Goal: Task Accomplishment & Management: Use online tool/utility

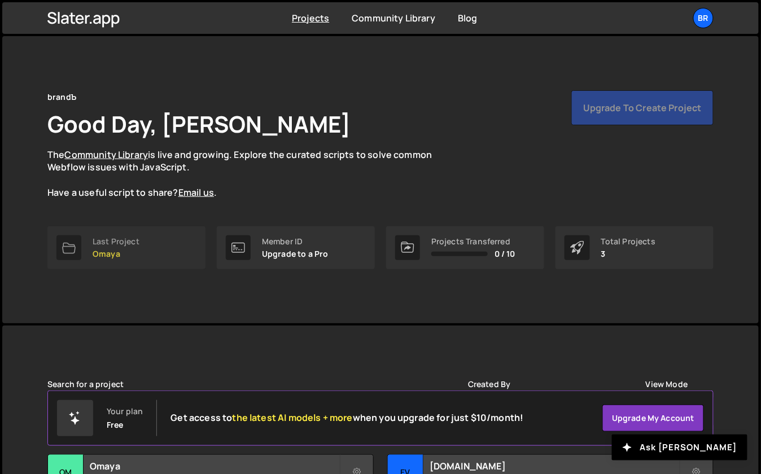
click at [134, 246] on div "Last Project" at bounding box center [116, 241] width 47 height 9
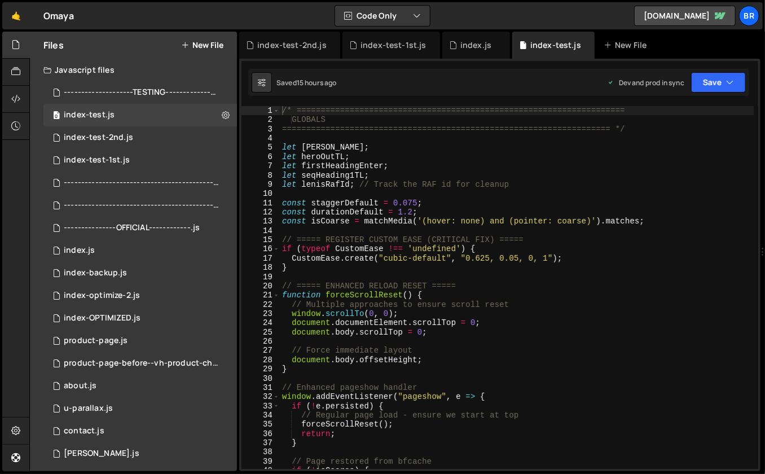
click at [365, 163] on div "/* ==================================================================== GLOBALS…" at bounding box center [517, 297] width 475 height 382
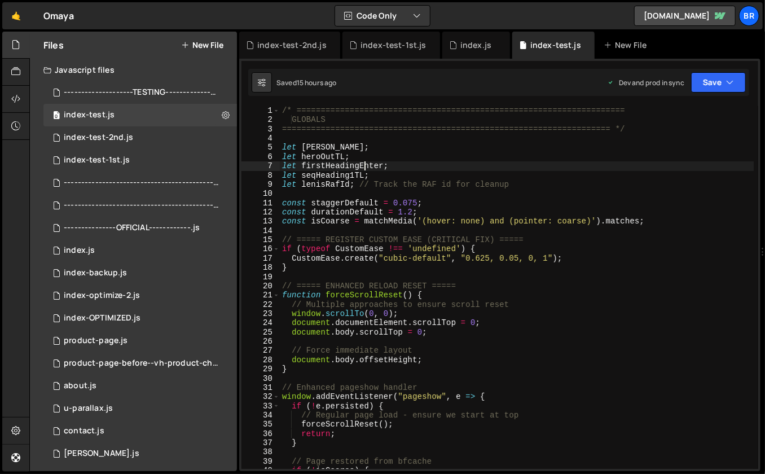
type textarea "});"
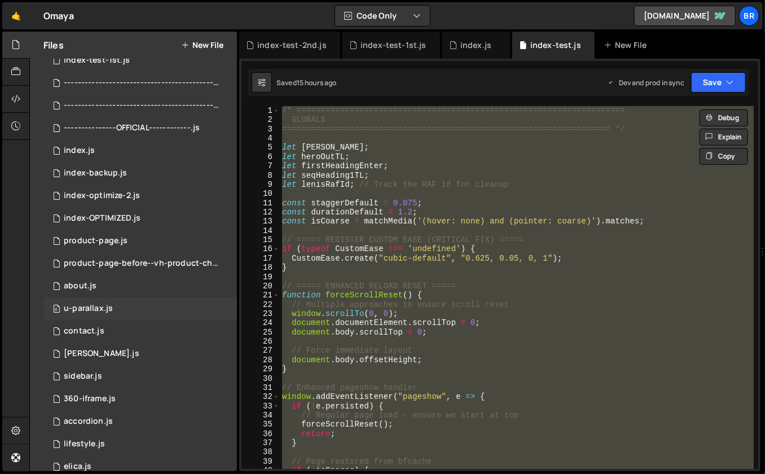
scroll to position [99, 0]
click at [107, 242] on div "product-page.js" at bounding box center [96, 242] width 64 height 10
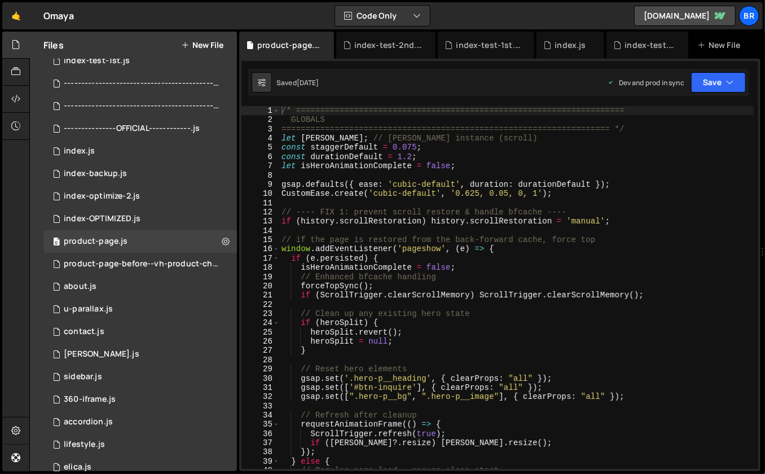
click at [382, 208] on div "/* ==================================================================== GLOBALS…" at bounding box center [516, 297] width 475 height 382
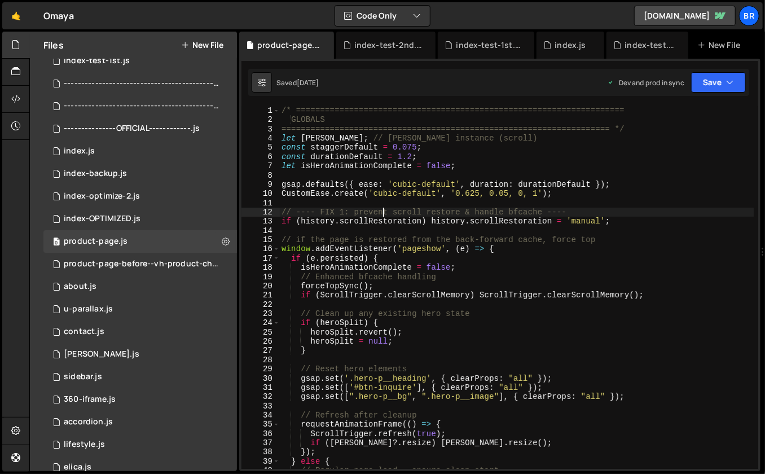
type textarea "});"
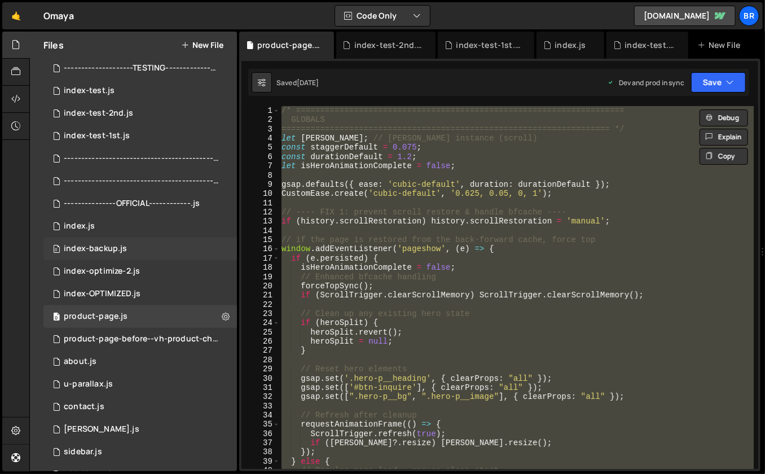
scroll to position [17, 0]
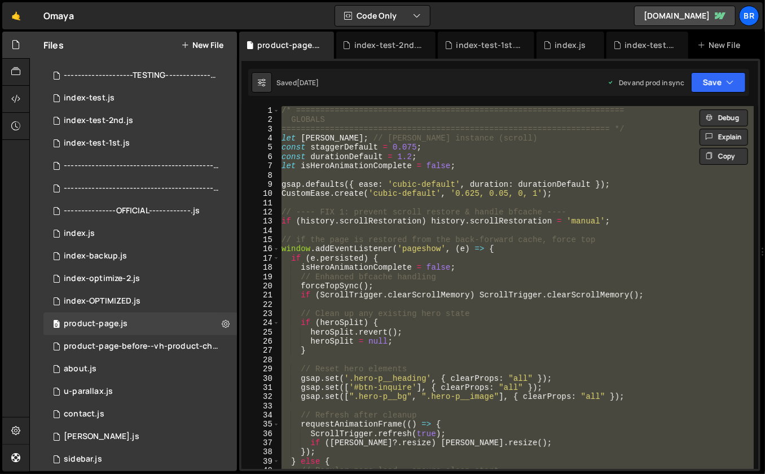
click at [197, 44] on button "New File" at bounding box center [202, 45] width 42 height 9
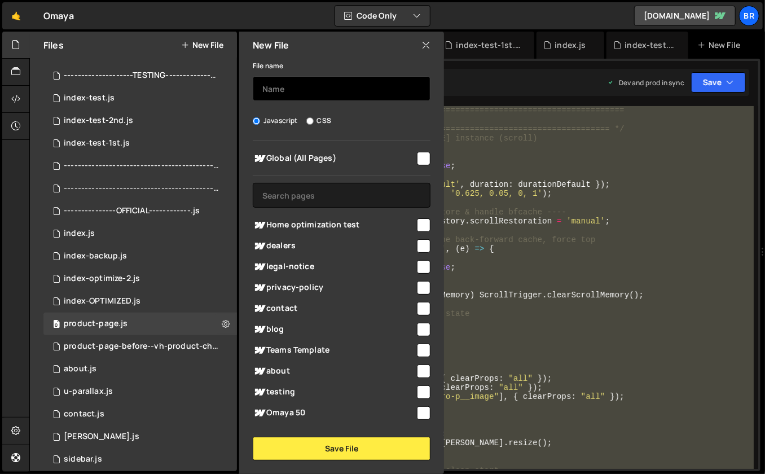
click at [292, 91] on input "text" at bounding box center [342, 88] width 178 height 25
type input "t"
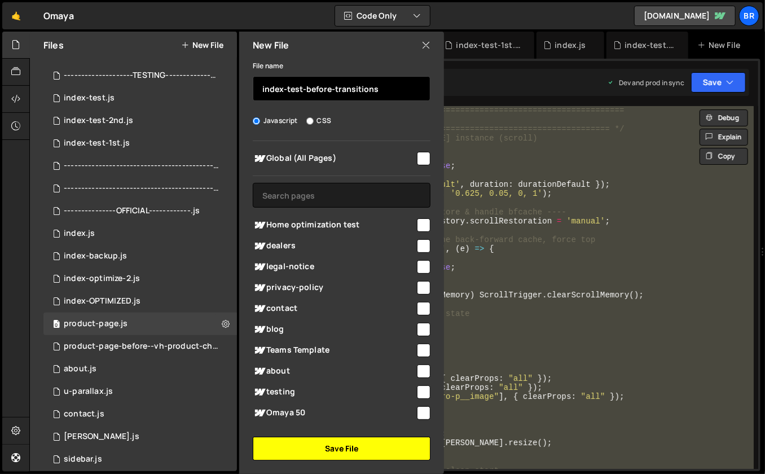
type input "index-test-before-transitions"
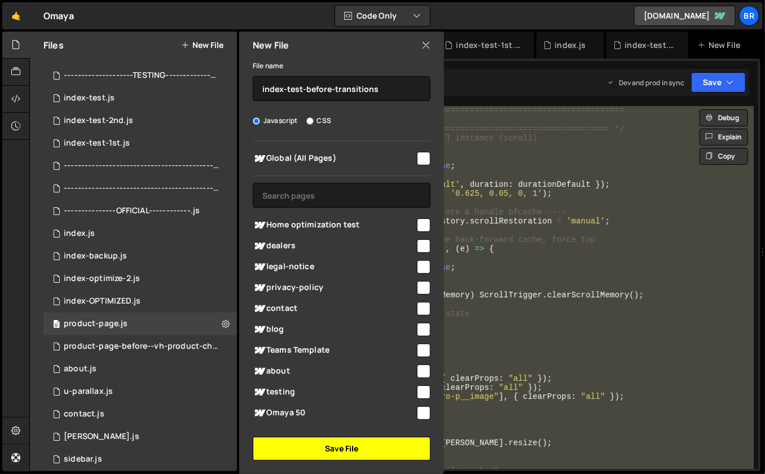
click at [358, 445] on button "Save File" at bounding box center [342, 449] width 178 height 24
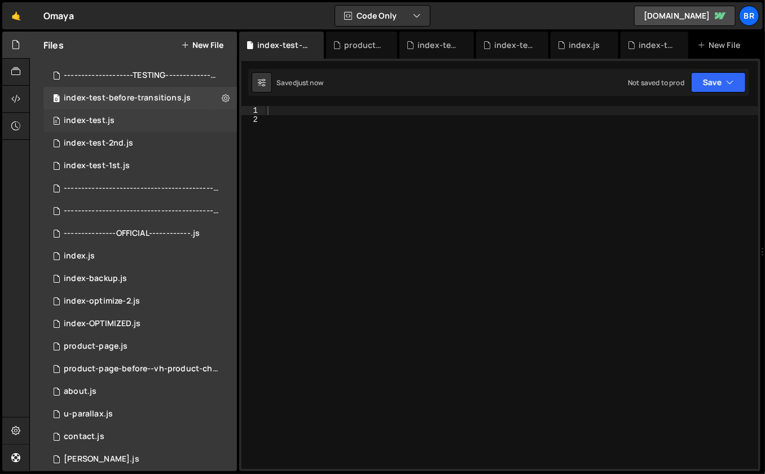
click at [146, 124] on div "0 index-test.js 0" at bounding box center [140, 121] width 194 height 23
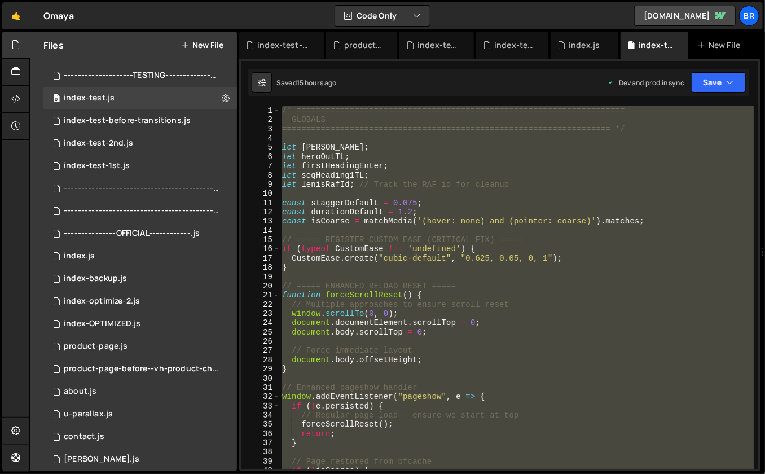
click at [431, 227] on div "/* ==================================================================== GLOBALS…" at bounding box center [517, 297] width 475 height 382
type textarea "});"
click at [146, 122] on div "index-test-before-transitions.js" at bounding box center [127, 121] width 127 height 10
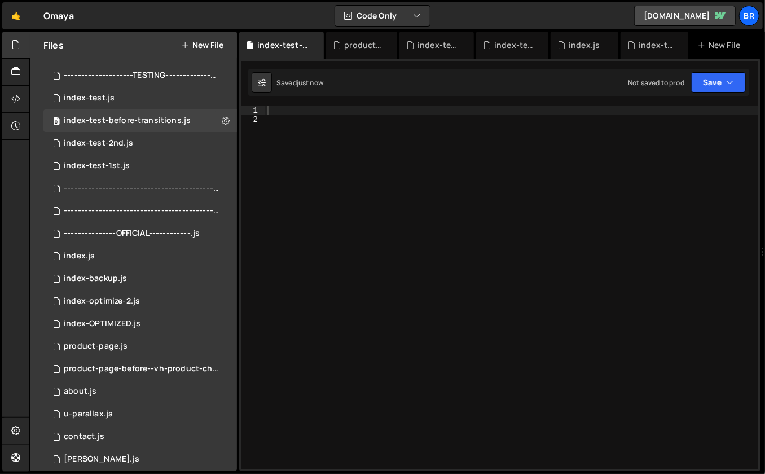
click at [383, 163] on div at bounding box center [512, 297] width 494 height 382
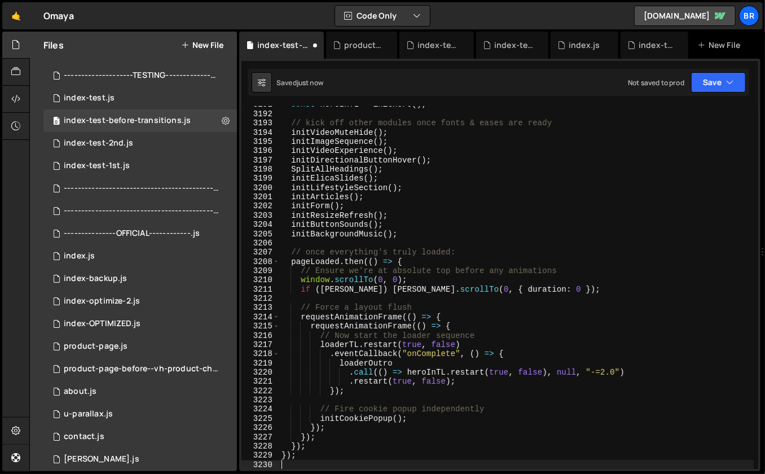
scroll to position [0, 0]
click at [472, 220] on div "const heroInTL = initHero ( ) ; // kick off other modules once fonts & eases ar…" at bounding box center [516, 291] width 475 height 382
type textarea "initButtonSounds();"
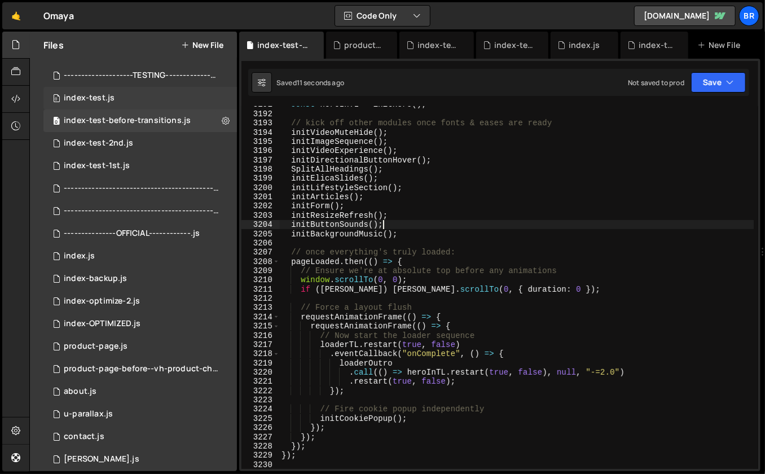
click at [100, 98] on div "index-test.js" at bounding box center [89, 98] width 51 height 10
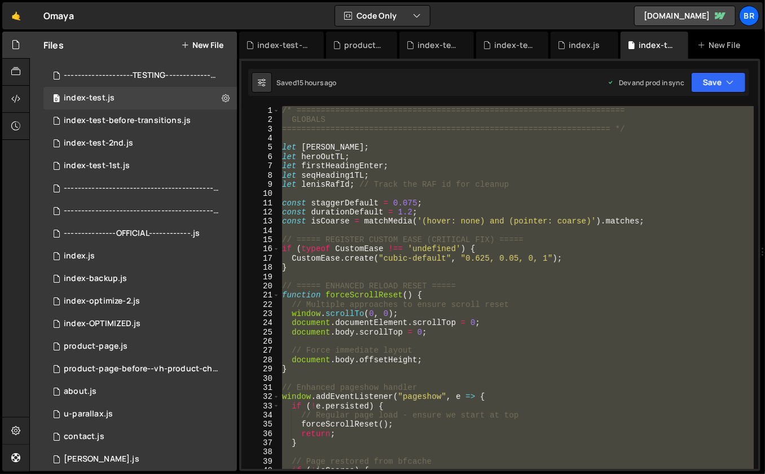
click at [381, 209] on div "/* ==================================================================== GLOBALS…" at bounding box center [517, 297] width 475 height 382
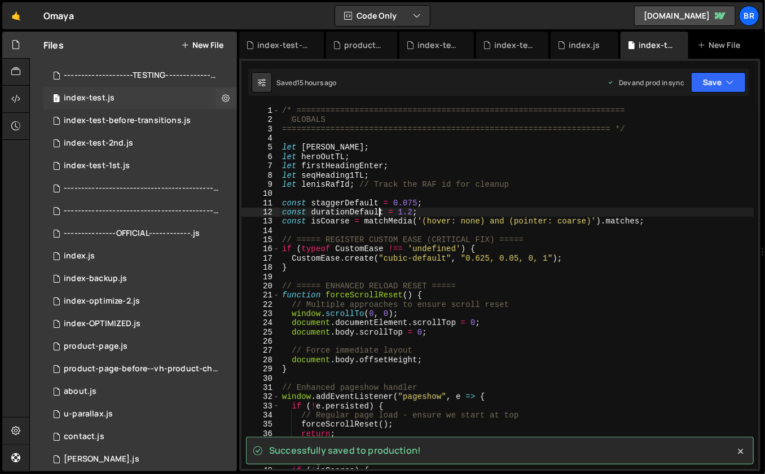
click at [115, 100] on div "0 index-test.js 0" at bounding box center [140, 98] width 194 height 23
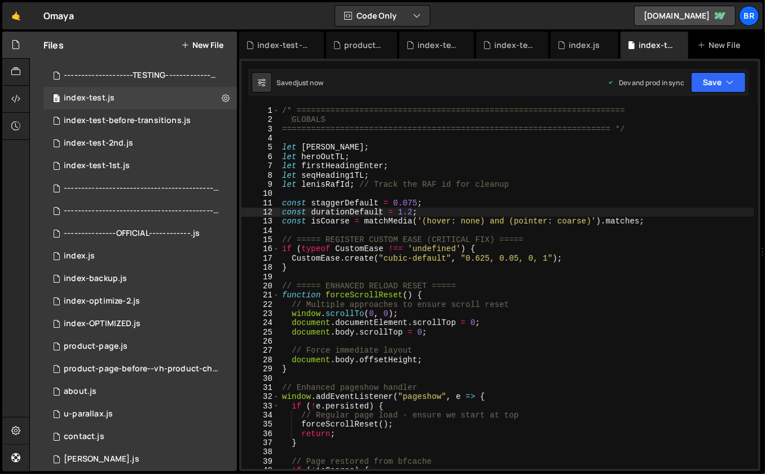
click at [342, 168] on div "/* ==================================================================== GLOBALS…" at bounding box center [517, 297] width 475 height 382
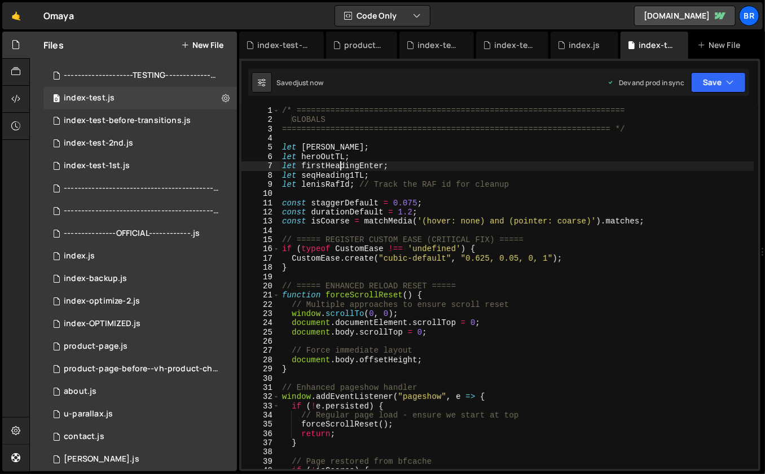
type textarea "});"
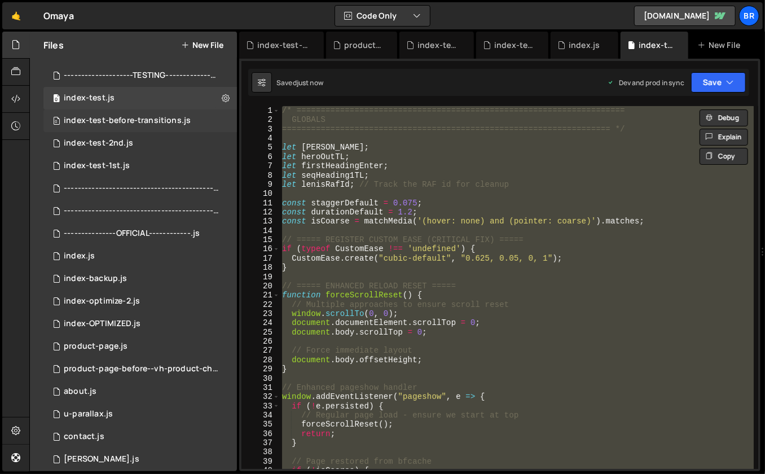
click at [183, 124] on div "index-test-before-transitions.js" at bounding box center [127, 121] width 127 height 10
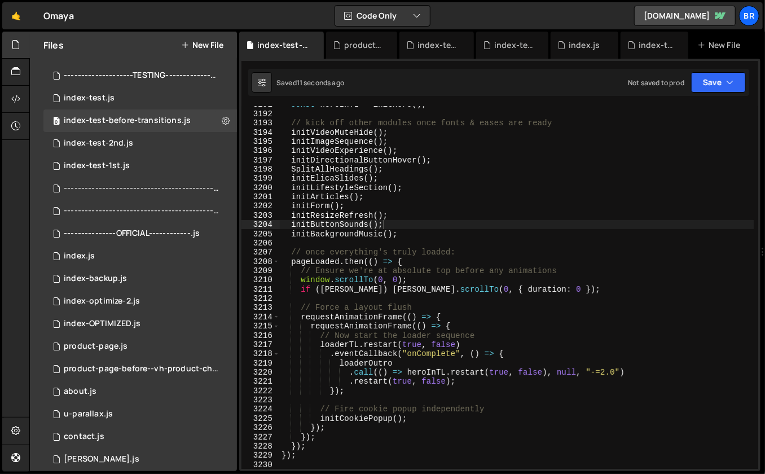
click at [364, 153] on div "const heroInTL = initHero ( ) ; // kick off other modules once fonts & eases ar…" at bounding box center [516, 291] width 475 height 382
type textarea "});"
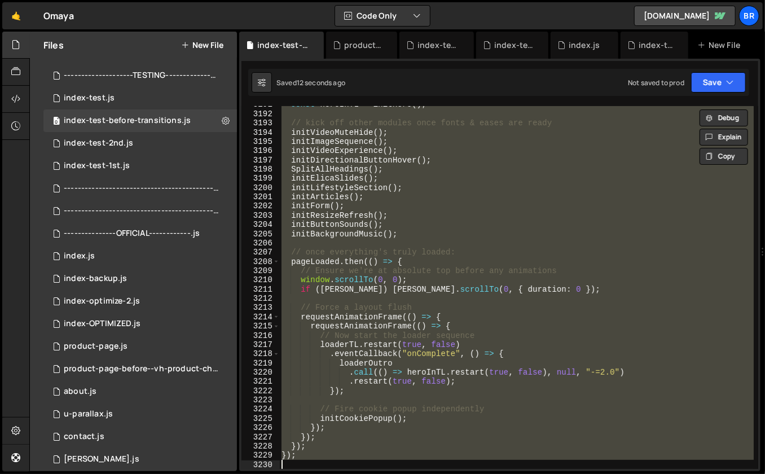
paste textarea
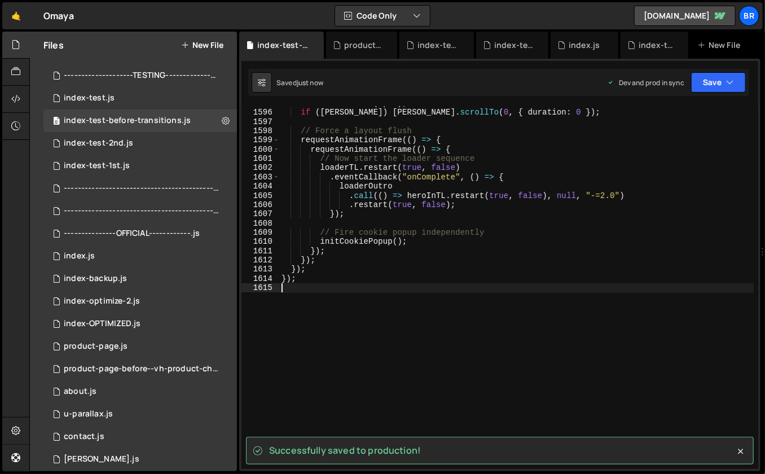
click at [190, 48] on button "New File" at bounding box center [202, 45] width 42 height 9
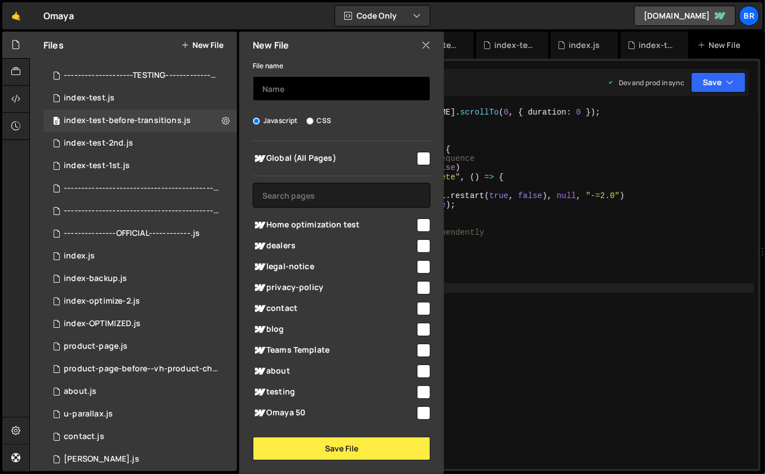
click at [271, 90] on input "text" at bounding box center [342, 88] width 178 height 25
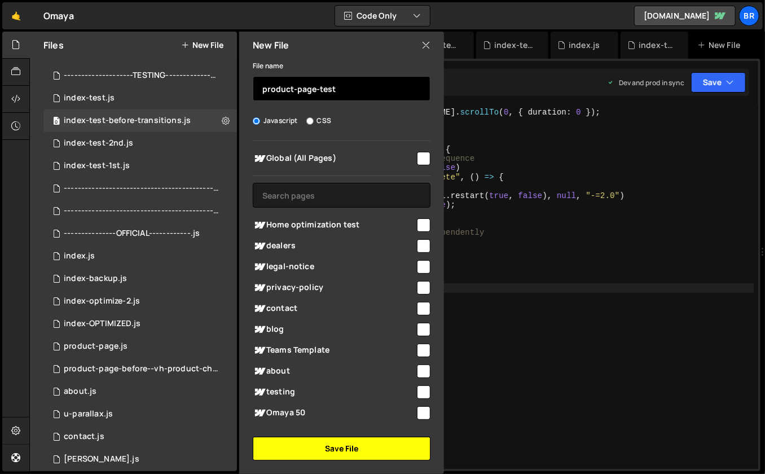
type input "product-page-test"
click at [351, 441] on button "Save File" at bounding box center [342, 449] width 178 height 24
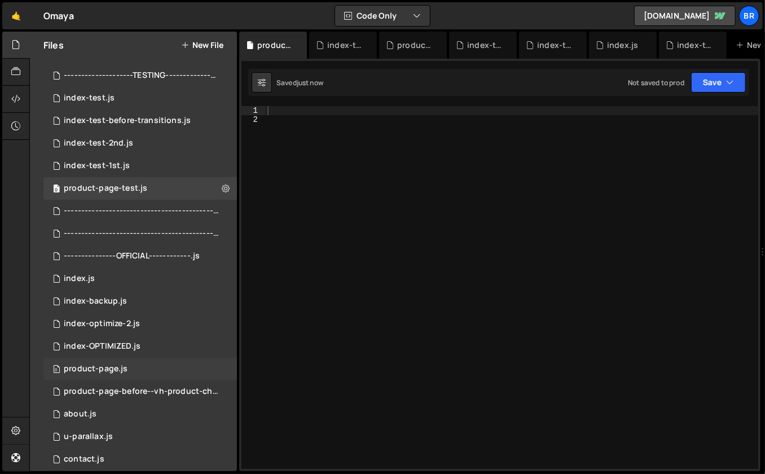
click at [102, 372] on div "product-page.js" at bounding box center [96, 369] width 64 height 10
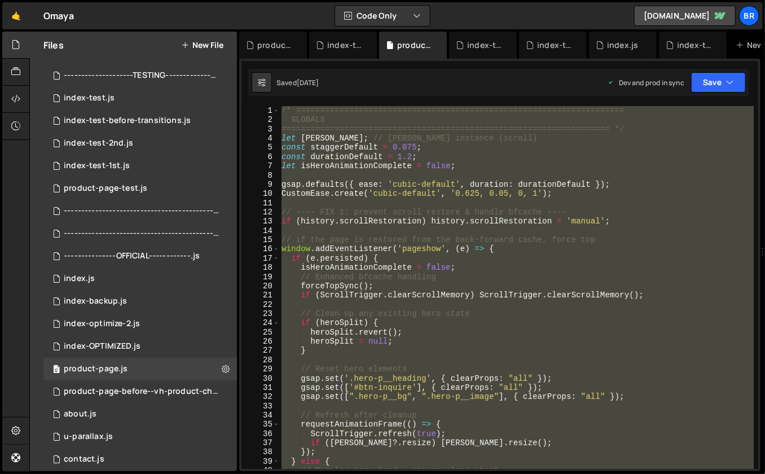
click at [361, 274] on div "/* ==================================================================== GLOBALS…" at bounding box center [516, 297] width 475 height 382
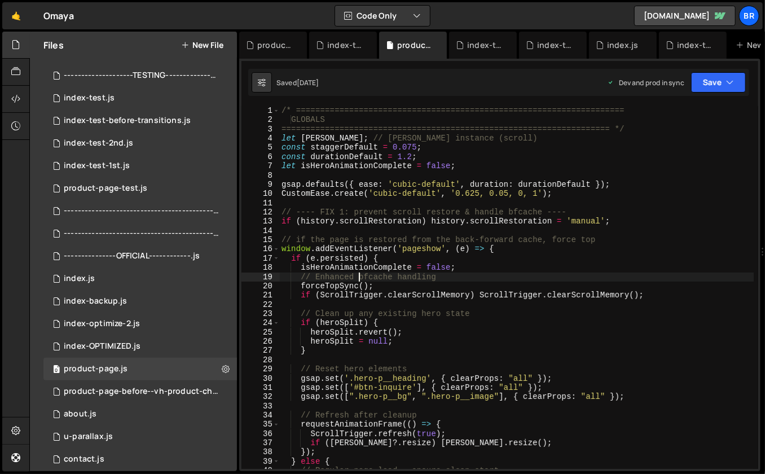
type textarea "});"
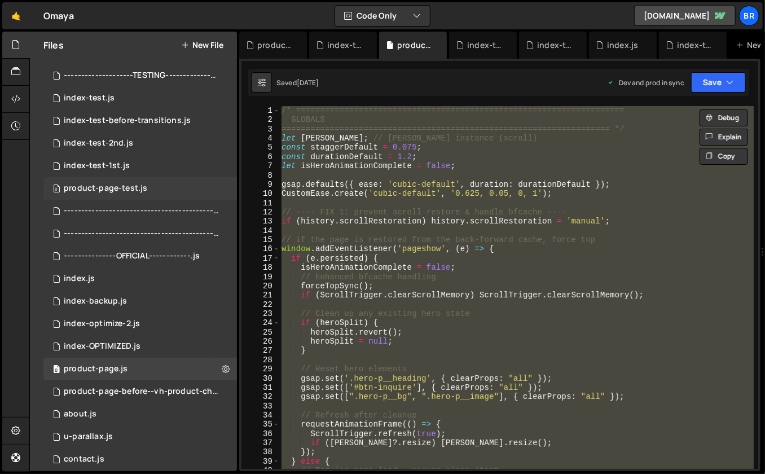
click at [149, 183] on div "0 product-page-test.js 0" at bounding box center [140, 188] width 194 height 23
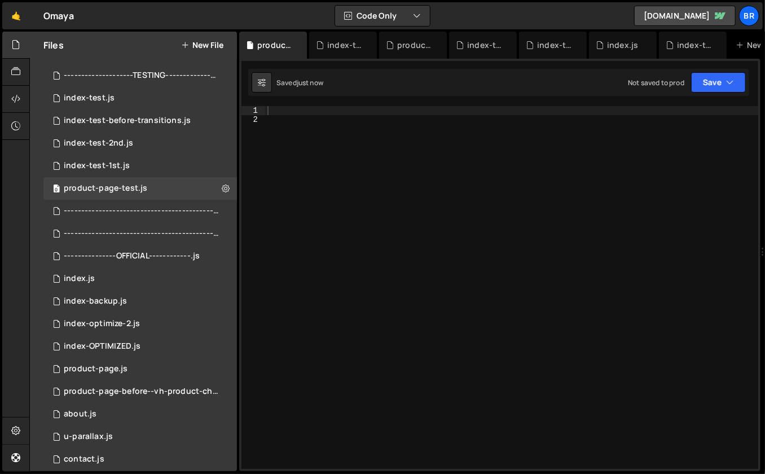
click at [381, 227] on div at bounding box center [512, 297] width 494 height 382
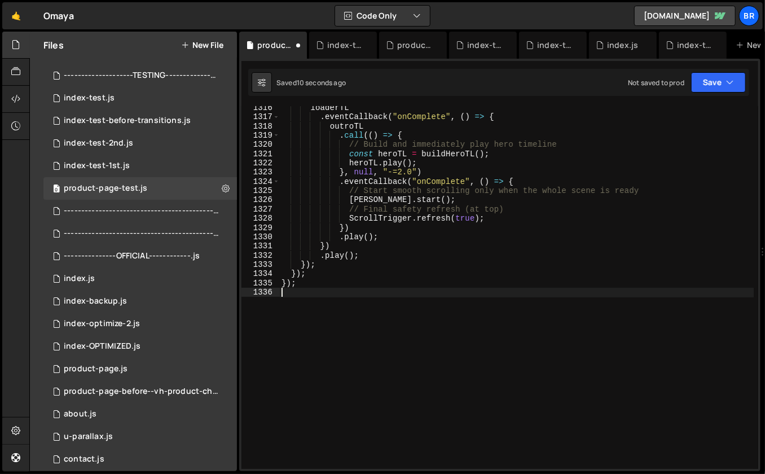
scroll to position [12214, 0]
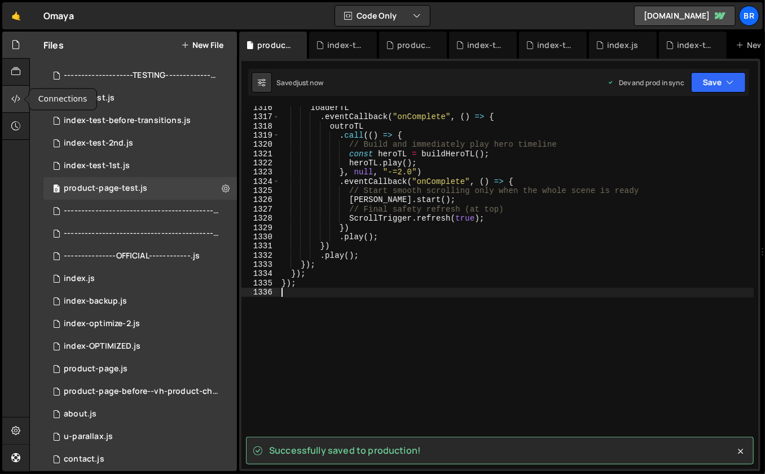
click at [18, 91] on div at bounding box center [16, 99] width 28 height 27
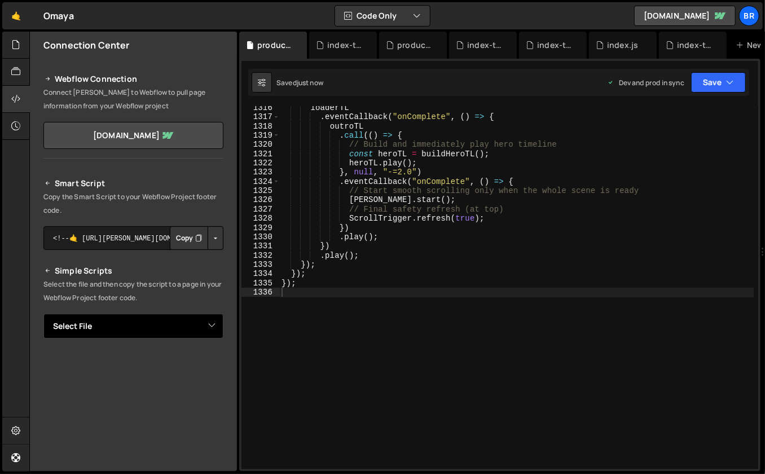
click at [154, 332] on select "Select File --------------------TESTING-----------------------.js index-test.js…" at bounding box center [133, 326] width 180 height 25
select select "46064"
click at [43, 314] on select "Select File --------------------TESTING-----------------------.js index-test.js…" at bounding box center [133, 326] width 180 height 25
click at [156, 321] on select "Select File --------------------TESTING-----------------------.js index-test.js…" at bounding box center [133, 326] width 180 height 25
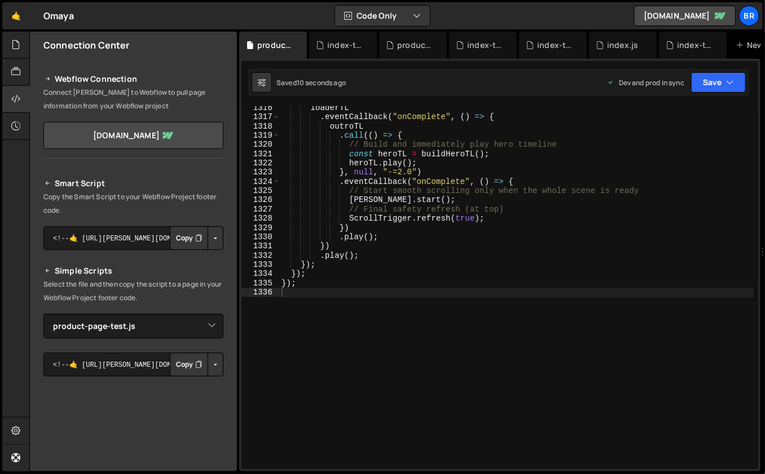
click at [208, 359] on button "Button group with nested dropdown" at bounding box center [216, 365] width 16 height 24
click at [167, 399] on link "Copy Production js" at bounding box center [176, 402] width 94 height 16
click at [396, 268] on div "loaderTL . eventCallback ( "onComplete" , ( ) => { outroTL . call (( ) => { // …" at bounding box center [516, 294] width 475 height 382
type textarea "});"
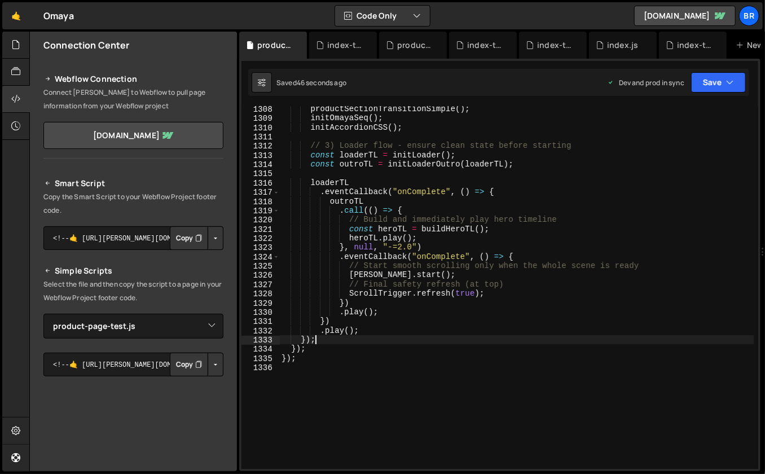
scroll to position [12139, 0]
click at [437, 45] on icon at bounding box center [439, 45] width 8 height 11
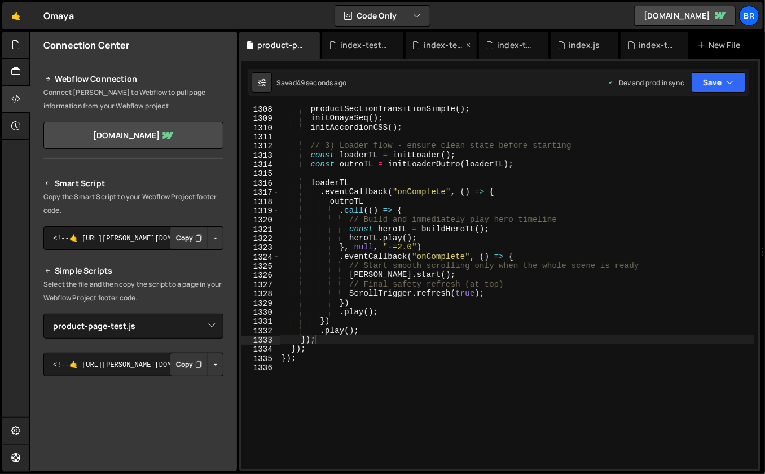
click at [466, 43] on icon at bounding box center [469, 45] width 8 height 11
click at [445, 44] on icon at bounding box center [442, 45] width 8 height 11
click at [0, 0] on icon at bounding box center [0, 0] width 0 height 0
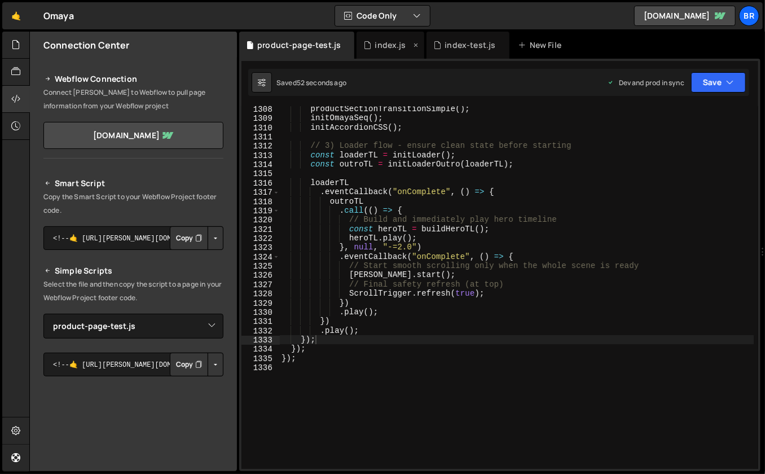
click at [415, 45] on icon at bounding box center [416, 45] width 8 height 11
click at [427, 43] on icon at bounding box center [431, 45] width 8 height 11
click at [17, 50] on icon at bounding box center [15, 44] width 9 height 12
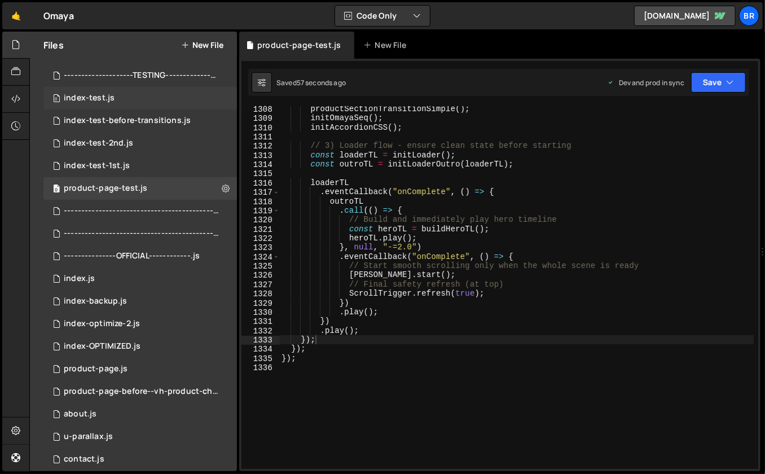
click at [110, 98] on div "index-test.js" at bounding box center [89, 98] width 51 height 10
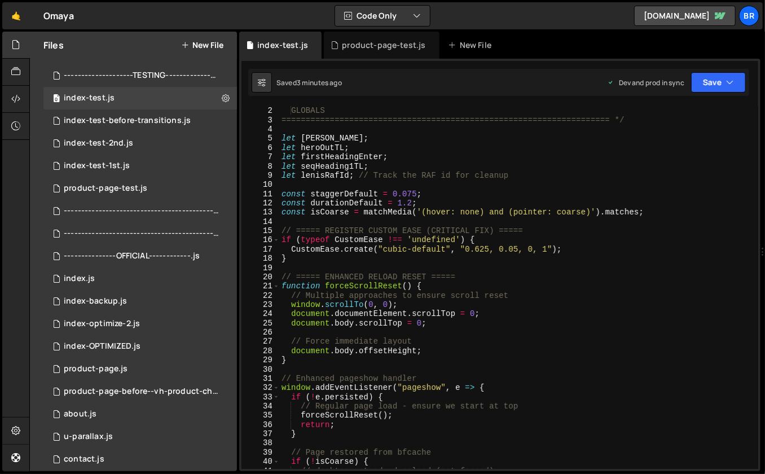
scroll to position [11, 0]
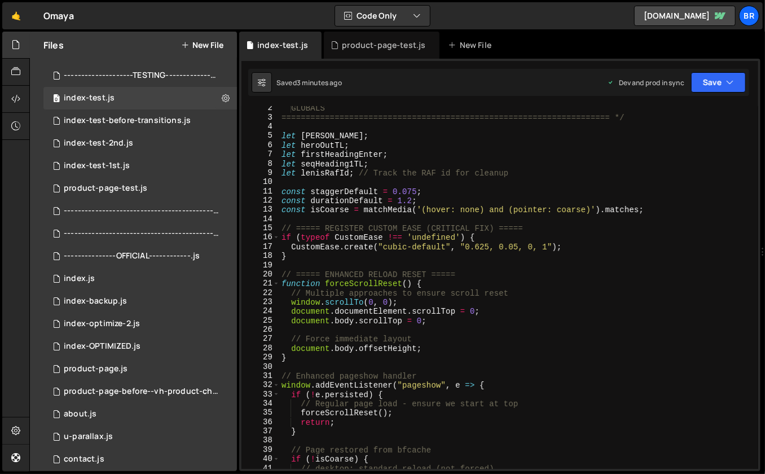
click at [376, 221] on div "GLOBALS ==================================================================== */…" at bounding box center [516, 295] width 475 height 382
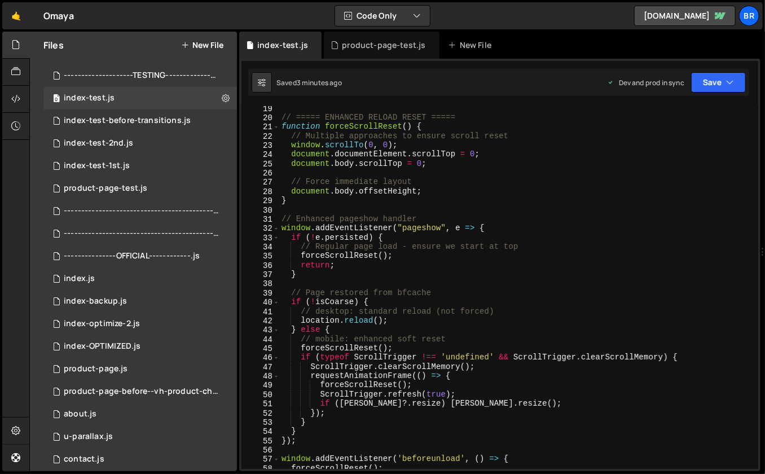
scroll to position [0, 0]
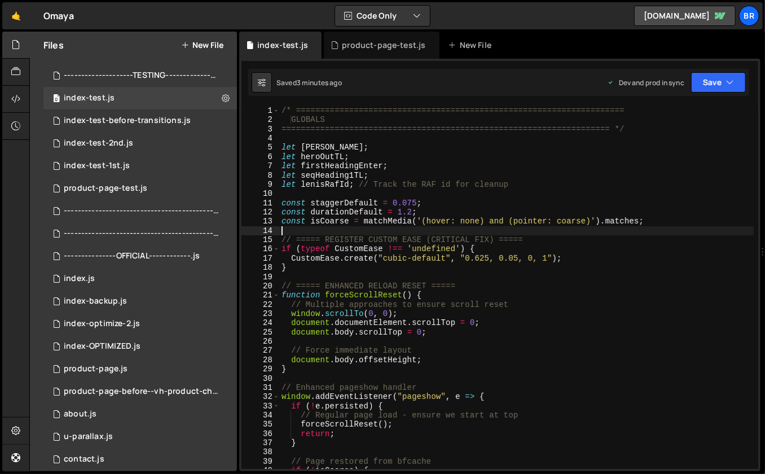
click at [665, 220] on div "/* ==================================================================== GLOBALS…" at bounding box center [516, 297] width 475 height 382
drag, startPoint x: 536, startPoint y: 238, endPoint x: 437, endPoint y: 236, distance: 98.8
click at [436, 236] on div "/* ==================================================================== GLOBALS…" at bounding box center [516, 297] width 475 height 382
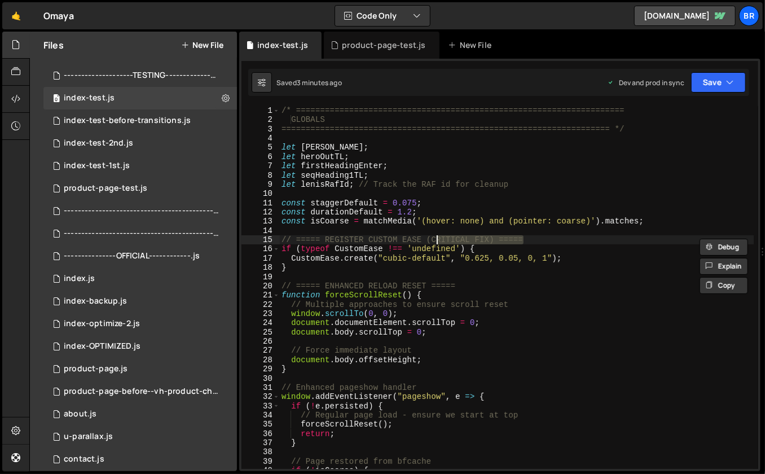
click at [437, 236] on div "/* ==================================================================== GLOBALS…" at bounding box center [516, 297] width 475 height 382
click at [455, 238] on div "/* ==================================================================== GLOBALS…" at bounding box center [516, 297] width 475 height 382
click at [589, 268] on div "/* ==================================================================== GLOBALS…" at bounding box center [516, 297] width 475 height 382
type textarea "}"
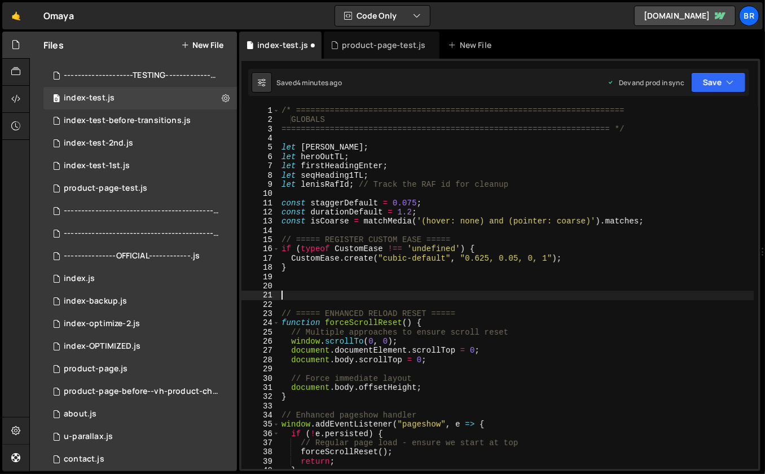
paste textarea "}"
type textarea "}"
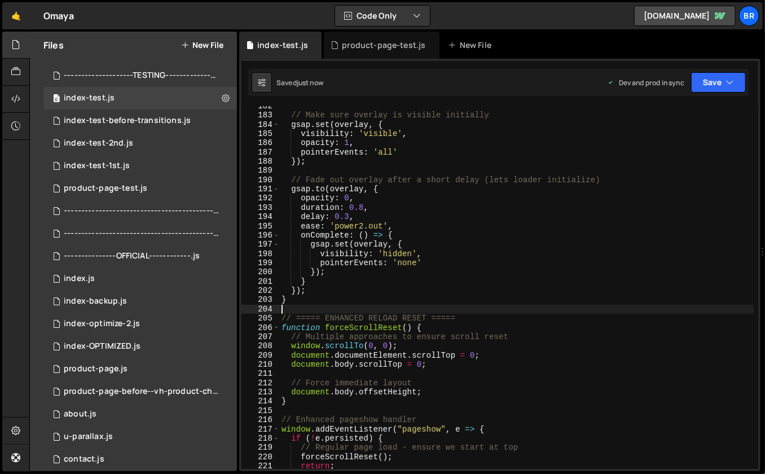
scroll to position [1688, 0]
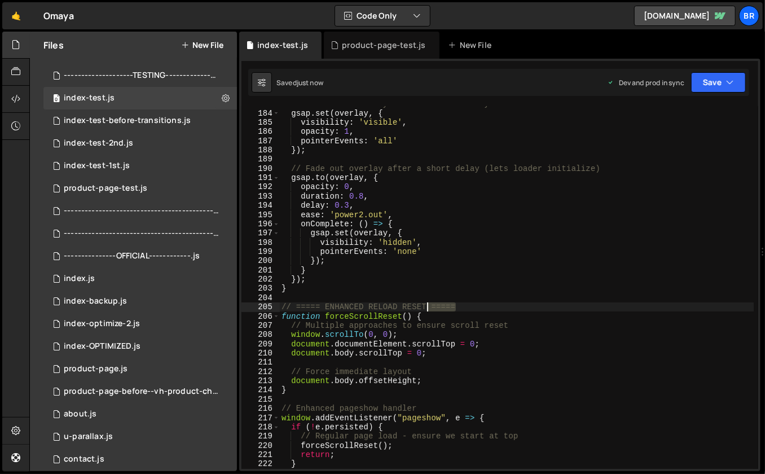
drag, startPoint x: 456, startPoint y: 307, endPoint x: 427, endPoint y: 307, distance: 28.8
click at [427, 307] on div "// Make sure overlay is visible initially gsap . set ( overlay , { visibility :…" at bounding box center [516, 290] width 475 height 382
type textarea "// ===== ENHANCED RELOAD RESET ====="
click at [332, 295] on div "// Make sure overlay is visible initially gsap . set ( overlay , { visibility :…" at bounding box center [516, 290] width 475 height 382
paste textarea "====="
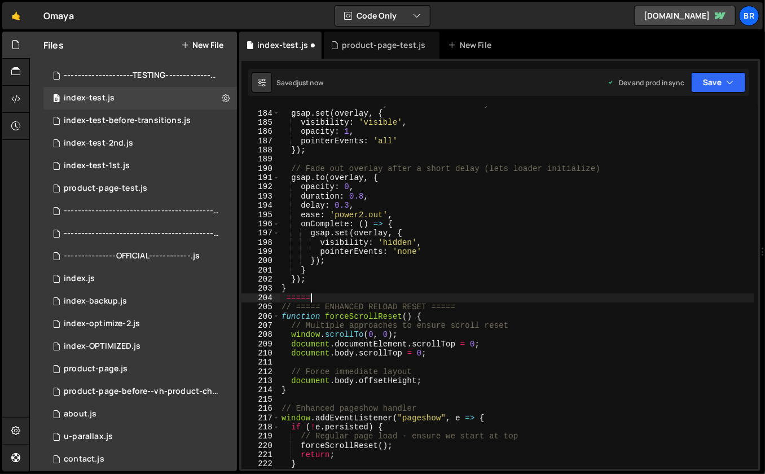
paste textarea "====="
click at [285, 296] on div "// Make sure overlay is visible initially gsap . set ( overlay , { visibility :…" at bounding box center [516, 290] width 475 height 382
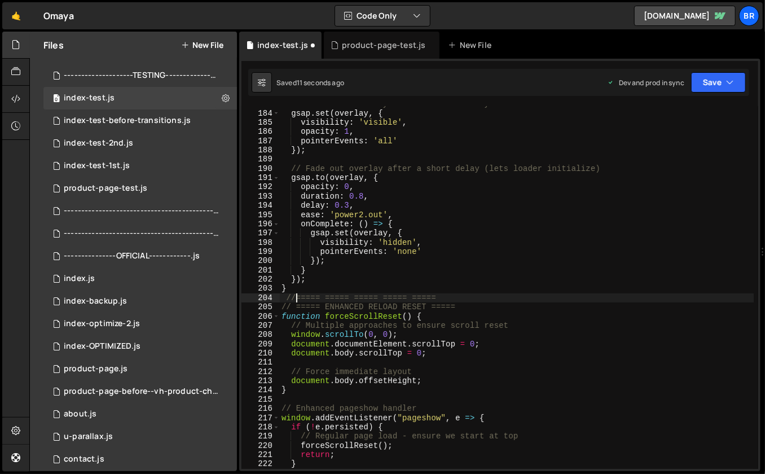
scroll to position [0, 1]
click at [441, 295] on div "// Make sure overlay is visible initially gsap . set ( overlay , { visibility :…" at bounding box center [516, 290] width 475 height 382
paste textarea "====="
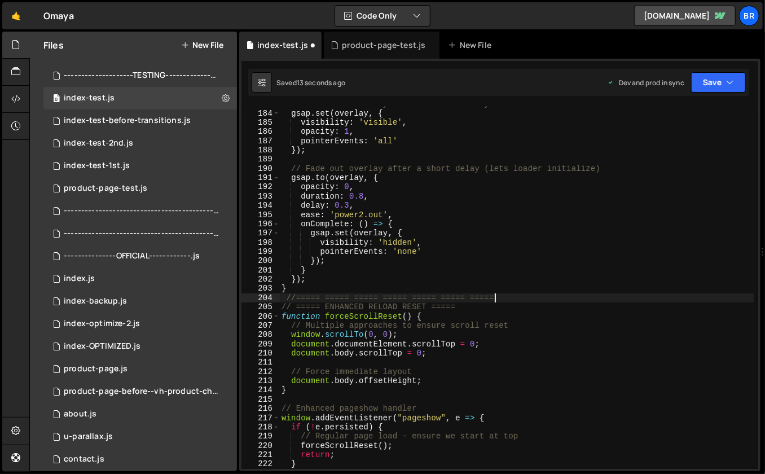
paste textarea "====="
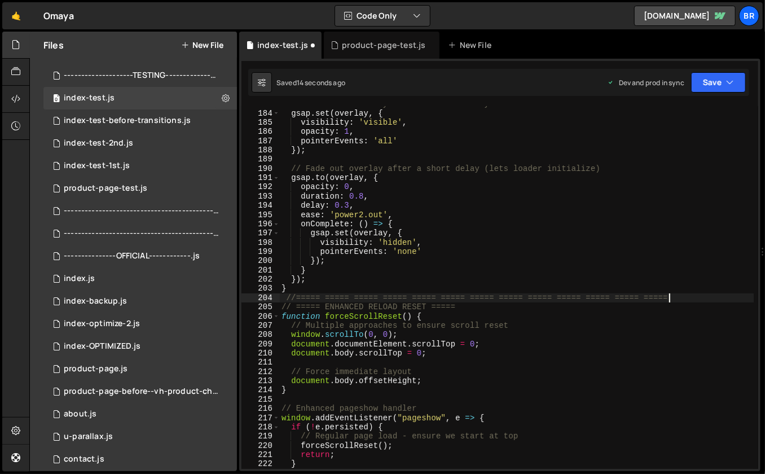
paste textarea "====="
click at [479, 308] on div "// Make sure overlay is visible initially gsap . set ( overlay , { visibility :…" at bounding box center [516, 290] width 475 height 382
paste textarea "====="
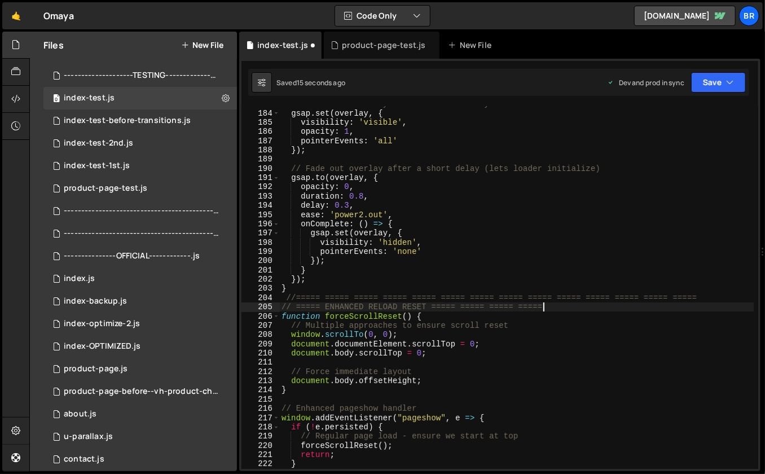
paste textarea "====="
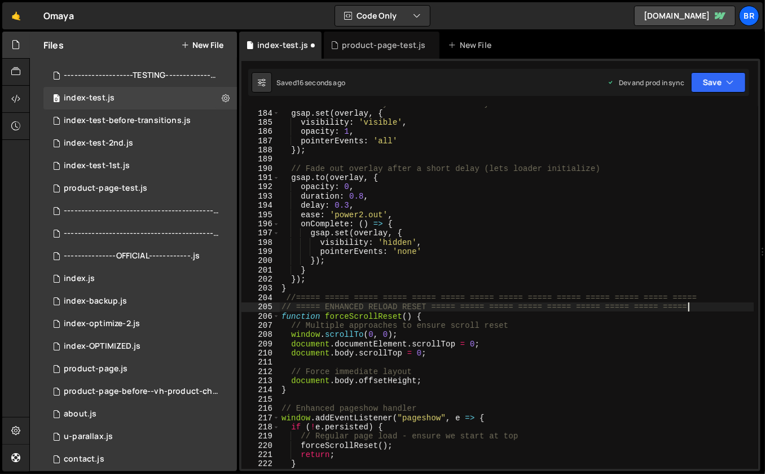
paste textarea "====="
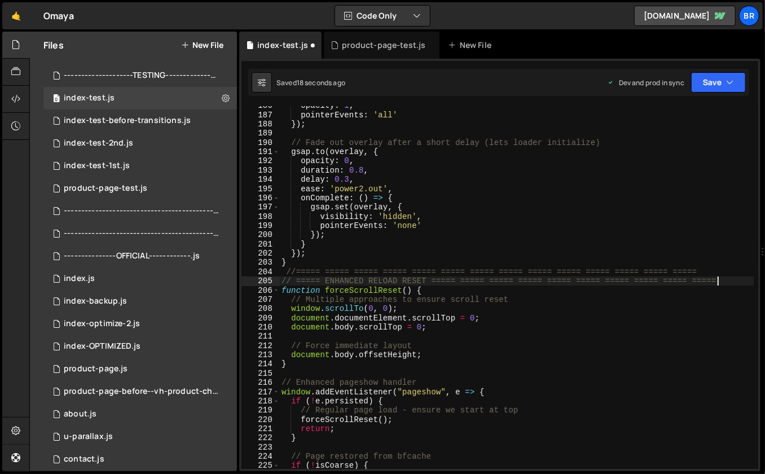
scroll to position [1714, 0]
click at [482, 286] on div "opacity : 1 , pointerEvents : 'all' }) ; // Fade out overlay after a short dela…" at bounding box center [516, 292] width 475 height 382
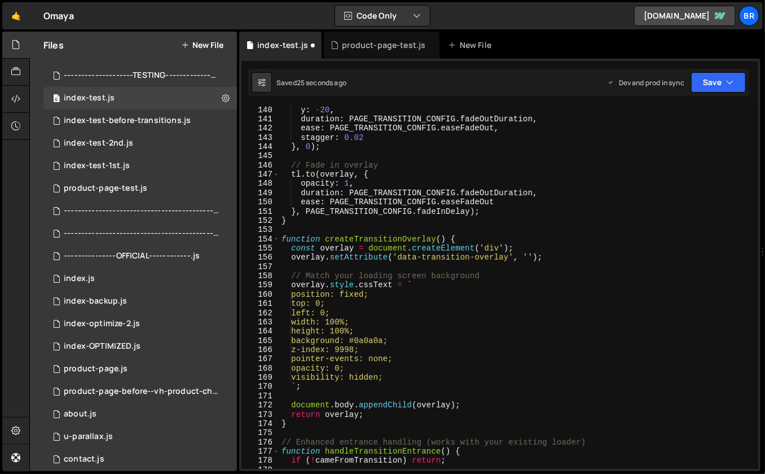
scroll to position [1283, 0]
click at [364, 340] on div "opacity : 0 , y : - 20 , duration : PAGE_TRANSITION_CONFIG . fadeOutDuration , …" at bounding box center [516, 289] width 475 height 382
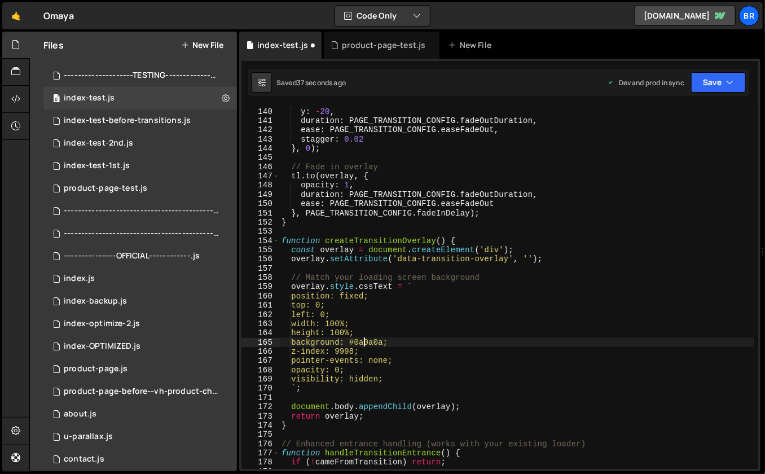
click at [414, 284] on div "opacity : 0 , y : - 20 , duration : PAGE_TRANSITION_CONFIG . fadeOutDuration , …" at bounding box center [516, 289] width 475 height 382
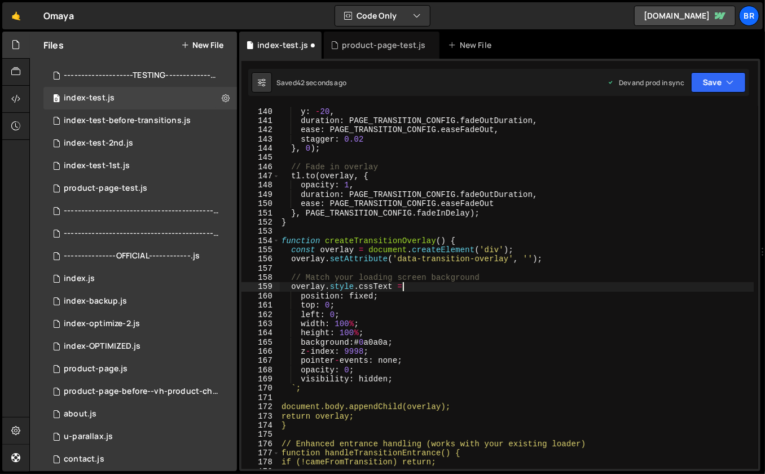
click at [422, 317] on div "opacity : 0 , y : - 20 , duration : PAGE_TRANSITION_CONFIG . fadeOutDuration , …" at bounding box center [516, 289] width 475 height 382
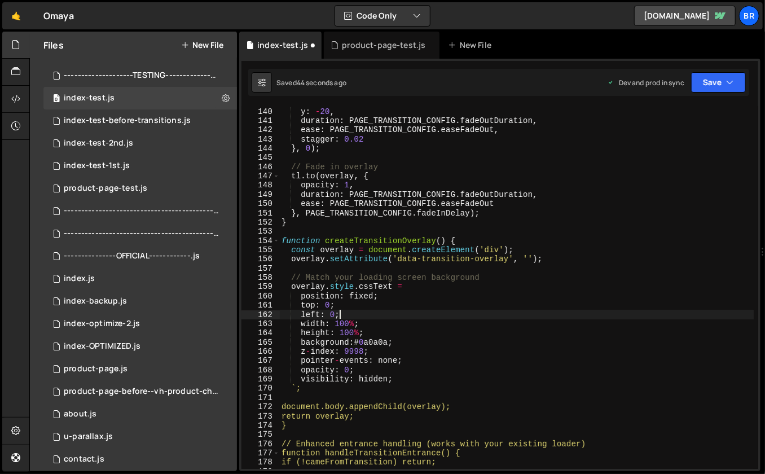
click at [312, 391] on div "opacity : 0 , y : - 20 , duration : PAGE_TRANSITION_CONFIG . fadeOutDuration , …" at bounding box center [516, 289] width 475 height 382
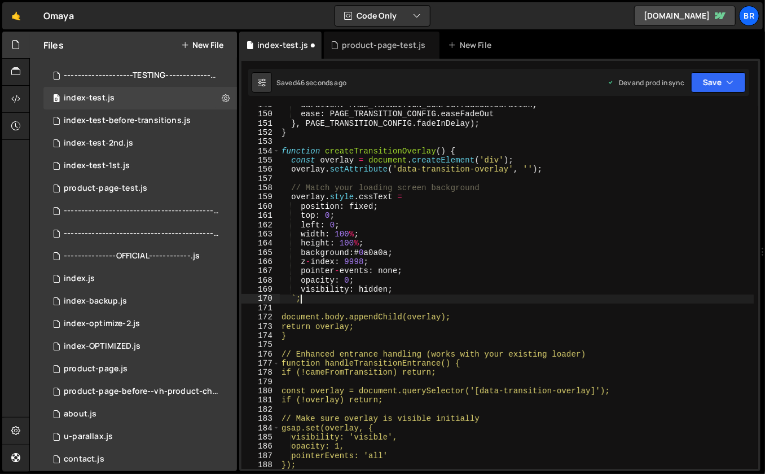
scroll to position [1382, 0]
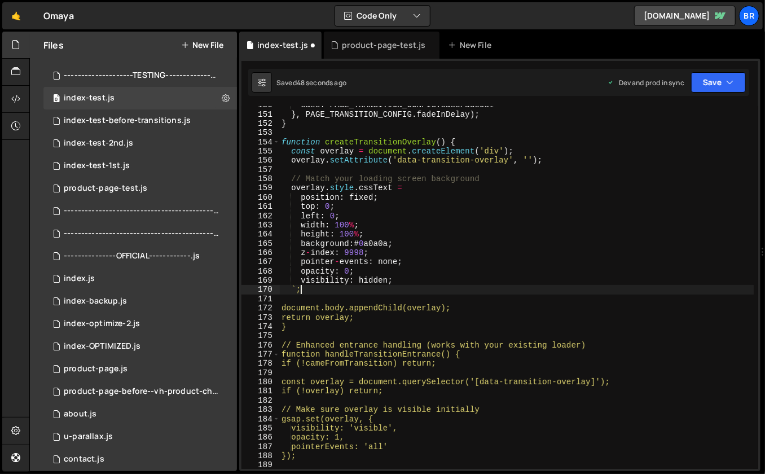
type textarea "`"
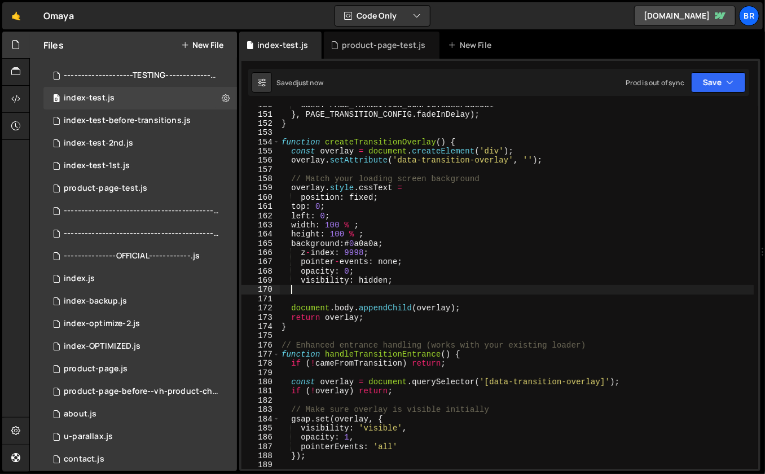
click at [301, 280] on div "ease : PAGE_TRANSITION_CONFIG . easeFadeOut } , PAGE_TRANSITION_CONFIG . fadeIn…" at bounding box center [516, 291] width 475 height 382
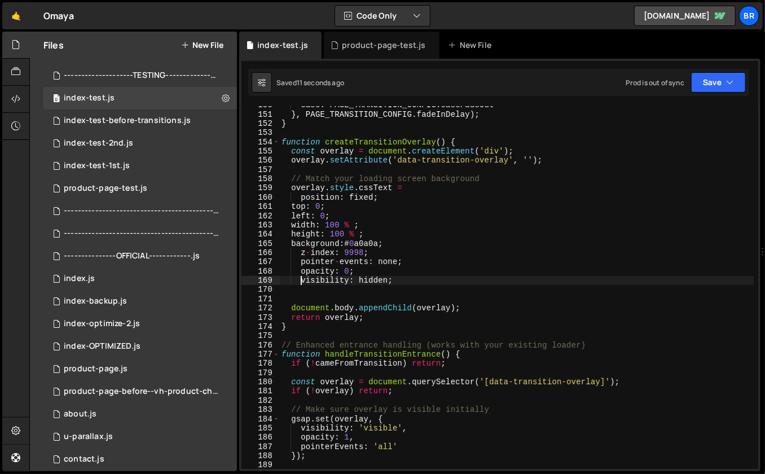
click at [356, 225] on div "ease : PAGE_TRANSITION_CONFIG . easeFadeOut } , PAGE_TRANSITION_CONFIG . fadeIn…" at bounding box center [516, 291] width 475 height 382
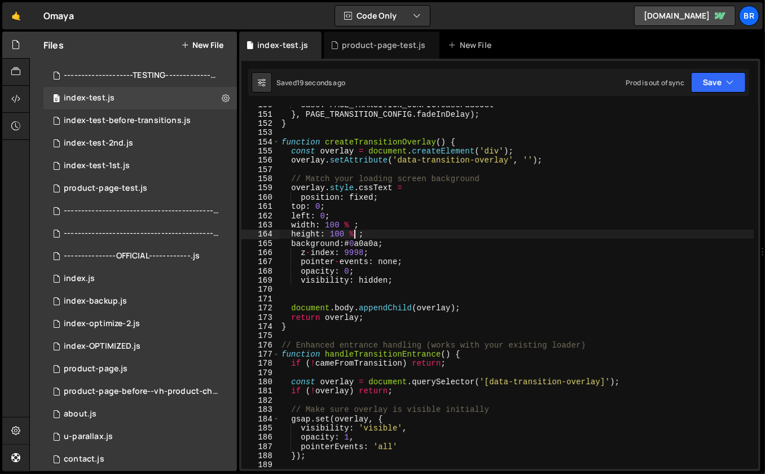
click at [466, 139] on div "ease : PAGE_TRANSITION_CONFIG . easeFadeOut } , PAGE_TRANSITION_CONFIG . fadeIn…" at bounding box center [516, 291] width 475 height 382
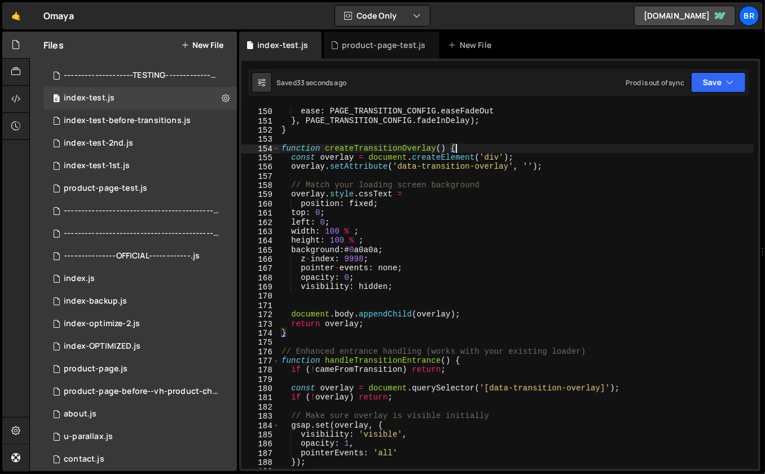
scroll to position [1375, 0]
click at [381, 205] on div "duration : PAGE_TRANSITION_CONFIG . fadeOutDuration , ease : PAGE_TRANSITION_CO…" at bounding box center [516, 289] width 475 height 382
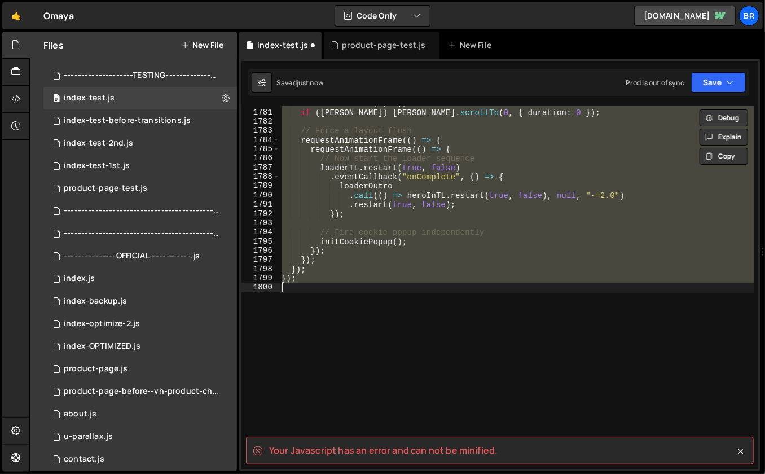
scroll to position [1287, 0]
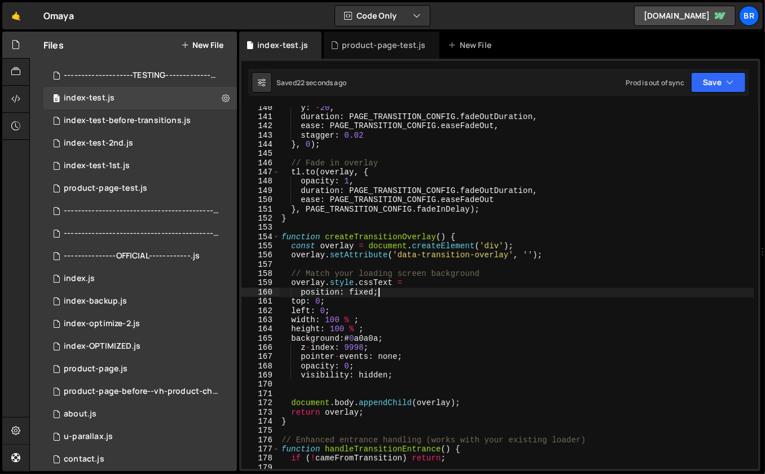
click at [454, 286] on div "y : - 20 , duration : PAGE_TRANSITION_CONFIG . fadeOutDuration , ease : PAGE_TR…" at bounding box center [516, 294] width 475 height 382
type textarea "overlay.style.cssText ="
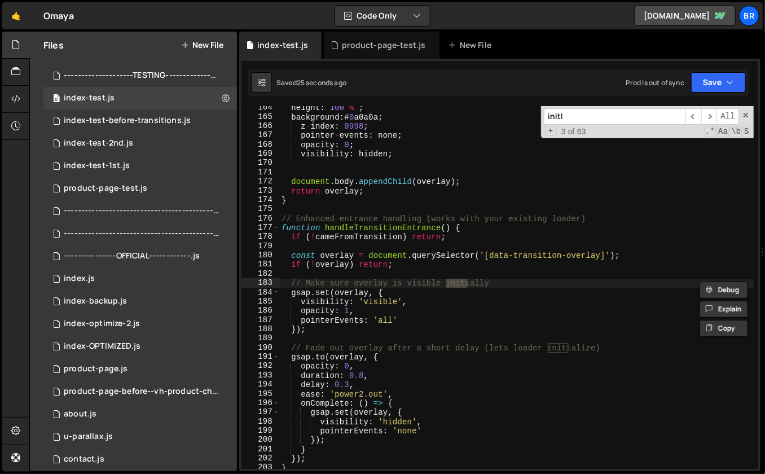
scroll to position [2331, 0]
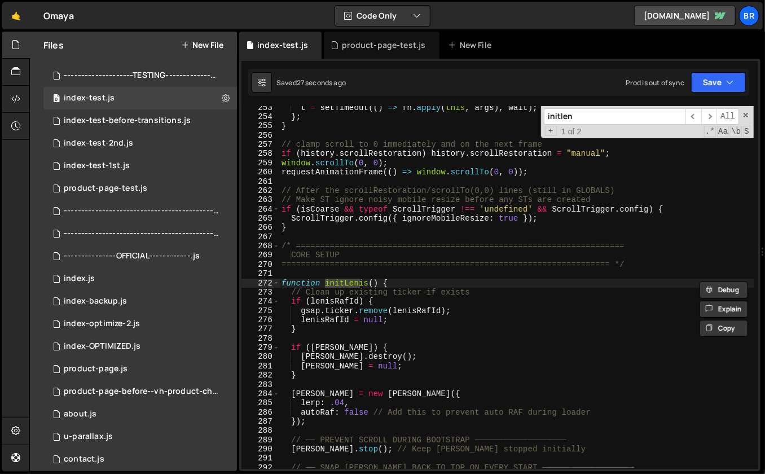
type input "initlen"
click at [401, 287] on div "t = setTimeout (( ) => fn . apply ( this , args ) , wait ) ; } ; } // clamp scr…" at bounding box center [516, 294] width 475 height 382
click at [708, 118] on span "​" at bounding box center [710, 116] width 16 height 16
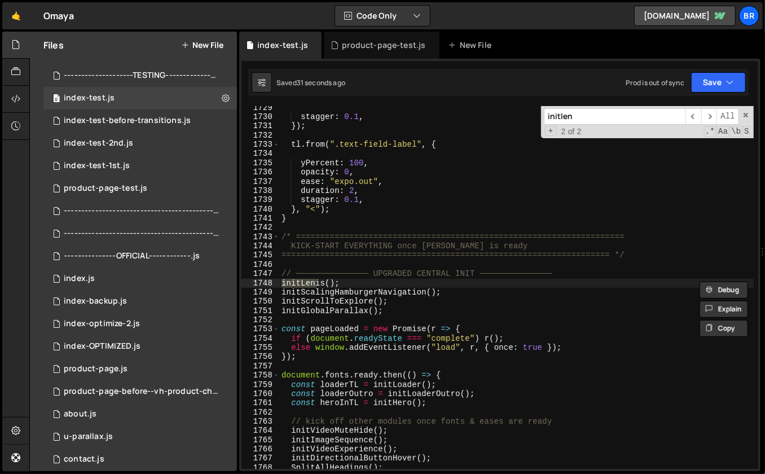
click at [352, 281] on div "stagger : 0.1 , }) ; tl . from ( ".text-field-label" , { yPercent : 100 , opaci…" at bounding box center [516, 294] width 475 height 382
type textarea "initLenis();"
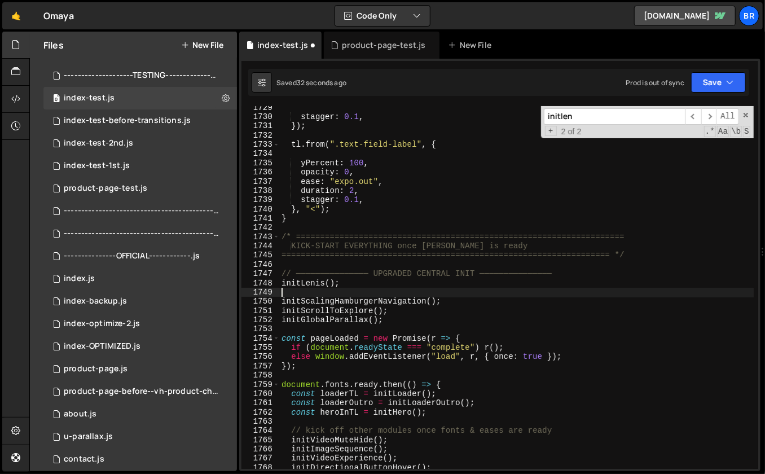
paste textarea "// initPageTransitions();"
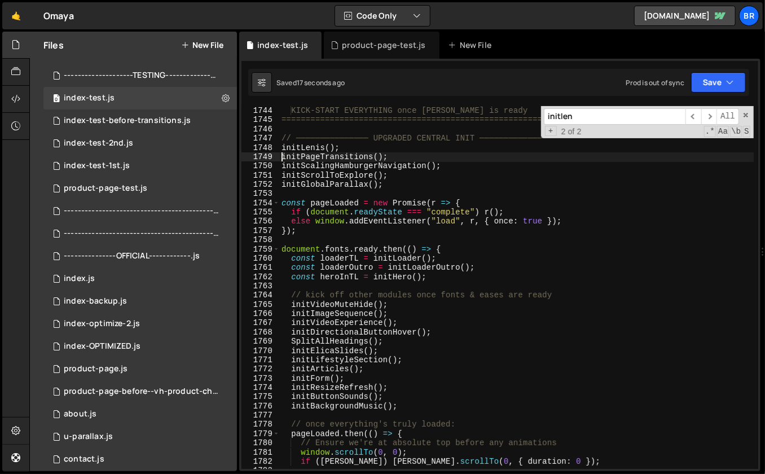
scroll to position [16161, 0]
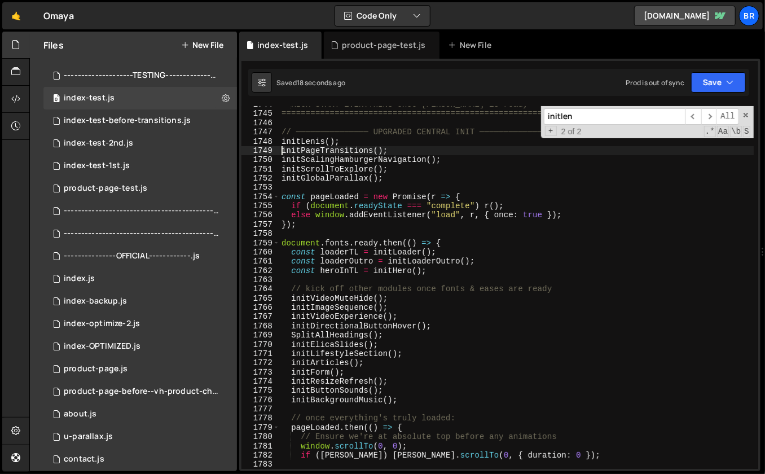
click at [448, 242] on div "KICK-START EVERYTHING once DOM is ready =======================================…" at bounding box center [516, 291] width 475 height 382
type textarea "document.fonts.ready.then(() => {"
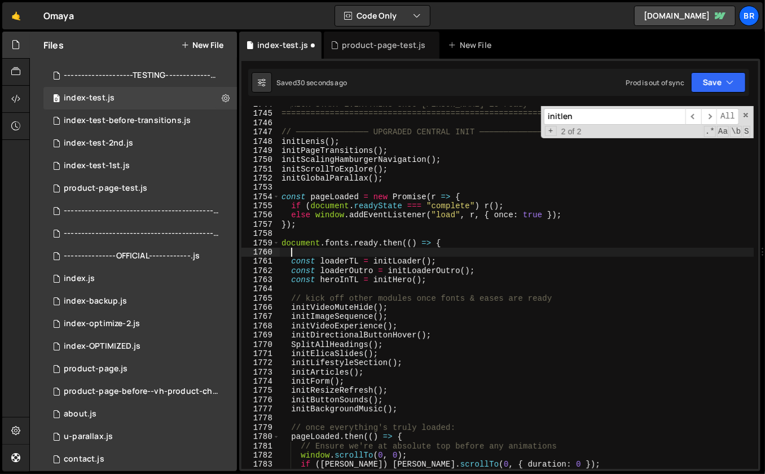
paste textarea "handleTransitionEntrance();"
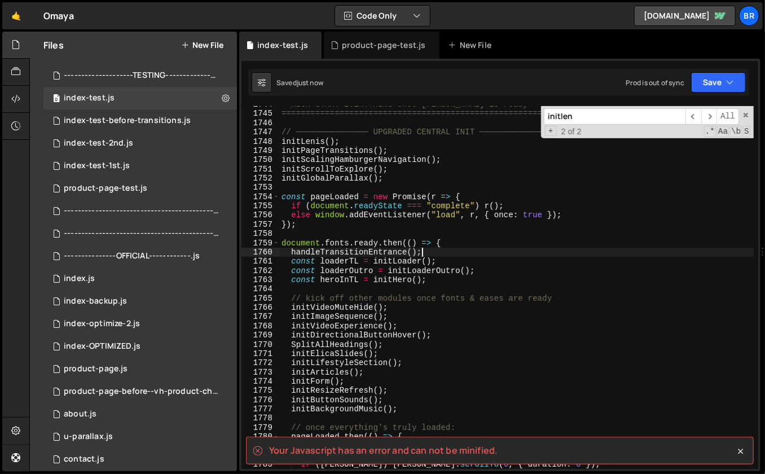
type textarea "});"
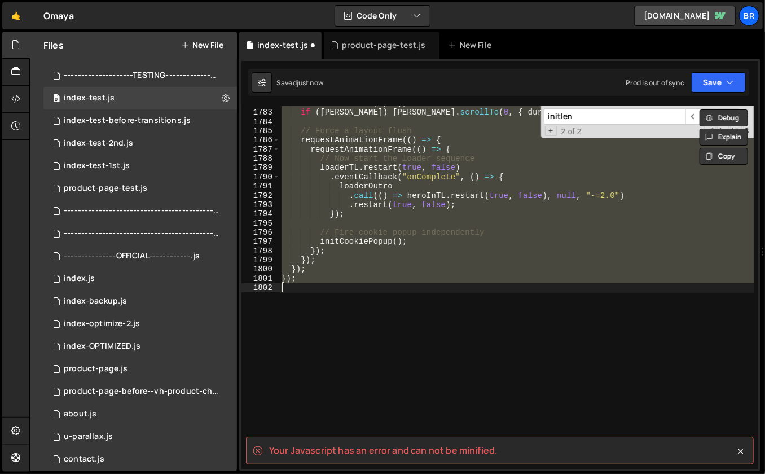
scroll to position [16122, 0]
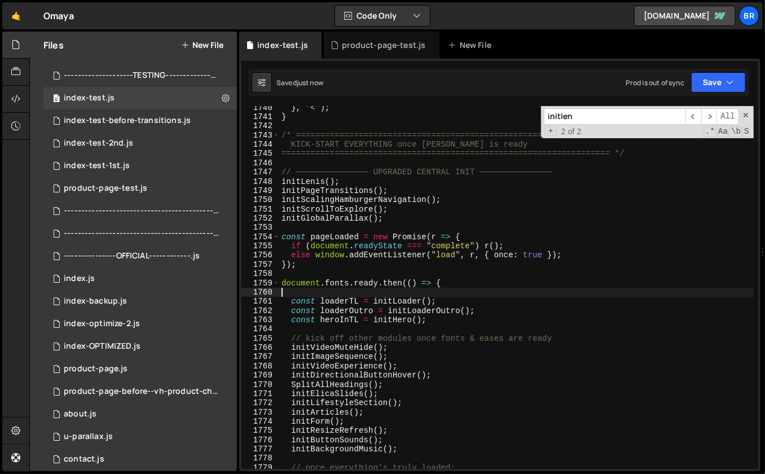
paste textarea "handleTransitionEntrance();"
type textarea "handleTransitionEntrance();"
click at [106, 186] on div "product-page-test.js" at bounding box center [106, 188] width 84 height 10
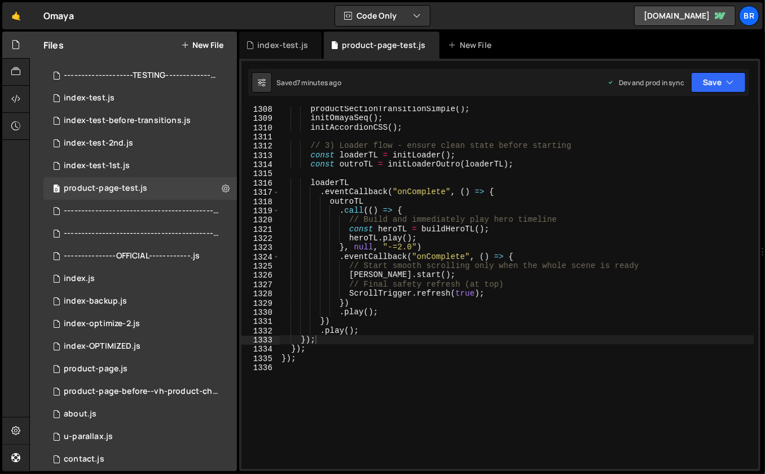
click at [361, 258] on div "productSectionTransitionSimple ( ) ; initOmayaSeq ( ) ; initAccordionCSS ( ) ; …" at bounding box center [516, 295] width 475 height 382
type textarea ".eventCallback("onComplete", () => {"
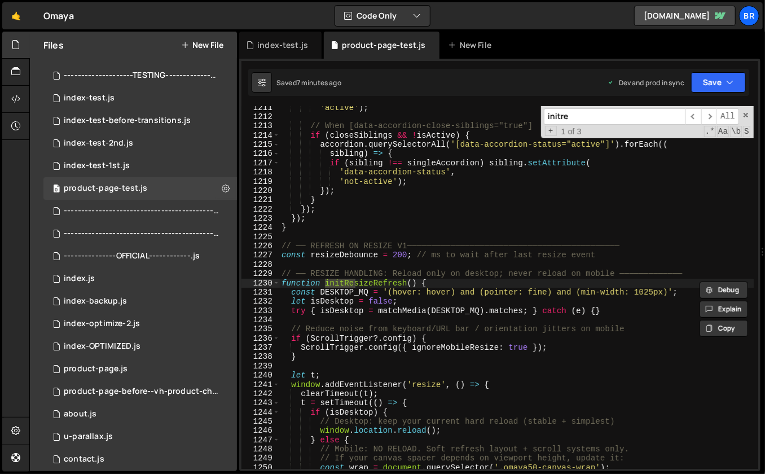
scroll to position [11245, 0]
type input "initresize"
click at [708, 115] on span "​" at bounding box center [710, 116] width 16 height 16
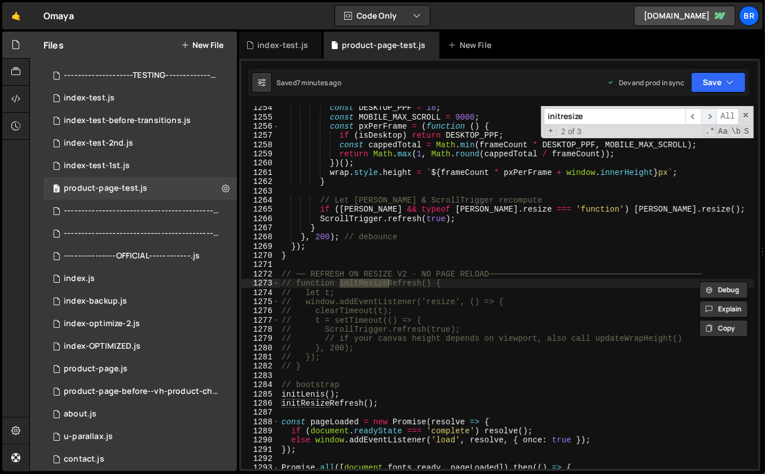
click at [708, 115] on span "​" at bounding box center [710, 116] width 16 height 16
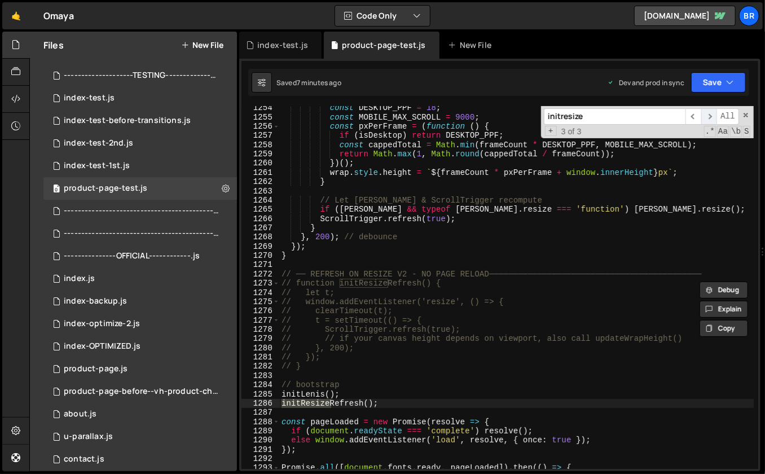
click at [708, 115] on span "​" at bounding box center [710, 116] width 16 height 16
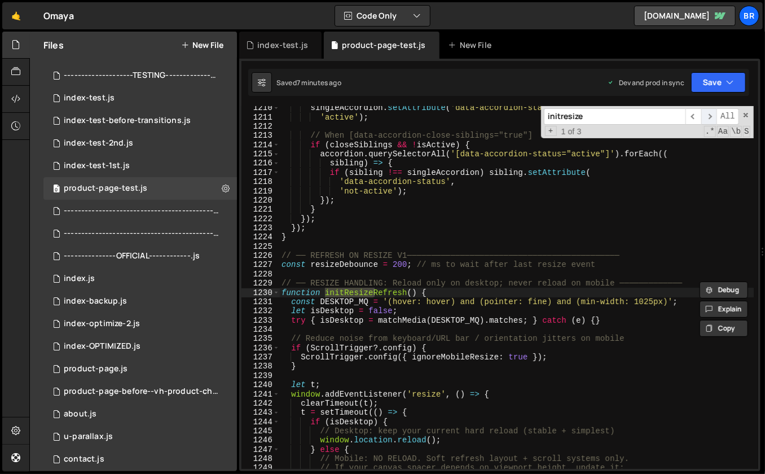
click at [708, 115] on span "​" at bounding box center [710, 116] width 16 height 16
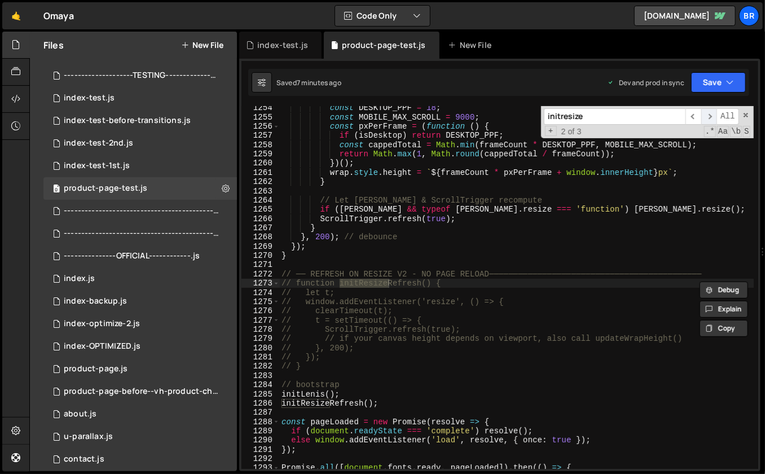
click at [713, 113] on span "​" at bounding box center [710, 116] width 16 height 16
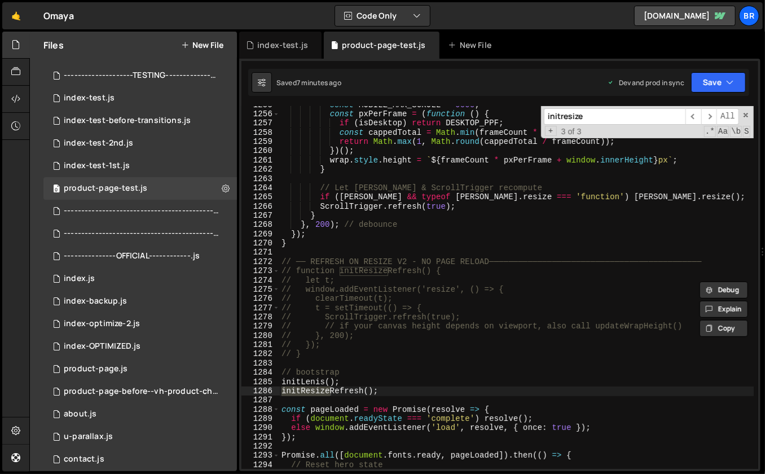
scroll to position [11666, 0]
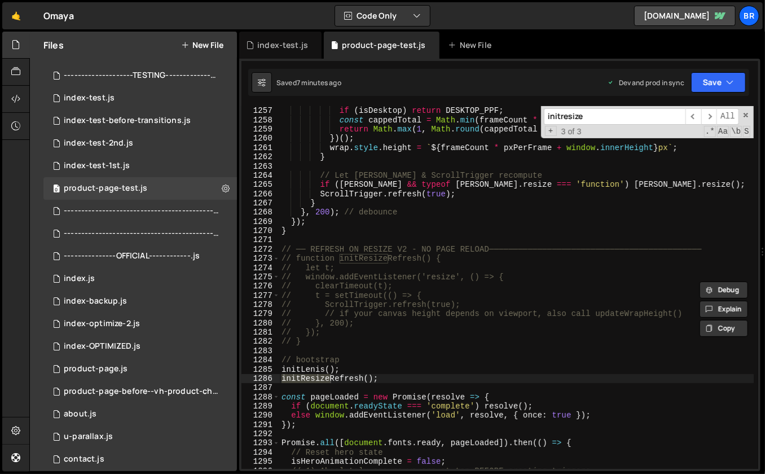
click at [379, 380] on div "const pxPerFrame = ( function ( ) { if ( isDesktop ) return DESKTOP_PPF ; const…" at bounding box center [516, 288] width 475 height 382
type textarea "initResizeRefresh();"
paste textarea "initPageTransitions();"
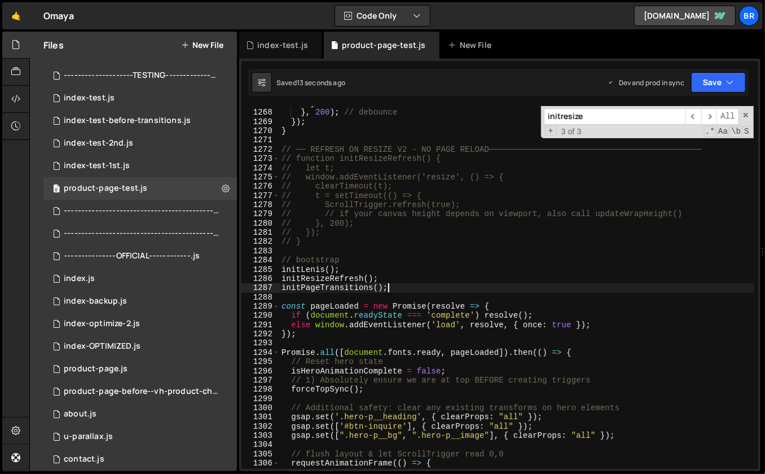
scroll to position [11774, 0]
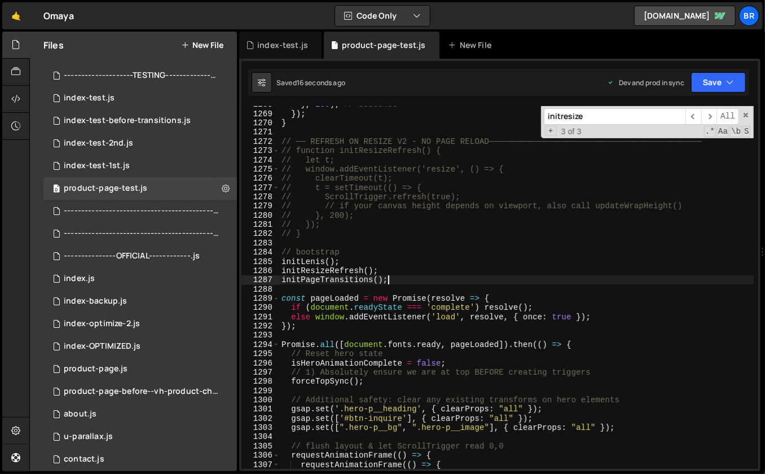
click at [584, 343] on div "} , 200 ) ; // debounce }) ; } // ── REFRESH ON RESIZE V2 - NO PAGE RELOAD─────…" at bounding box center [516, 291] width 475 height 382
type textarea "Promise.all([document.fonts.ready, pageLoaded]).then(() => {"
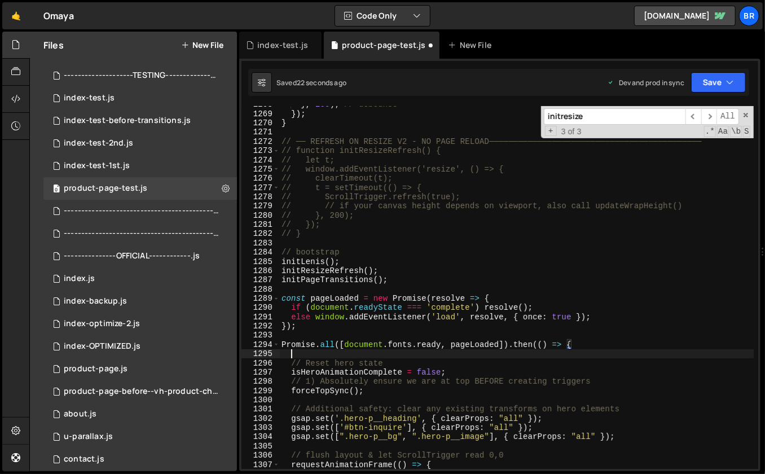
scroll to position [0, 0]
paste textarea "handleTransitionEntrance();"
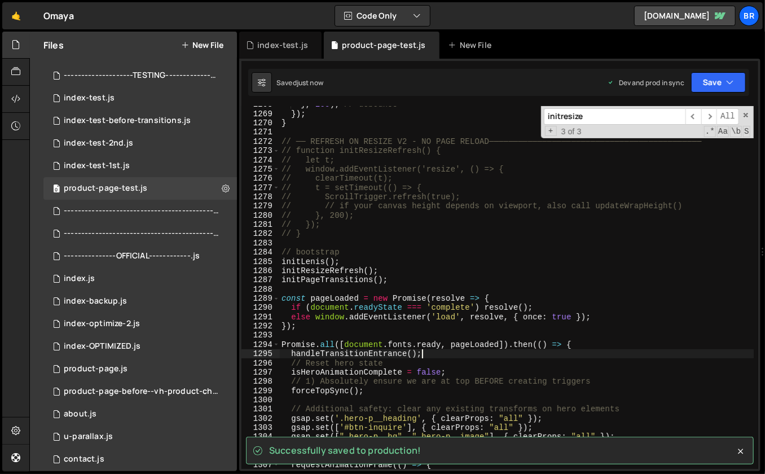
type textarea "handleTransitionEntrance();"
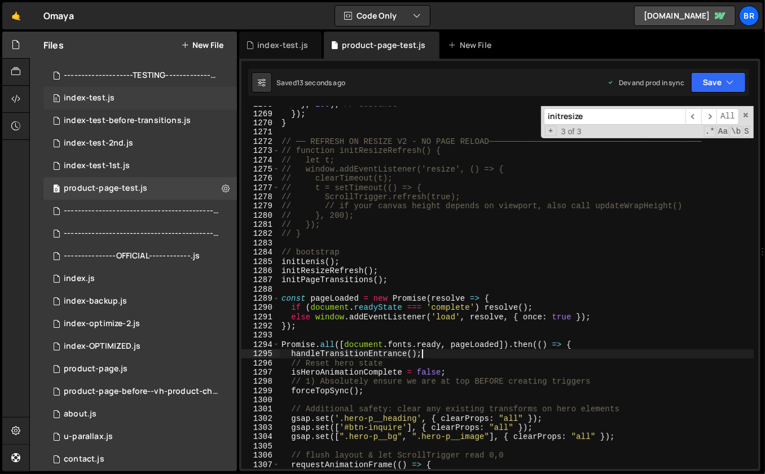
click at [119, 95] on div "0 index-test.js 0" at bounding box center [140, 98] width 194 height 23
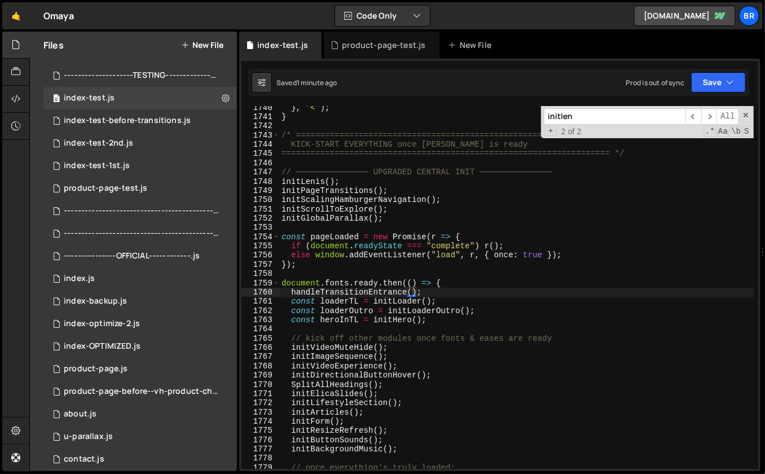
click at [526, 312] on div "} , "<" ) ; } /* ==============================================================…" at bounding box center [516, 294] width 475 height 382
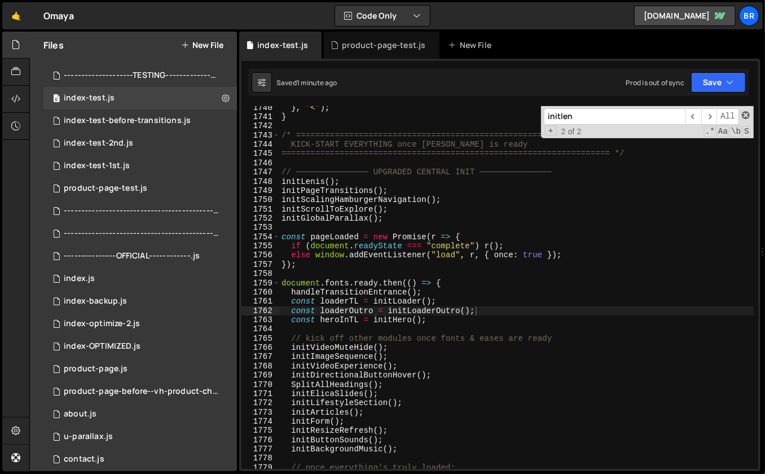
click at [747, 117] on span at bounding box center [746, 115] width 8 height 8
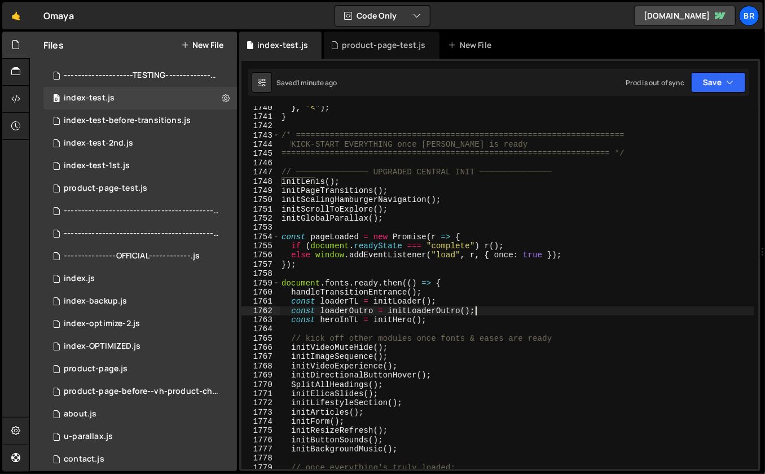
click at [453, 312] on div "} , "<" ) ; } /* ==============================================================…" at bounding box center [516, 294] width 475 height 382
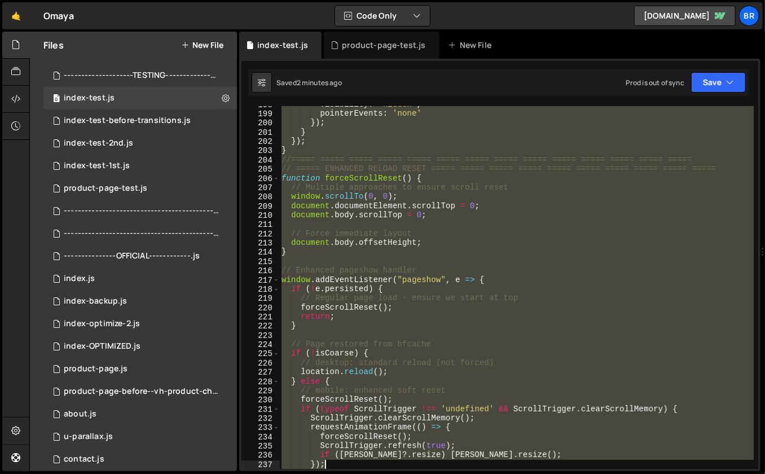
scroll to position [1862, 0]
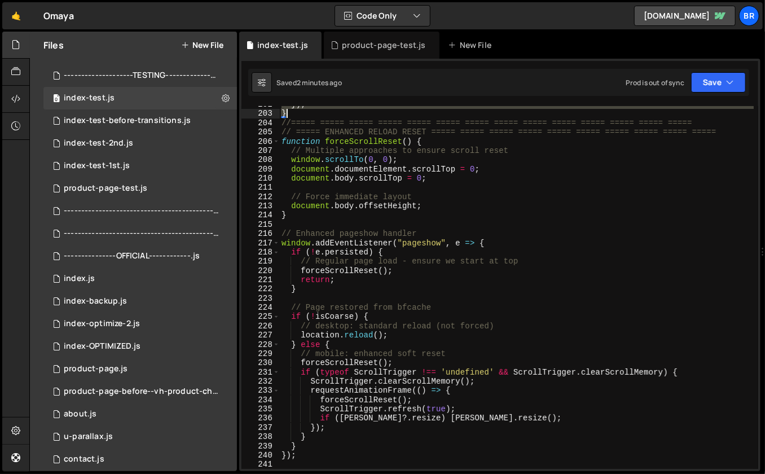
drag, startPoint x: 281, startPoint y: 175, endPoint x: 435, endPoint y: 116, distance: 164.9
click at [435, 116] on div "}) ; } //===== ===== ===== ===== ===== ===== ===== ===== ===== ===== ===== ====…" at bounding box center [516, 291] width 475 height 382
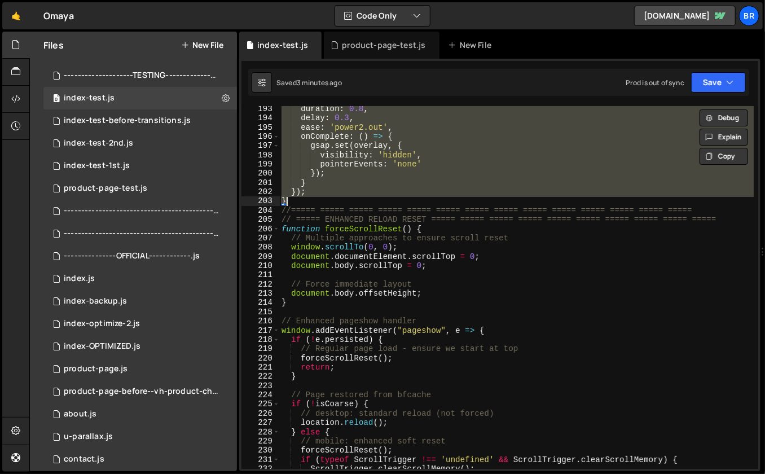
scroll to position [1762, 0]
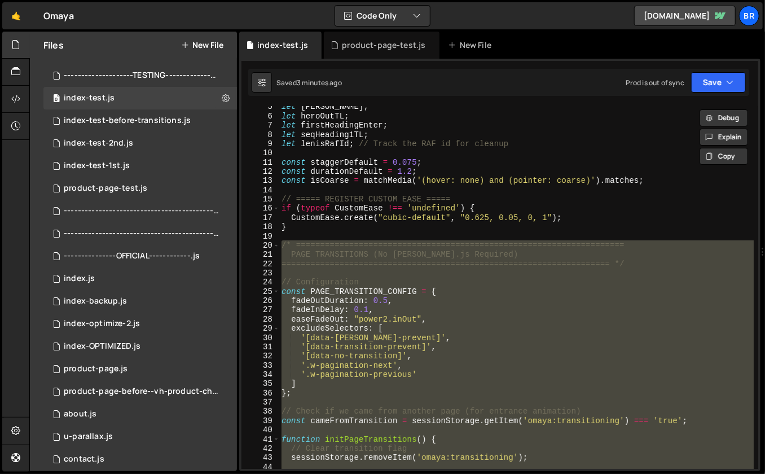
paste textarea
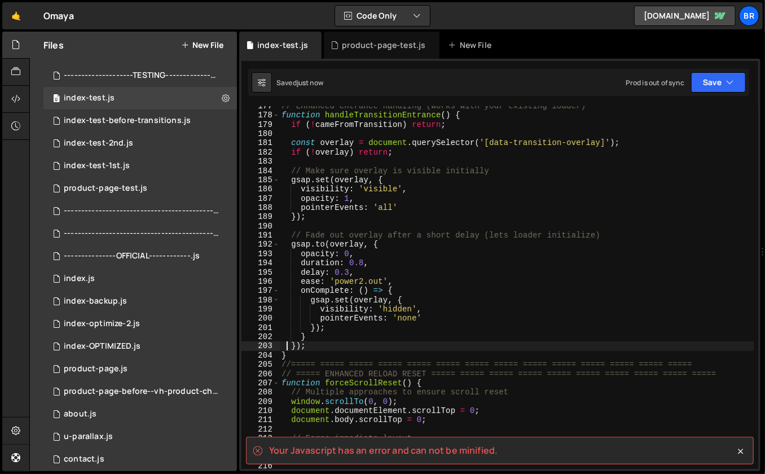
scroll to position [1637, 0]
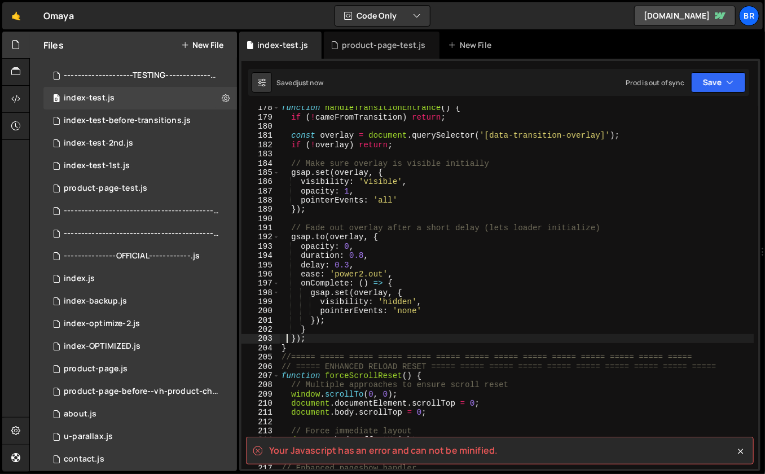
click at [322, 341] on div "function handleTransitionEntrance ( ) { if ( ! cameFromTransition ) return ; co…" at bounding box center [516, 294] width 475 height 382
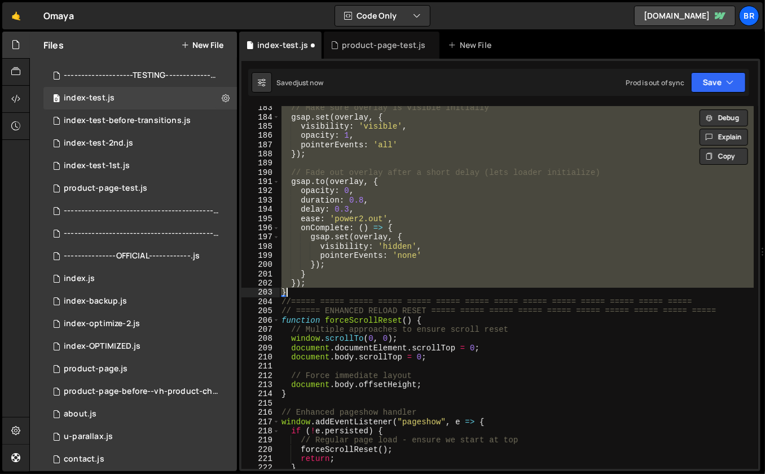
scroll to position [1684, 0]
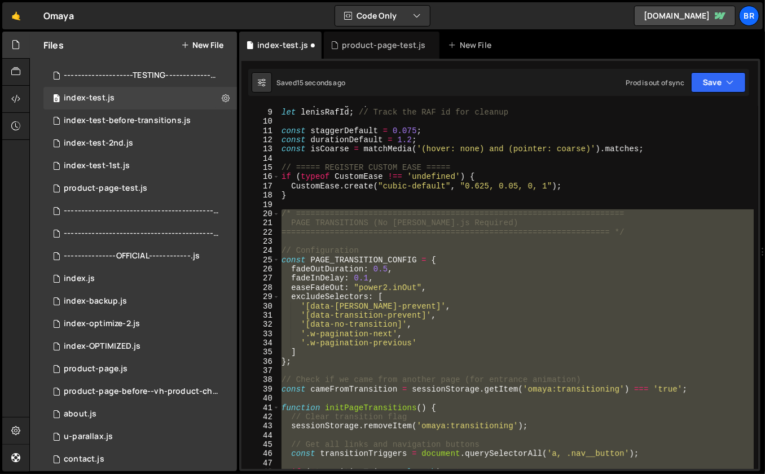
paste textarea
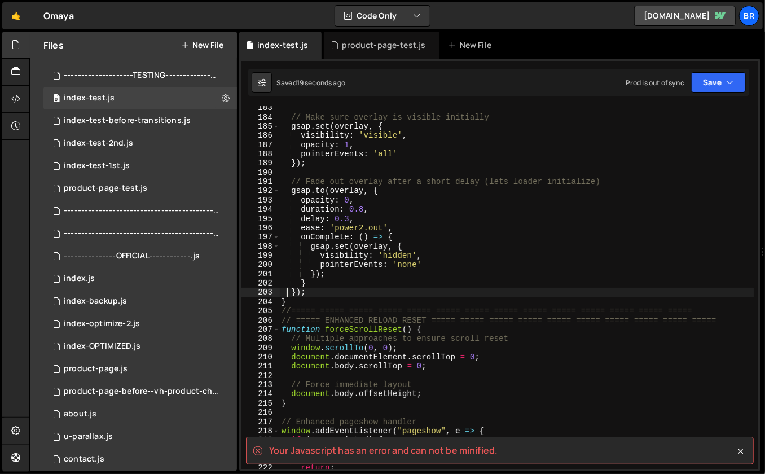
click at [391, 304] on div "// Make sure overlay is visible initially gsap . set ( overlay , { visibility :…" at bounding box center [516, 294] width 475 height 382
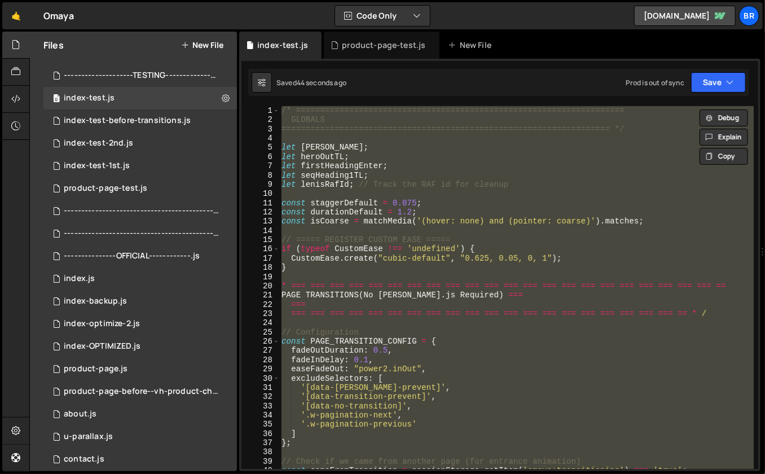
scroll to position [0, 0]
click at [290, 286] on div "/* ==================================================================== GLOBALS…" at bounding box center [516, 297] width 475 height 382
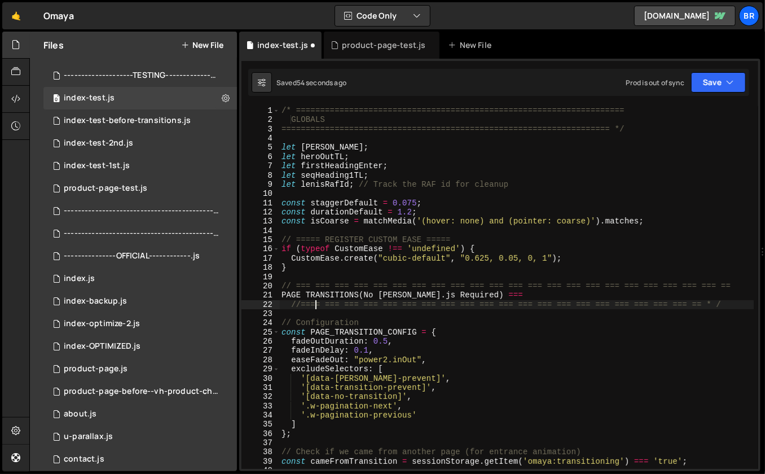
scroll to position [0, 2]
click at [281, 294] on div "/* ==================================================================== GLOBALS…" at bounding box center [516, 297] width 475 height 382
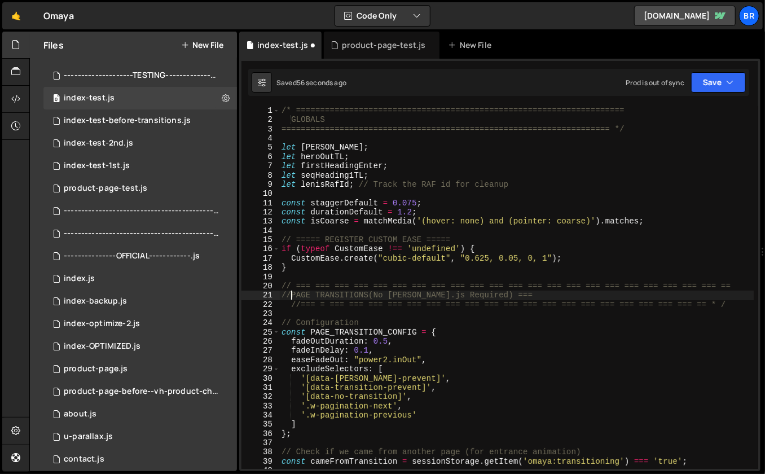
scroll to position [0, 0]
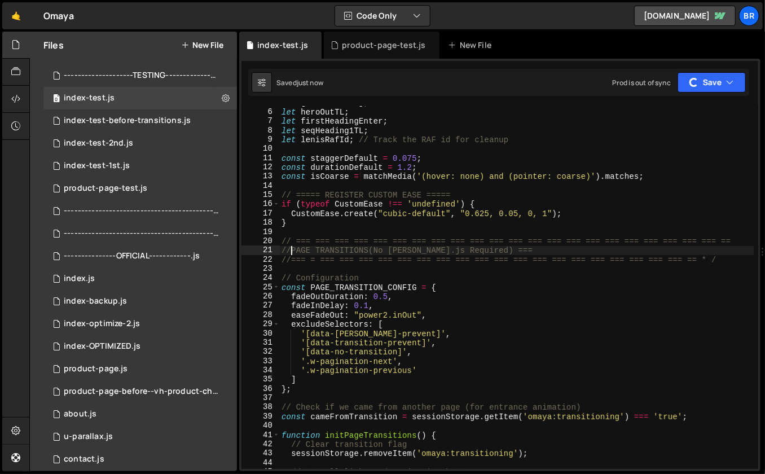
type textarea "//PAGE TRANSITIONS(No [PERSON_NAME].js Required) ==="
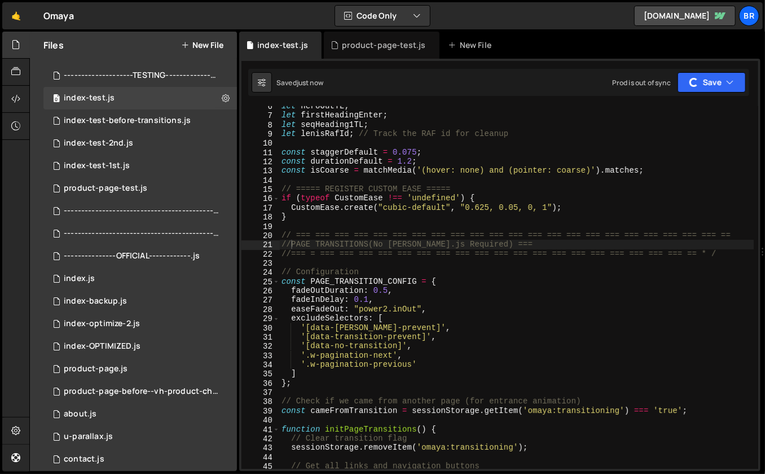
scroll to position [56, 0]
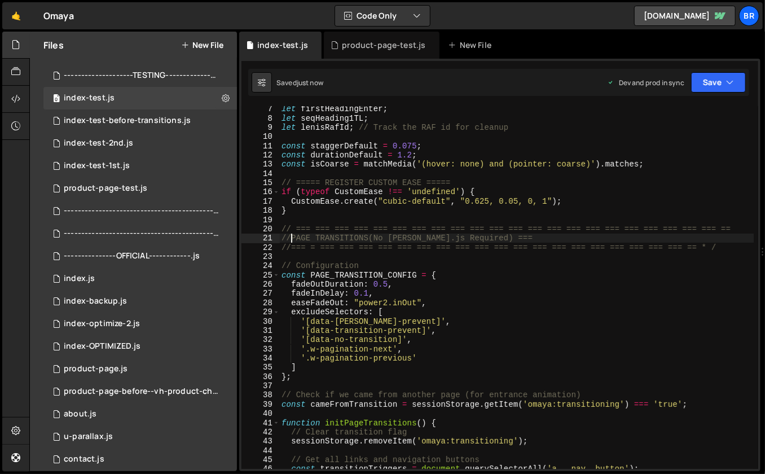
click at [475, 174] on div "let firstHeadingEnter ; let seqHeading1TL ; let lenisRafId ; // Track the RAF i…" at bounding box center [516, 295] width 475 height 382
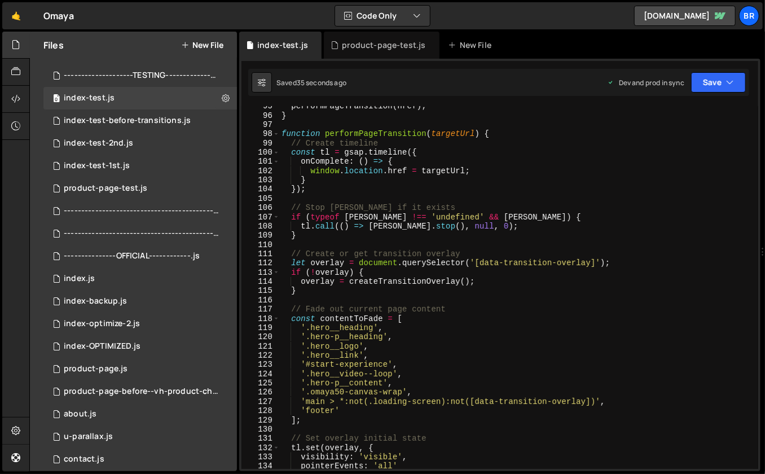
scroll to position [874, 0]
click at [470, 316] on div "performPageTransition ( href ) ; } function performPageTransition ( targetUrl )…" at bounding box center [516, 291] width 475 height 382
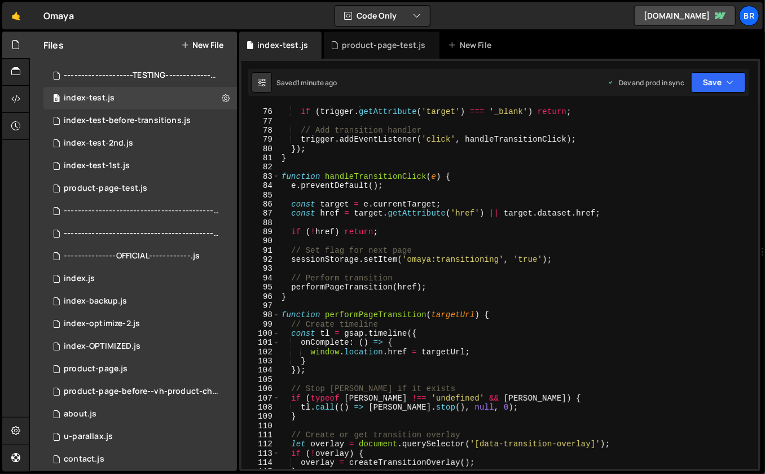
scroll to position [691, 0]
click at [470, 316] on div "// Skip if opens in new tab if ( trigger . getAttribute ( 'target' ) === '_blan…" at bounding box center [516, 290] width 475 height 382
type textarea "function performPageTransition(targetUrl) {"
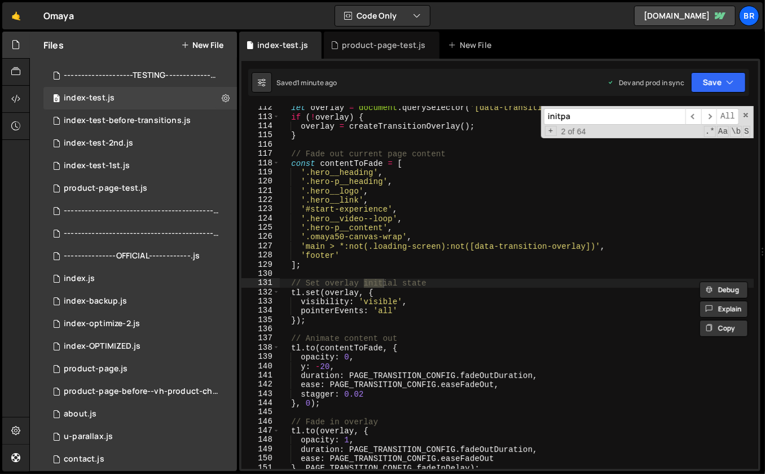
scroll to position [16029, 0]
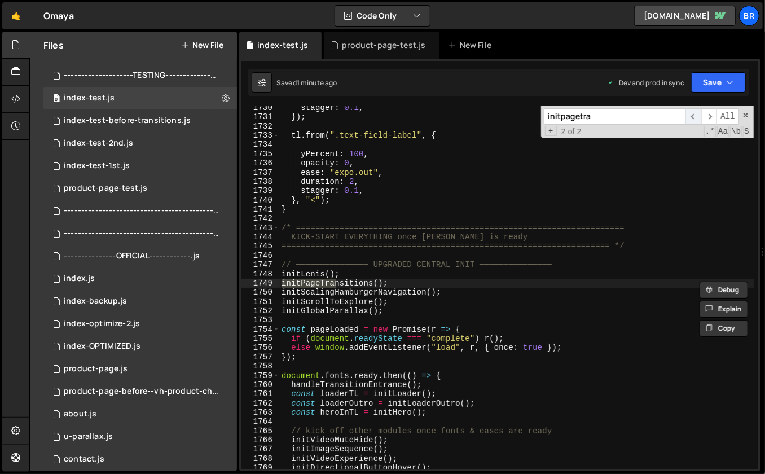
type input "initpagetra"
click at [693, 113] on span "​" at bounding box center [694, 116] width 16 height 16
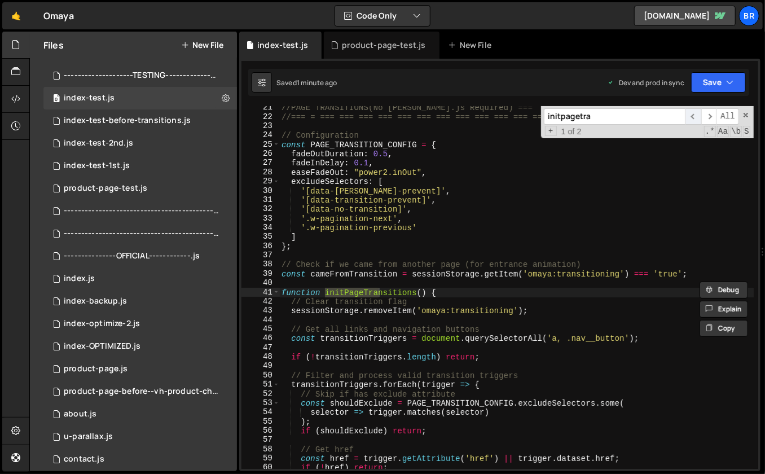
scroll to position [187, 0]
click at [475, 303] on div "//PAGE TRANSITIONS(No [PERSON_NAME].js Required) === //=== = === === === === ==…" at bounding box center [516, 294] width 475 height 382
type textarea "// Clear transition flag"
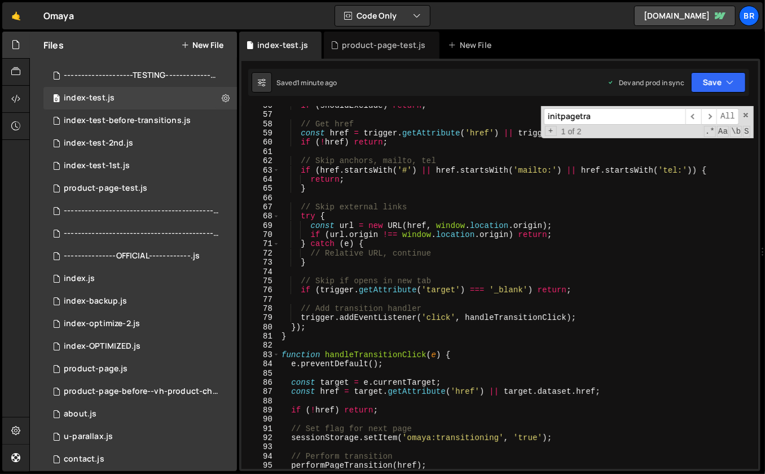
scroll to position [511, 0]
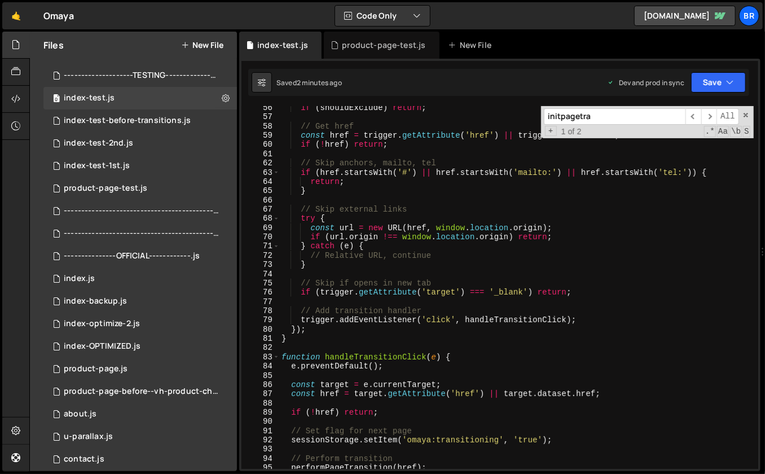
click at [620, 119] on input "initpagetra" at bounding box center [615, 116] width 142 height 16
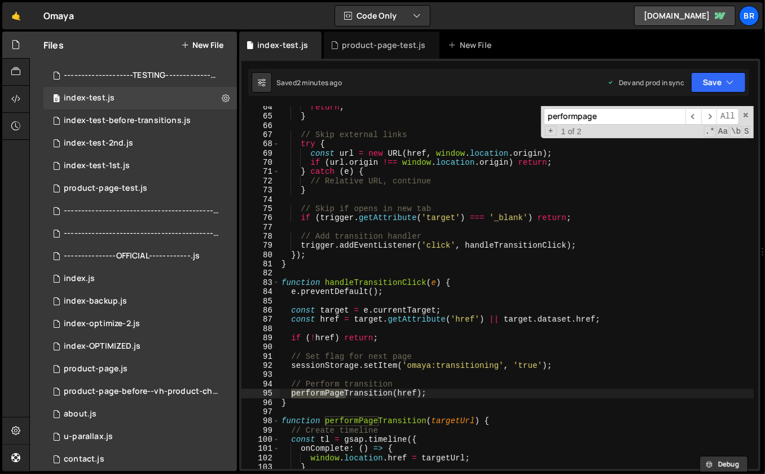
scroll to position [585, 0]
type input "performpage"
click at [693, 115] on span "​" at bounding box center [694, 116] width 16 height 16
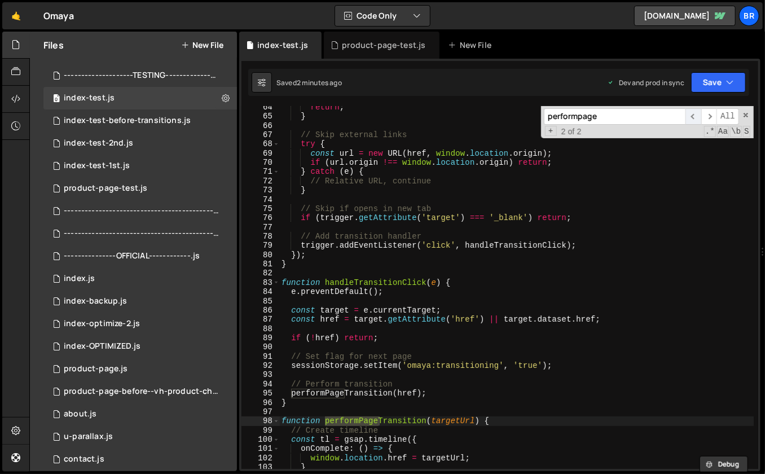
click at [693, 115] on span "​" at bounding box center [694, 116] width 16 height 16
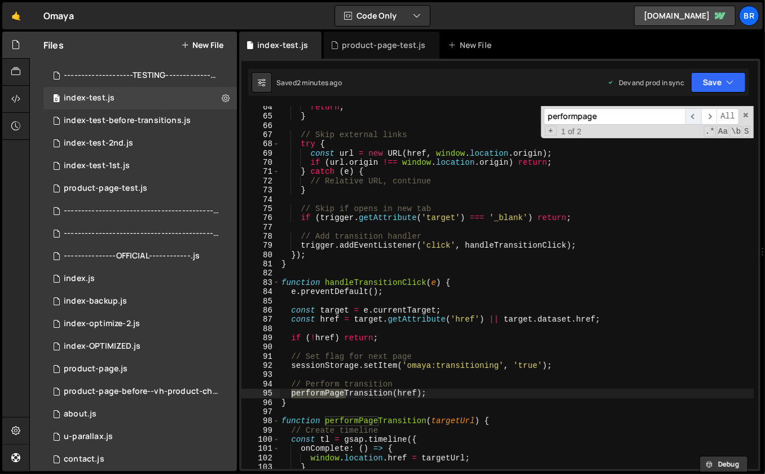
click at [693, 115] on span "​" at bounding box center [694, 116] width 16 height 16
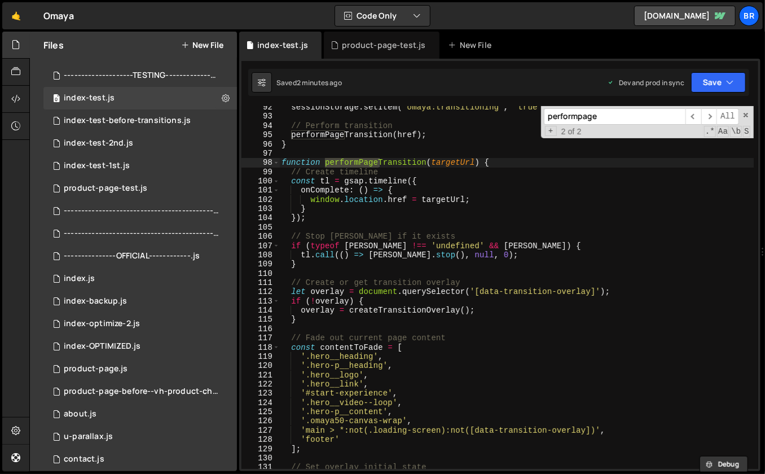
scroll to position [853, 0]
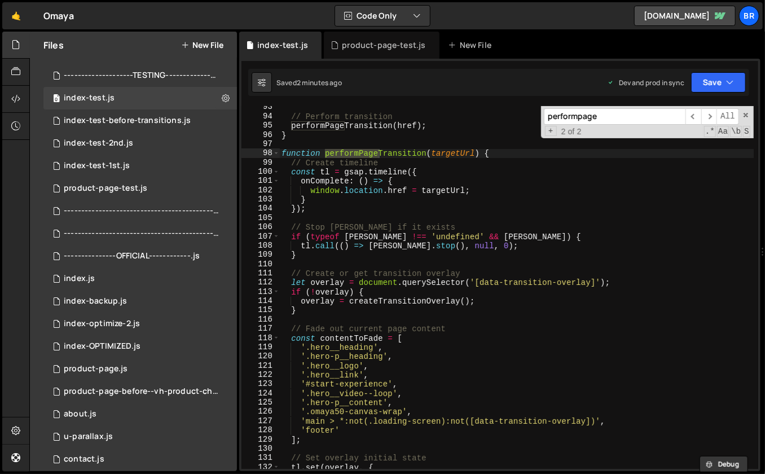
click at [592, 242] on div "// Perform transition performPageTransition ( href ) ; } function performPageTr…" at bounding box center [516, 294] width 475 height 382
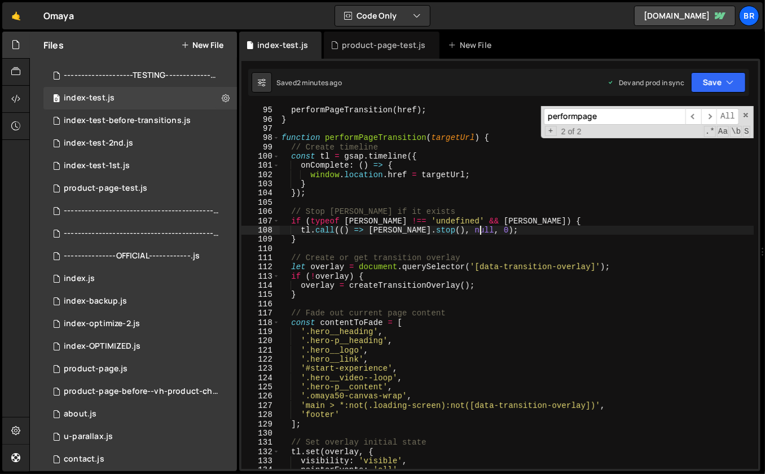
scroll to position [873, 0]
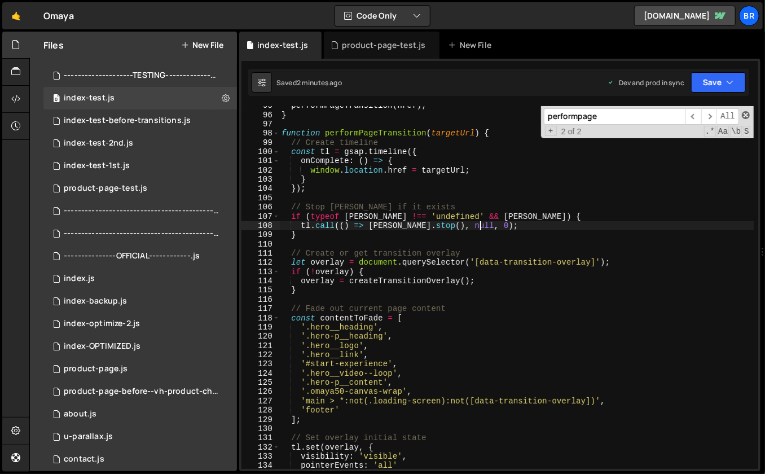
click at [747, 115] on span at bounding box center [746, 115] width 8 height 8
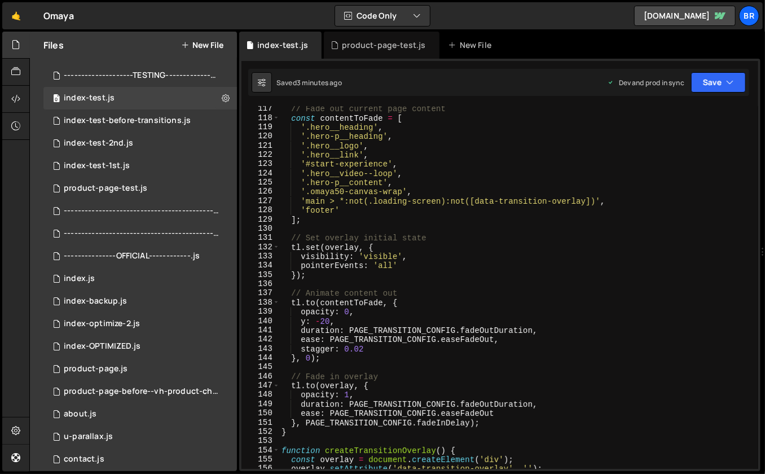
scroll to position [1074, 0]
click at [362, 309] on div "// Fade out current page content const contentToFade = [ '.hero__heading' , '.h…" at bounding box center [516, 295] width 475 height 382
type textarea "opacity: 0,"
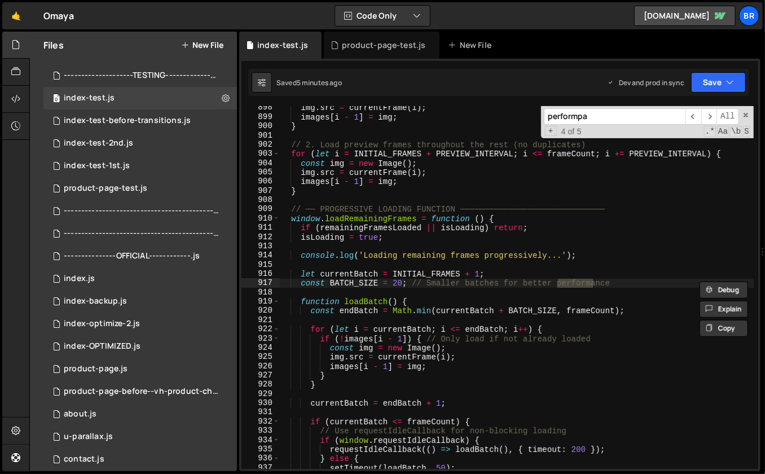
scroll to position [686, 0]
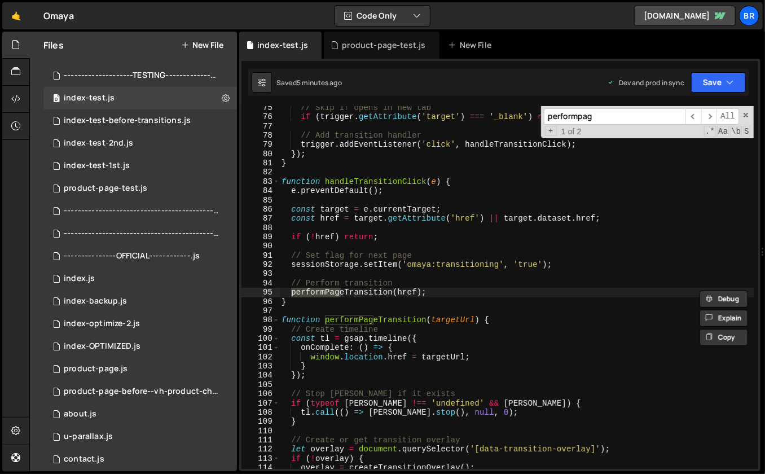
type input "performpage"
click at [527, 342] on div "// Skip if opens in new tab if ( trigger . getAttribute ( 'target' ) === '_blan…" at bounding box center [516, 294] width 475 height 382
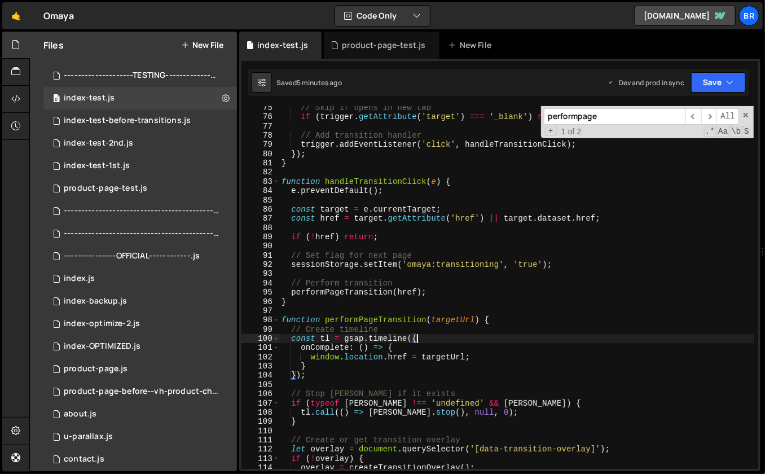
click at [348, 205] on div "// Skip if opens in new tab if ( trigger . getAttribute ( 'target' ) === '_blan…" at bounding box center [516, 294] width 475 height 382
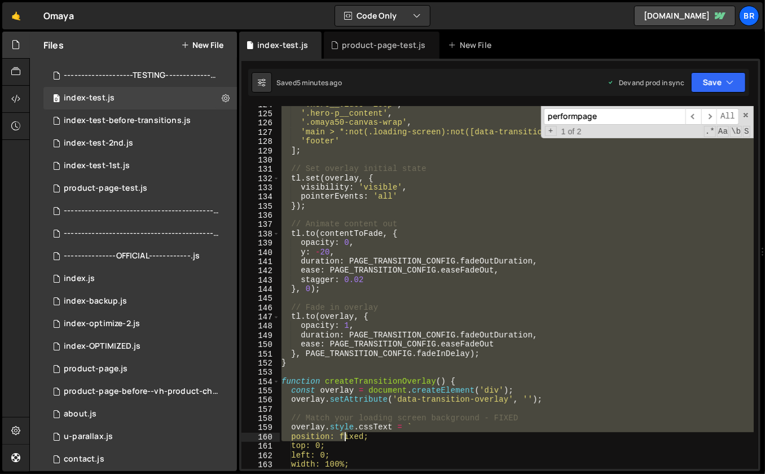
scroll to position [1142, 0]
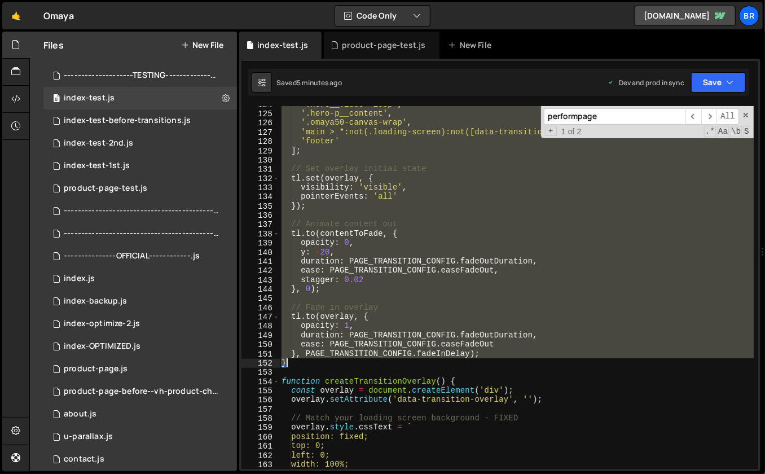
drag, startPoint x: 283, startPoint y: 320, endPoint x: 316, endPoint y: 364, distance: 55.3
click at [316, 364] on div "'.hero__video--loop' , '.hero-p__content' , '.omaya50-canvas-wrap' , 'main > *:…" at bounding box center [516, 291] width 475 height 382
paste textarea
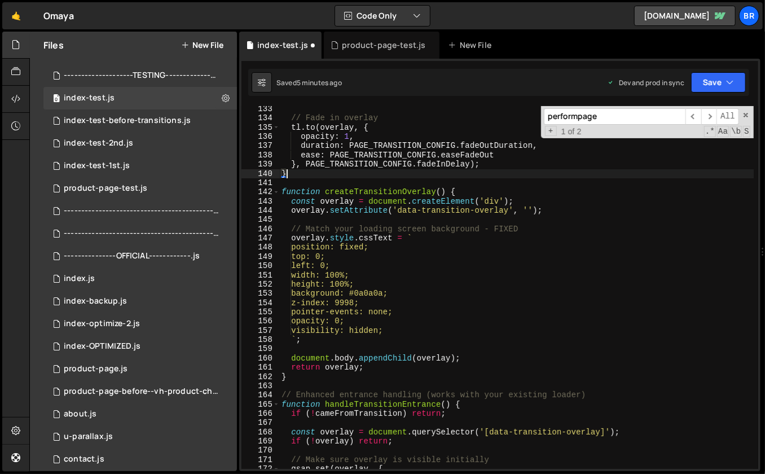
scroll to position [1224, 0]
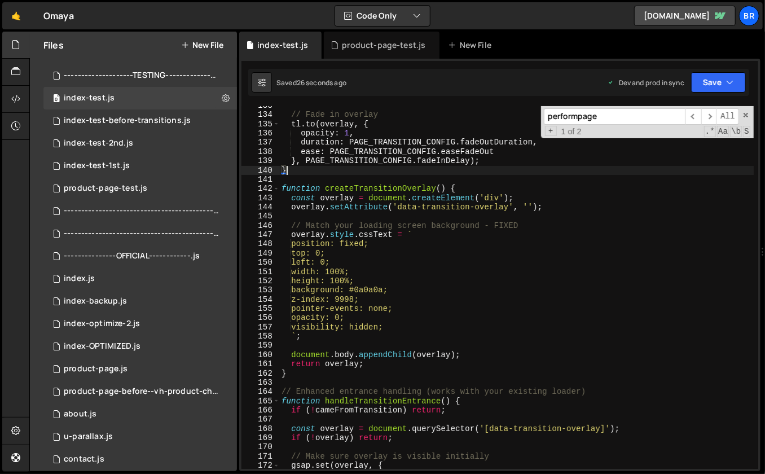
click at [506, 238] on div "// Fade in overlay tl . to ( overlay , { opacity : 1 , duration : PAGE_TRANSITI…" at bounding box center [516, 292] width 475 height 382
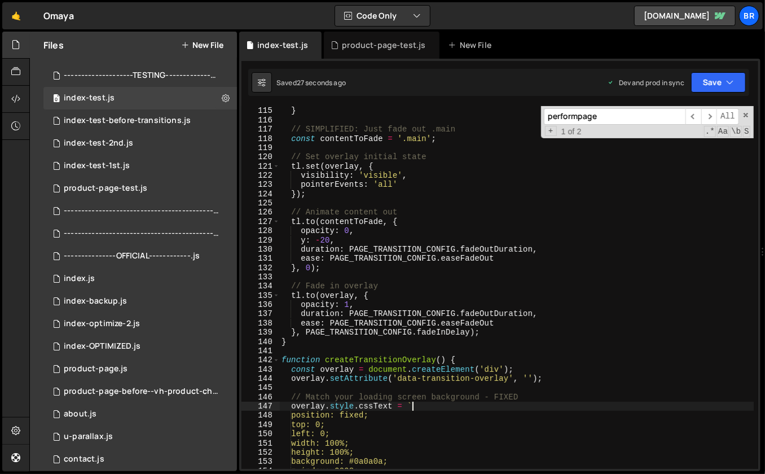
scroll to position [1053, 0]
click at [746, 115] on span at bounding box center [746, 115] width 8 height 8
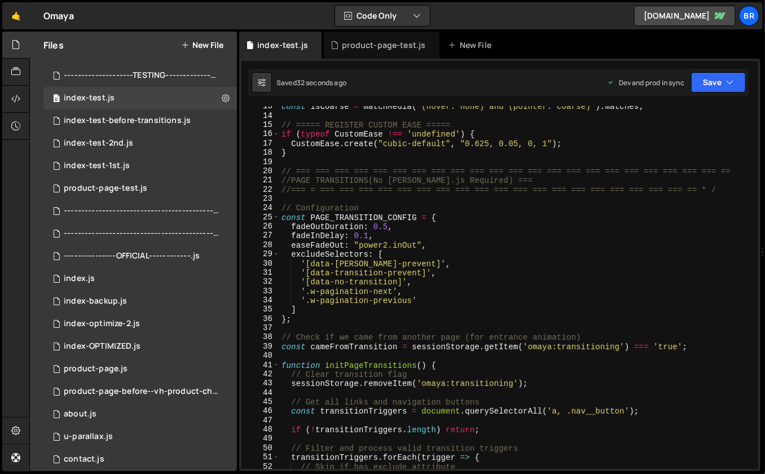
scroll to position [115, 0]
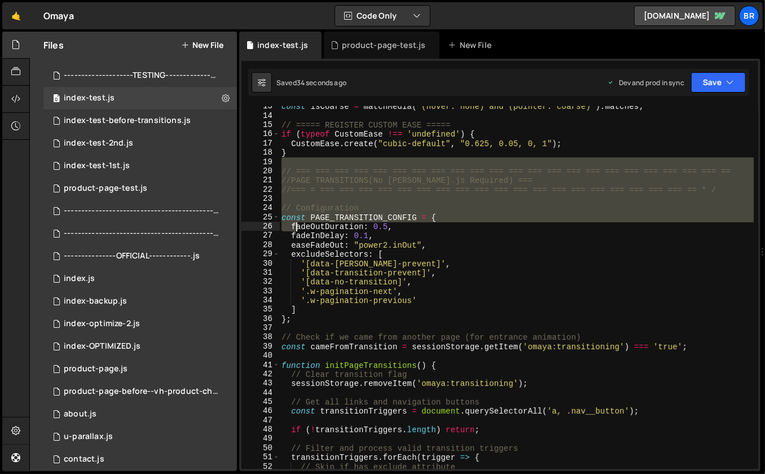
drag, startPoint x: 280, startPoint y: 166, endPoint x: 294, endPoint y: 227, distance: 63.1
click at [294, 227] on div "const isCoarse = matchMedia ( '(hover: none) and (pointer: coarse)' ) . matches…" at bounding box center [516, 293] width 475 height 382
click at [285, 172] on div "const isCoarse = matchMedia ( '(hover: none) and (pointer: coarse)' ) . matches…" at bounding box center [516, 293] width 475 height 382
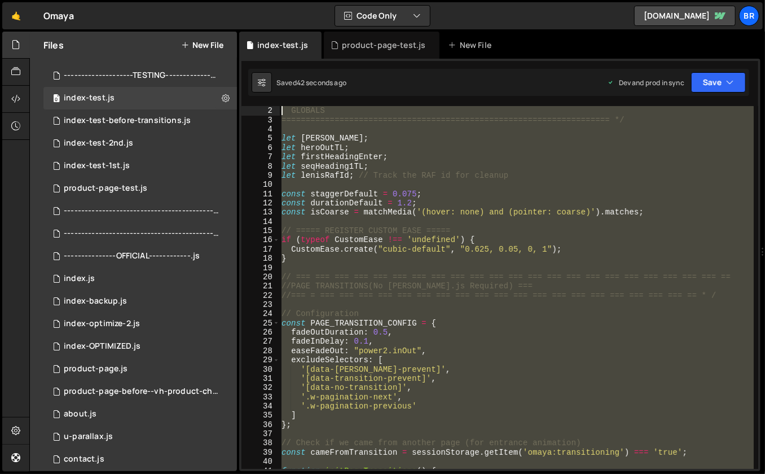
scroll to position [0, 0]
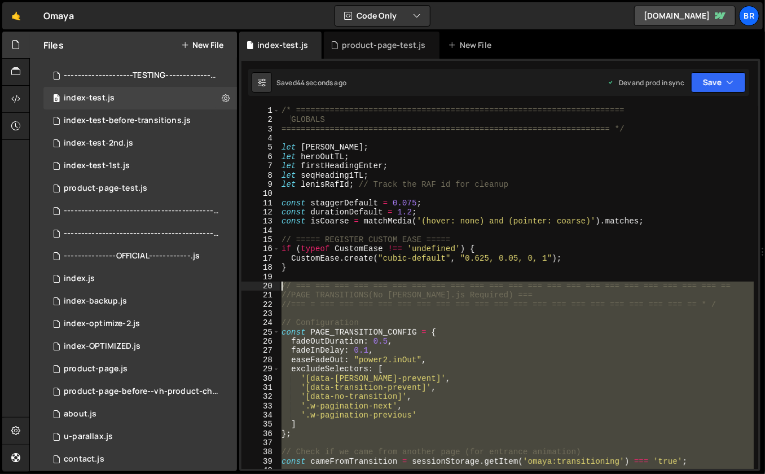
drag, startPoint x: 290, startPoint y: 216, endPoint x: 281, endPoint y: 285, distance: 68.9
click at [281, 285] on div "/* ==================================================================== GLOBALS…" at bounding box center [516, 297] width 475 height 382
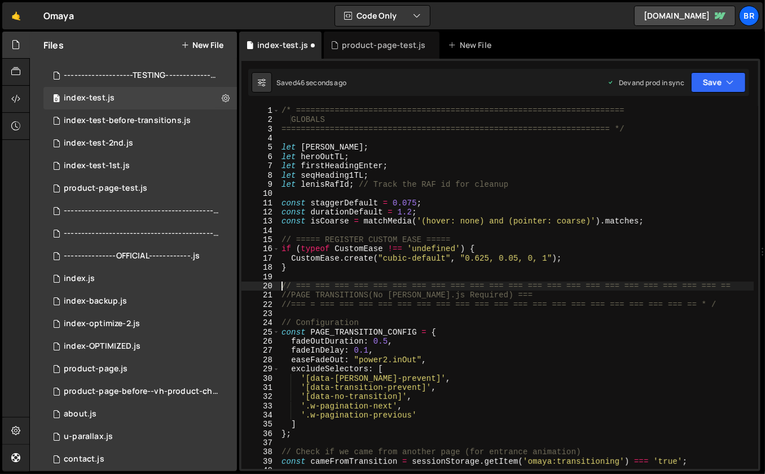
type textarea "// === === === === === === === === === === === === === === === === === === === …"
click at [130, 184] on div "product-page-test.js" at bounding box center [106, 188] width 84 height 10
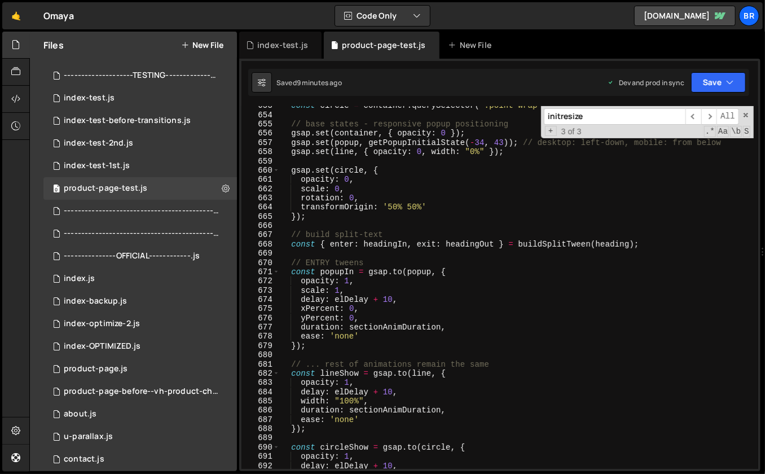
scroll to position [6083, 0]
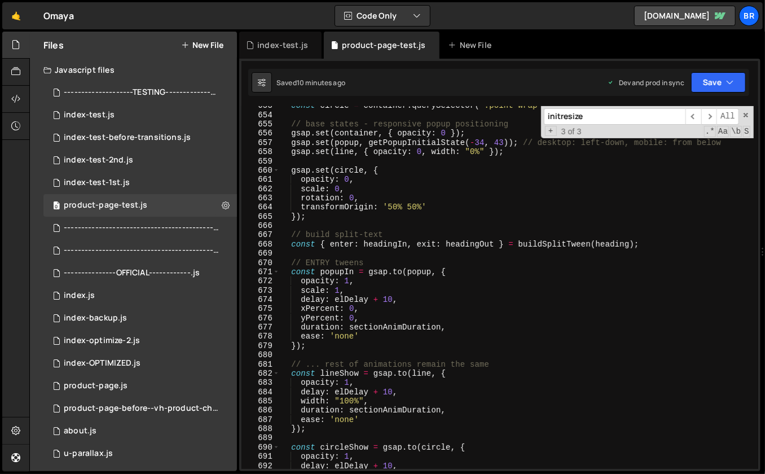
click at [491, 281] on div "const circle = container . querySelector ( '.point-wrap' ) ; // base states - r…" at bounding box center [516, 292] width 475 height 382
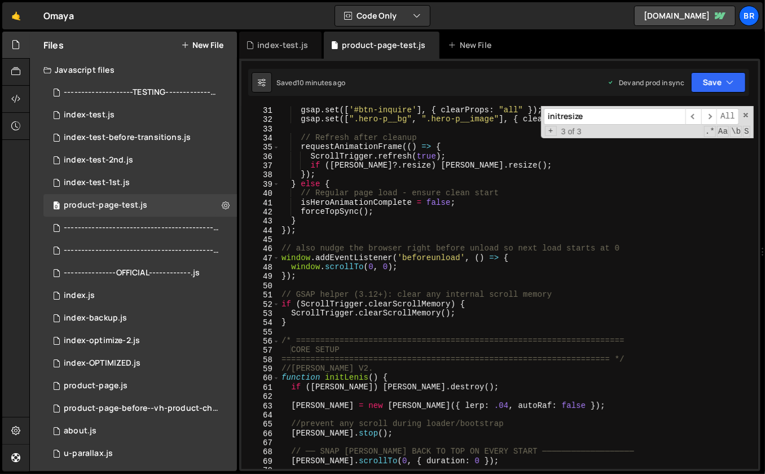
scroll to position [285, 0]
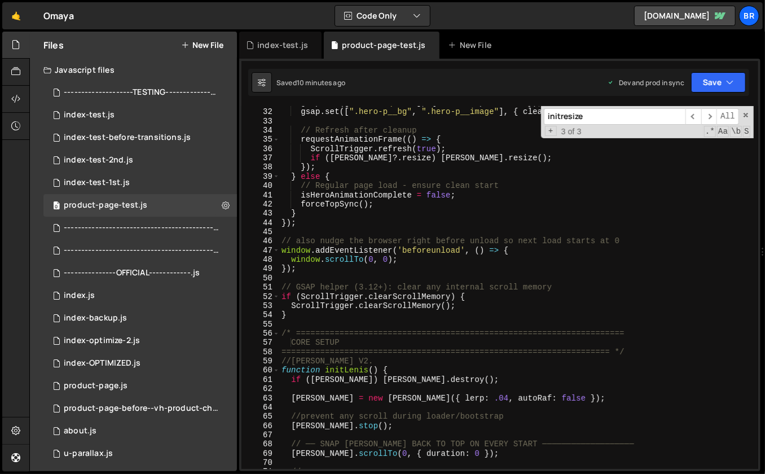
click at [334, 316] on div "gsap . set ([ '#btn-inquire' ] , { clearProps : "all" }) ; gsap . set ([ ".hero…" at bounding box center [516, 289] width 475 height 382
type textarea "}"
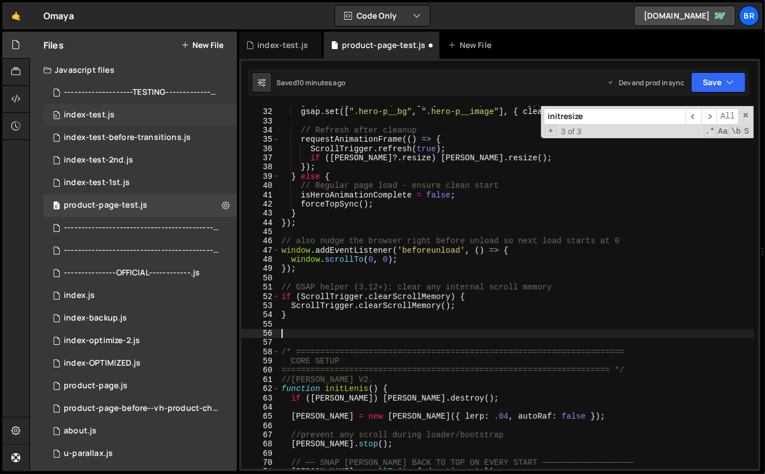
click at [95, 111] on div "index-test.js" at bounding box center [89, 115] width 51 height 10
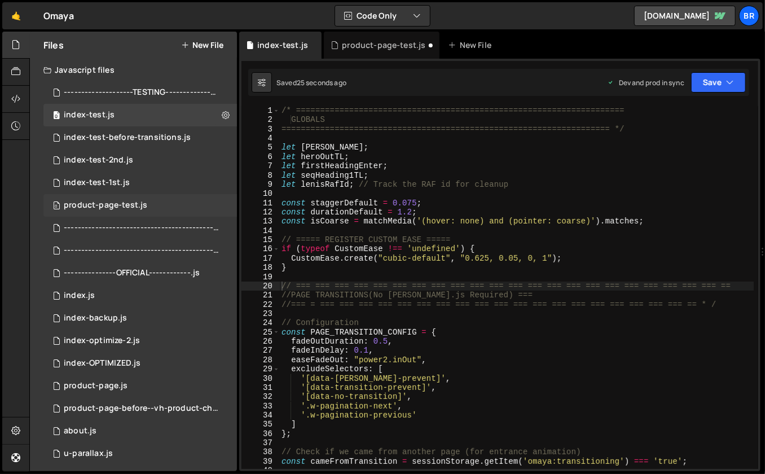
click at [138, 204] on div "product-page-test.js" at bounding box center [106, 205] width 84 height 10
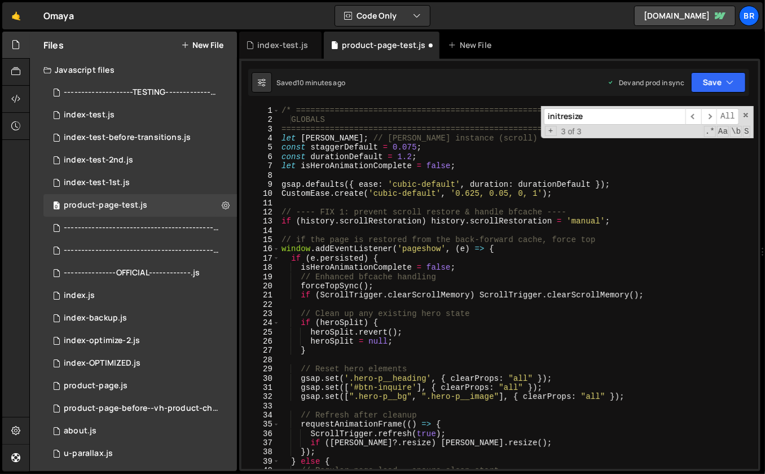
type textarea "CustomEase.create('cubic-default', '0.625, 0.05, 0, 1');"
click at [585, 197] on div "/* ==================================================================== GLOBALS…" at bounding box center [516, 297] width 475 height 382
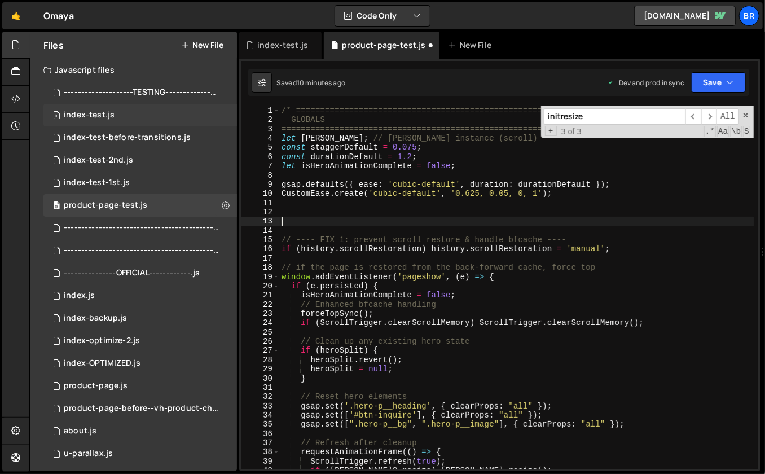
click at [116, 111] on div "0 index-test.js 0" at bounding box center [140, 115] width 194 height 23
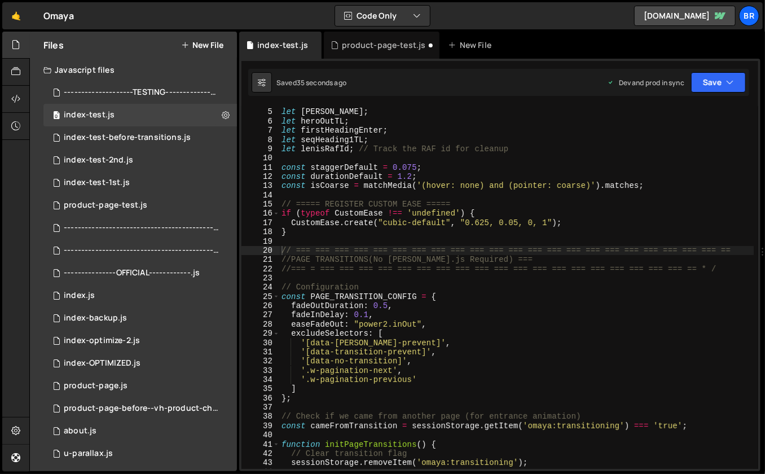
scroll to position [39, 0]
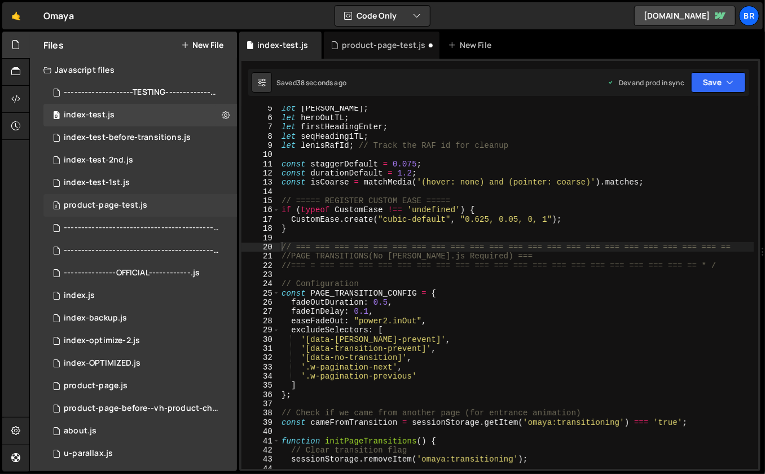
click at [136, 205] on div "product-page-test.js" at bounding box center [106, 205] width 84 height 10
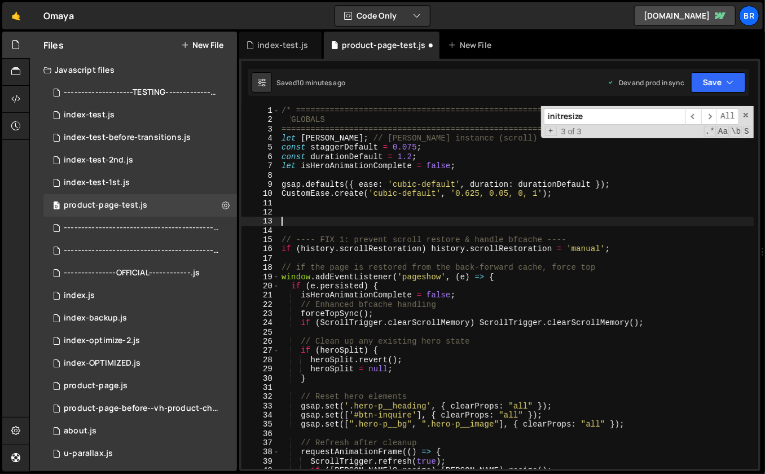
click at [365, 217] on div "/* ==================================================================== GLOBALS…" at bounding box center [516, 297] width 475 height 382
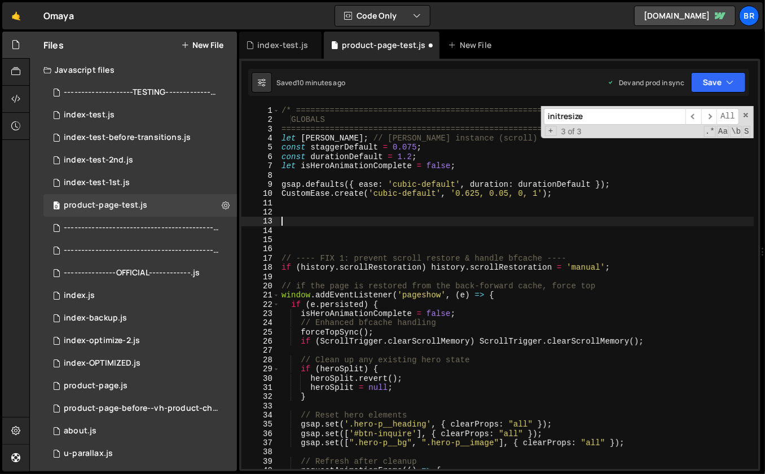
paste textarea "}"
type textarea "}"
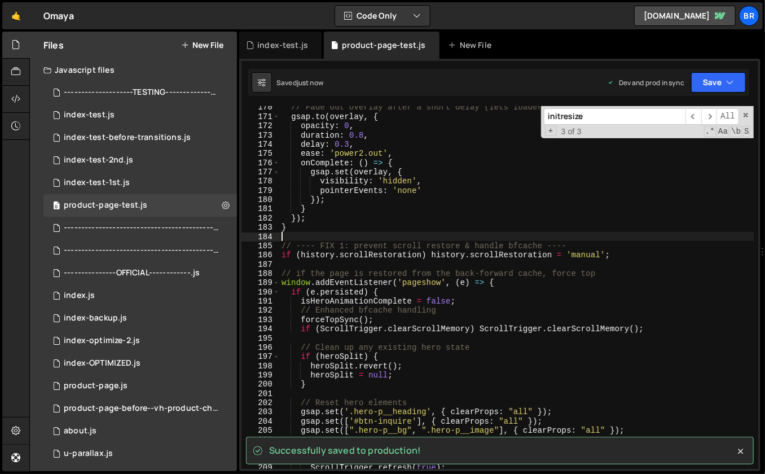
scroll to position [1564, 0]
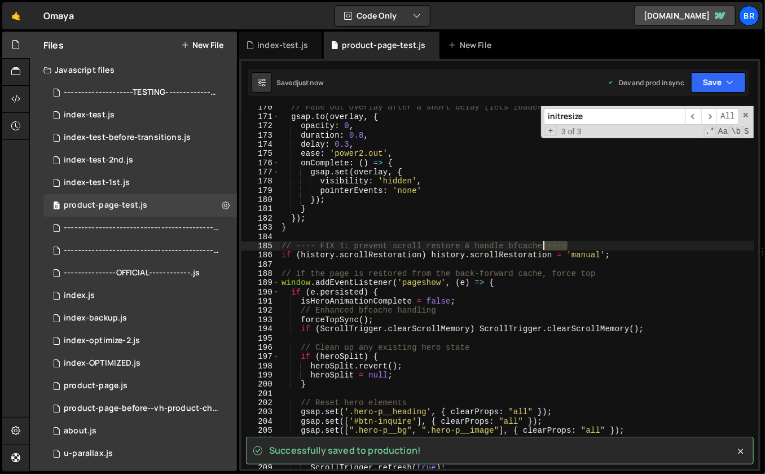
drag, startPoint x: 570, startPoint y: 242, endPoint x: 545, endPoint y: 242, distance: 24.8
click at [545, 242] on div "// Fade out overlay after a short delay (lets loader initialize) gsap . to ( ov…" at bounding box center [516, 294] width 475 height 382
type textarea "// ---- FIX 1: prevent scroll restore & handle bfcache ----"
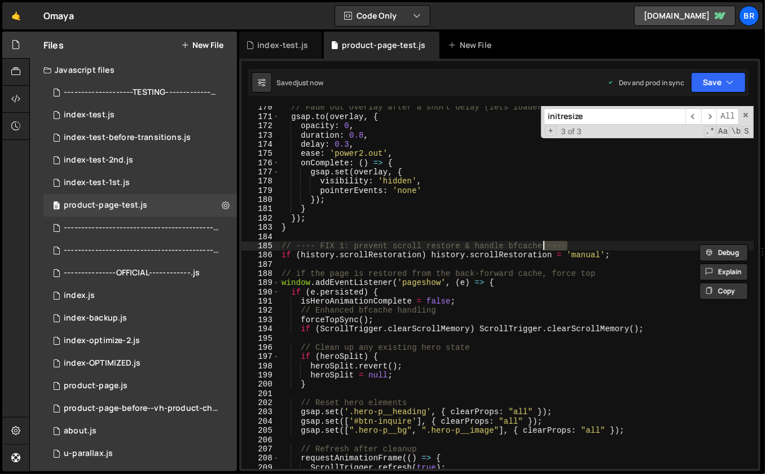
click at [316, 232] on div "// Fade out overlay after a short delay (lets loader initialize) gsap . to ( ov…" at bounding box center [516, 294] width 475 height 382
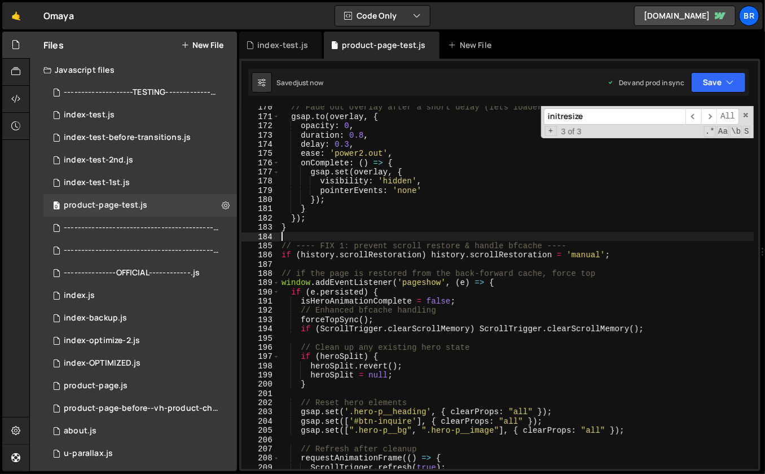
paste textarea "----"
type textarea "//----"
paste textarea "----"
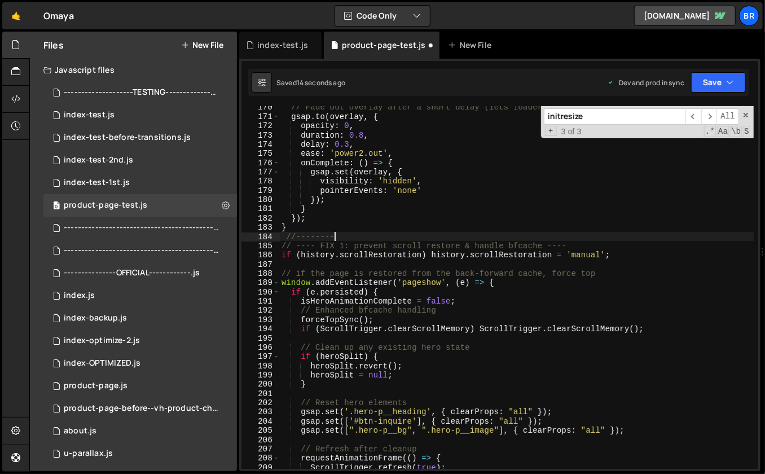
paste textarea "----"
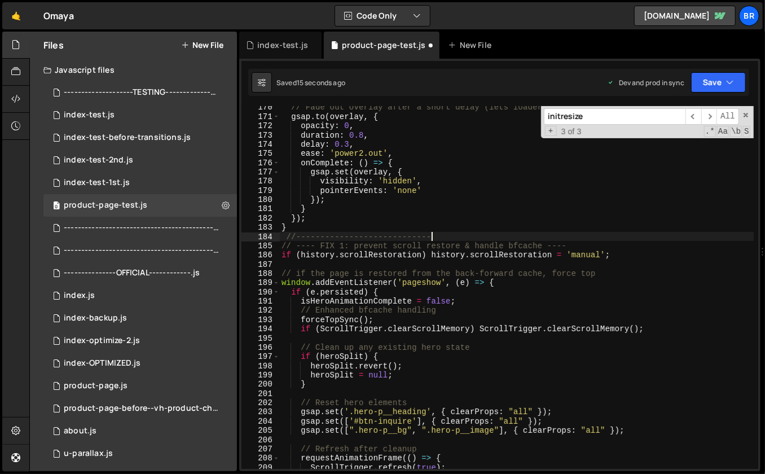
paste textarea "----"
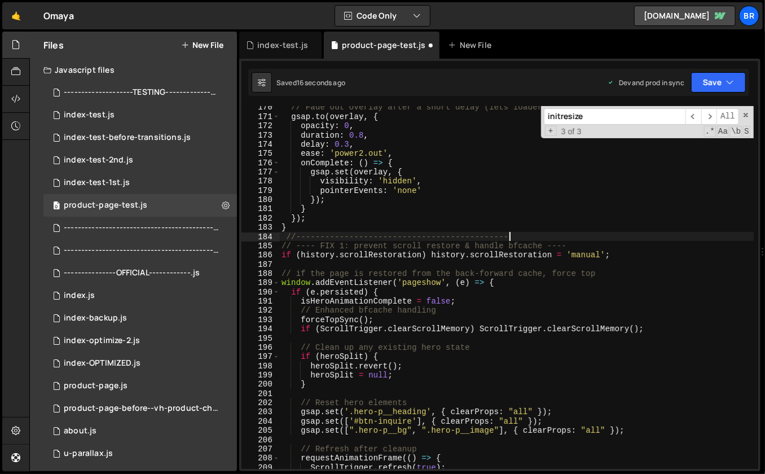
paste textarea "----"
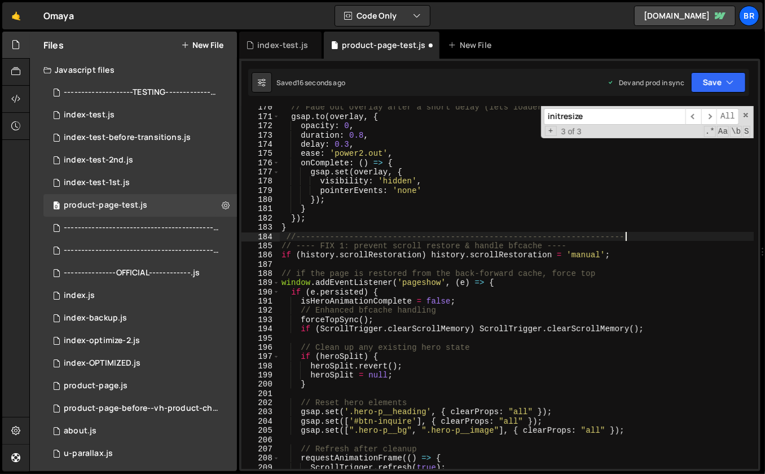
paste textarea "----"
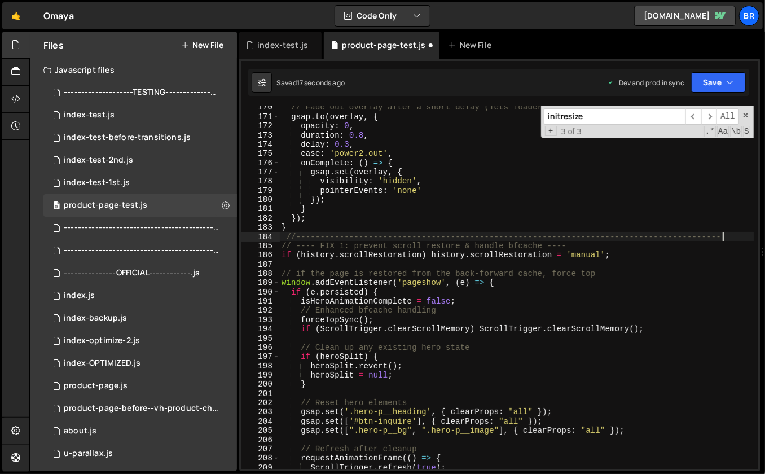
paste textarea "----"
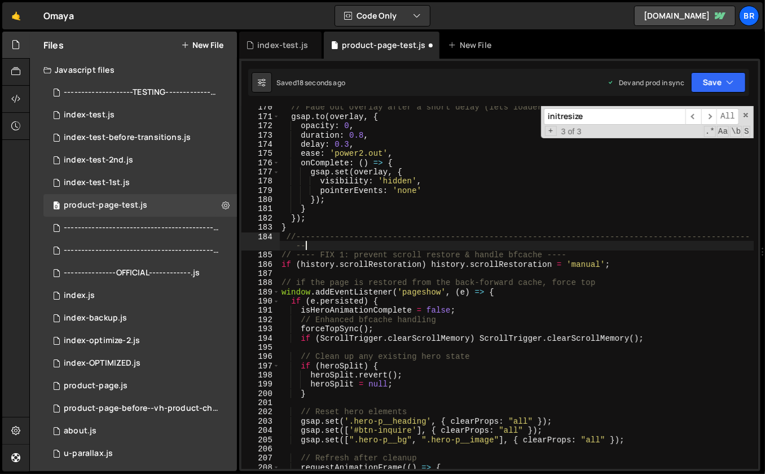
paste textarea "----"
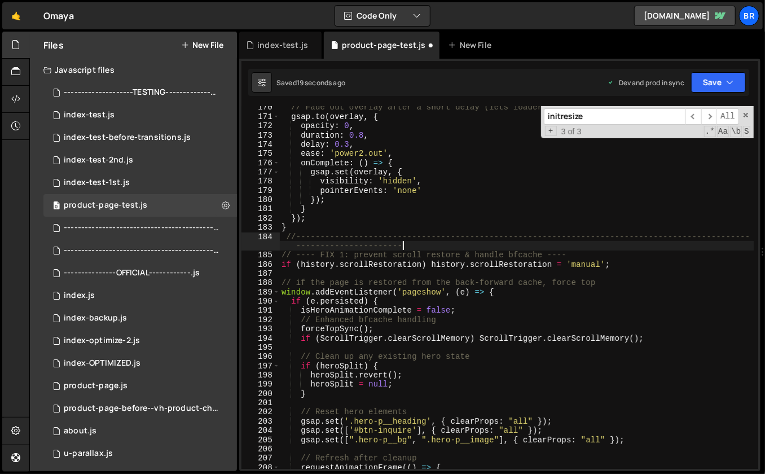
paste
click at [414, 222] on div "// Fade out overlay after a short delay (lets loader initialize) gsap . to ( ov…" at bounding box center [516, 294] width 475 height 382
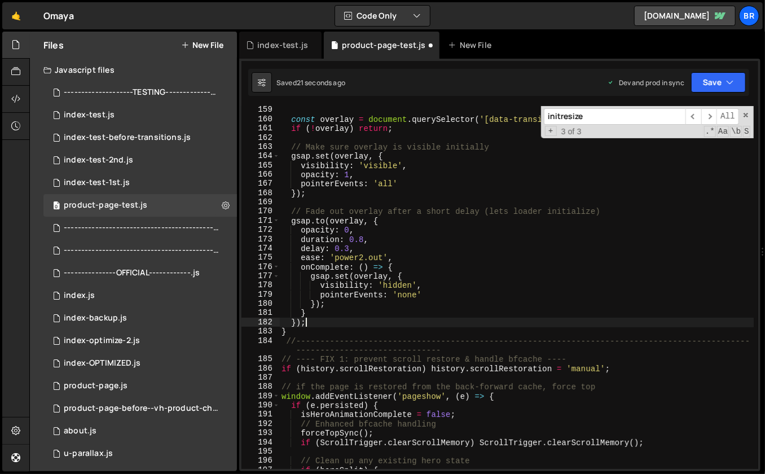
scroll to position [1460, 0]
click at [747, 112] on span at bounding box center [746, 115] width 8 height 8
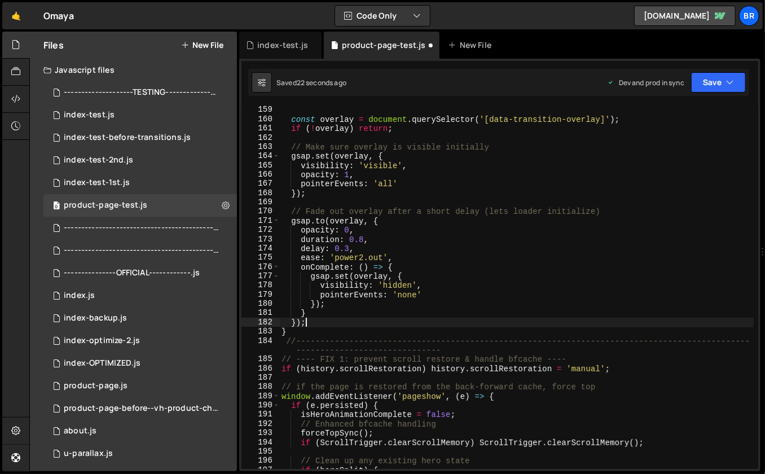
click at [645, 187] on div "const overlay = document . querySelector ( '[data-transition-overlay]' ) ; if (…" at bounding box center [516, 297] width 475 height 382
type textarea "pointerEvents: 'all'"
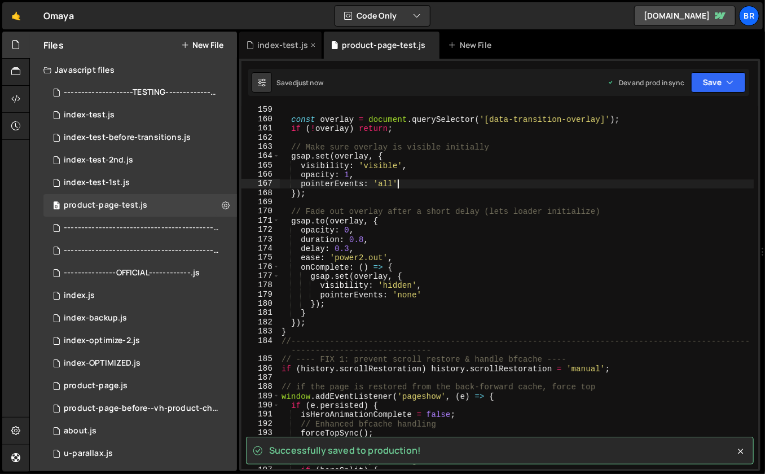
click at [279, 46] on div "index-test.js" at bounding box center [282, 45] width 51 height 11
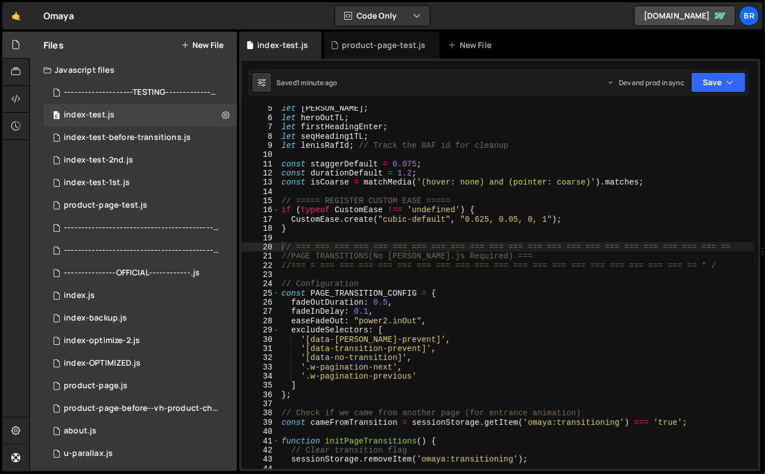
click at [396, 167] on div "let [PERSON_NAME] ; let heroOutTL ; let firstHeadingEnter ; let seqHeading1TL ;…" at bounding box center [516, 295] width 475 height 382
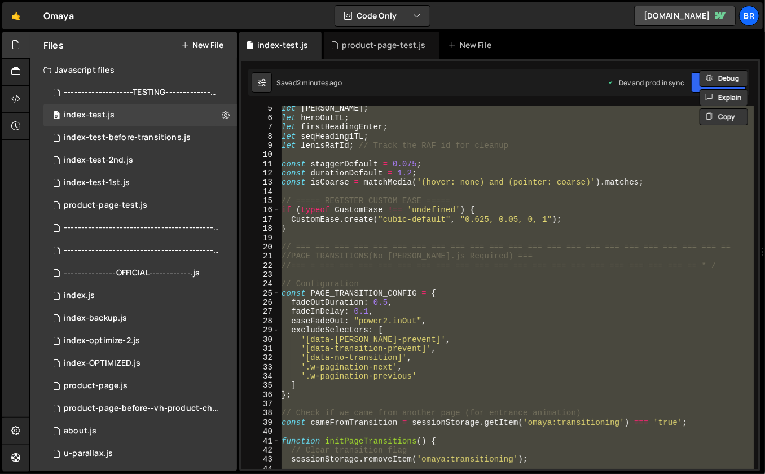
click at [399, 203] on div "let [PERSON_NAME] ; let heroOutTL ; let firstHeadingEnter ; let seqHeading1TL ;…" at bounding box center [516, 295] width 475 height 382
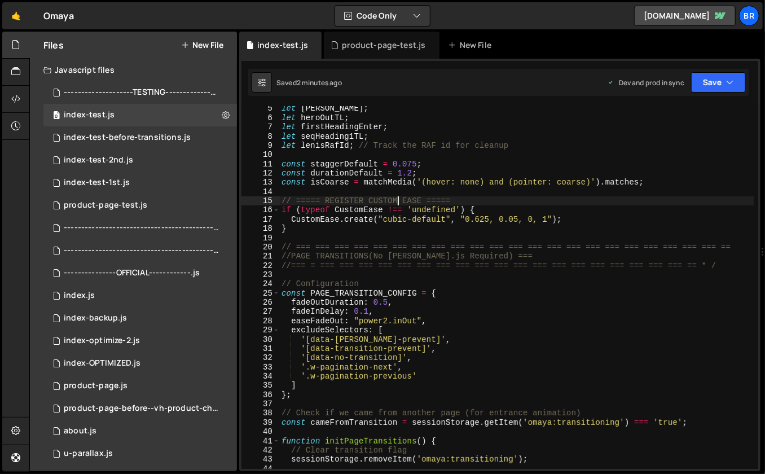
type textarea "});"
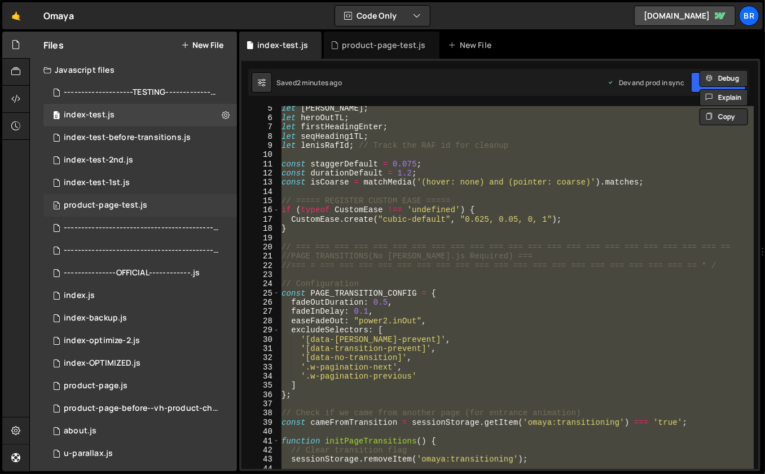
click at [107, 206] on div "product-page-test.js" at bounding box center [106, 205] width 84 height 10
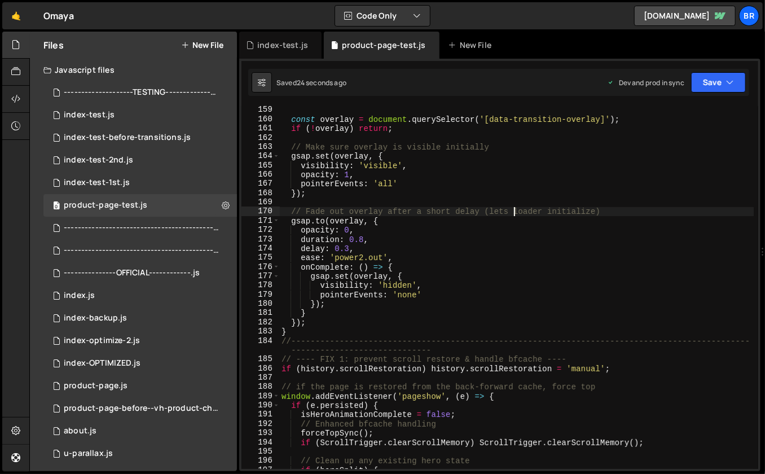
click at [513, 215] on div "const overlay = document . querySelector ( '[data-transition-overlay]' ) ; if (…" at bounding box center [516, 297] width 475 height 382
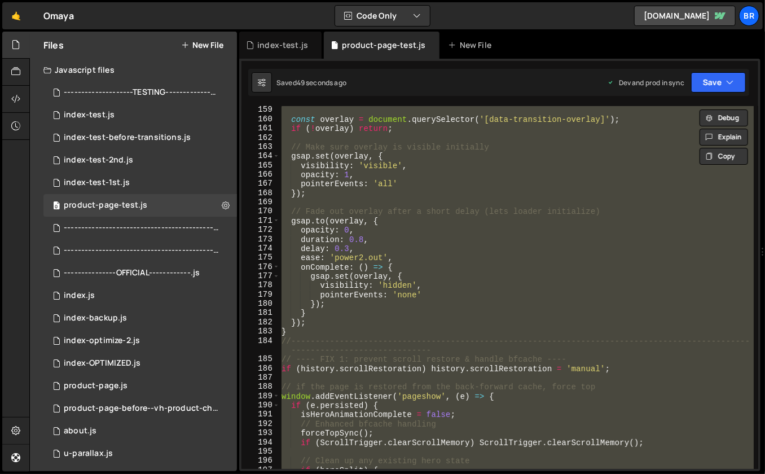
click at [378, 226] on div "const overlay = document . querySelector ( '[data-transition-overlay]' ) ; if (…" at bounding box center [516, 297] width 475 height 382
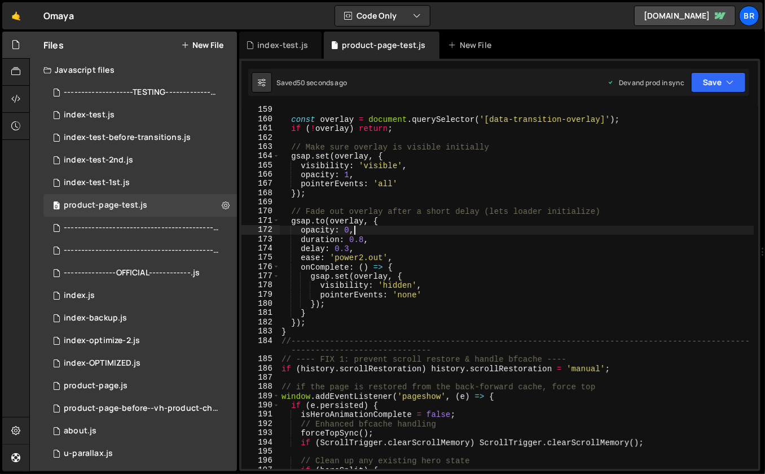
scroll to position [0, 0]
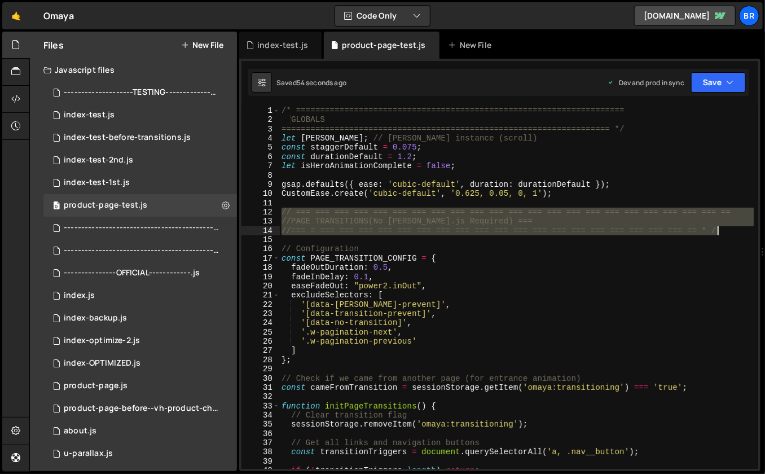
drag, startPoint x: 280, startPoint y: 211, endPoint x: 737, endPoint y: 231, distance: 457.7
click at [737, 231] on div "/* ==================================================================== GLOBALS…" at bounding box center [516, 297] width 475 height 382
paste textarea "==================================================================== *"
type textarea "==================================================================== */"
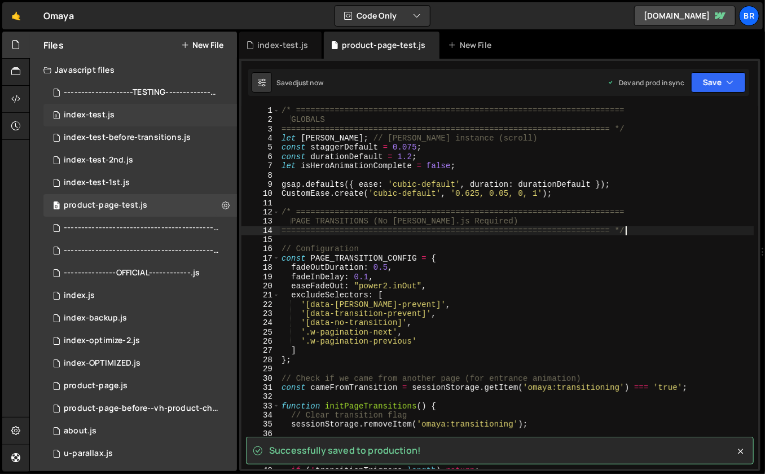
click at [93, 111] on div "index-test.js" at bounding box center [89, 115] width 51 height 10
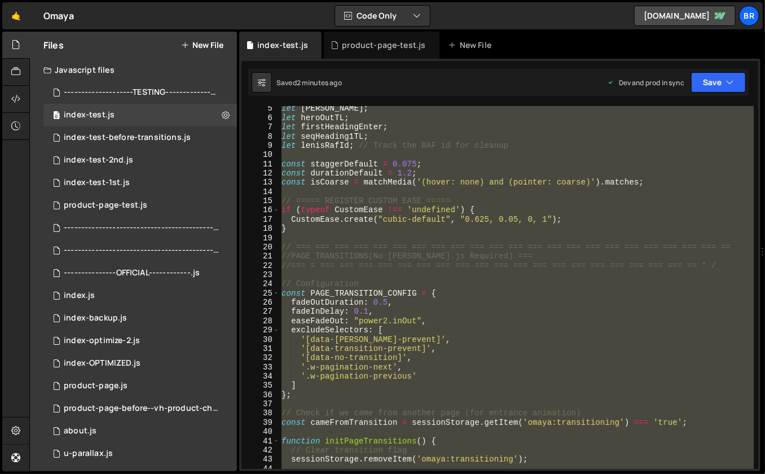
click at [344, 233] on div "let [PERSON_NAME] ; let heroOutTL ; let firstHeadingEnter ; let seqHeading1TL ;…" at bounding box center [516, 295] width 475 height 382
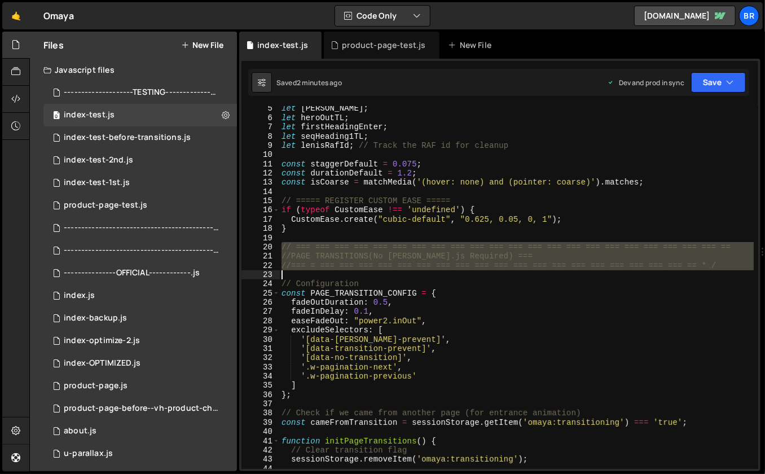
drag, startPoint x: 282, startPoint y: 244, endPoint x: 734, endPoint y: 274, distance: 453.2
click at [734, 274] on div "let [PERSON_NAME] ; let heroOutTL ; let firstHeadingEnter ; let seqHeading1TL ;…" at bounding box center [516, 295] width 475 height 382
paste textarea "==================================================================== */"
type textarea "==================================================================== */"
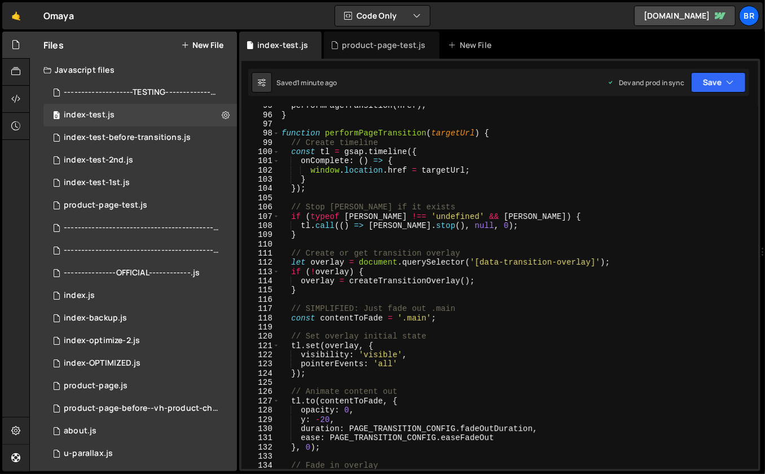
scroll to position [876, 0]
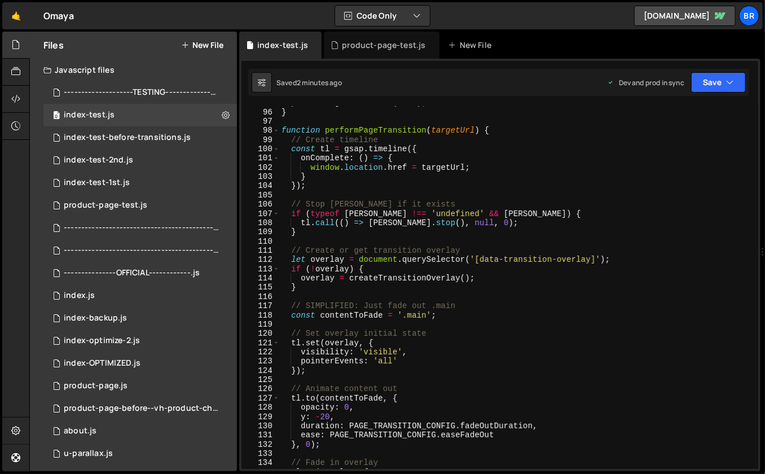
click at [367, 221] on div "performPageTransition ( href ) ; } function performPageTransition ( targetUrl )…" at bounding box center [516, 289] width 475 height 382
type textarea "[DOMAIN_NAME](() => [PERSON_NAME][DOMAIN_NAME](), null, 0);"
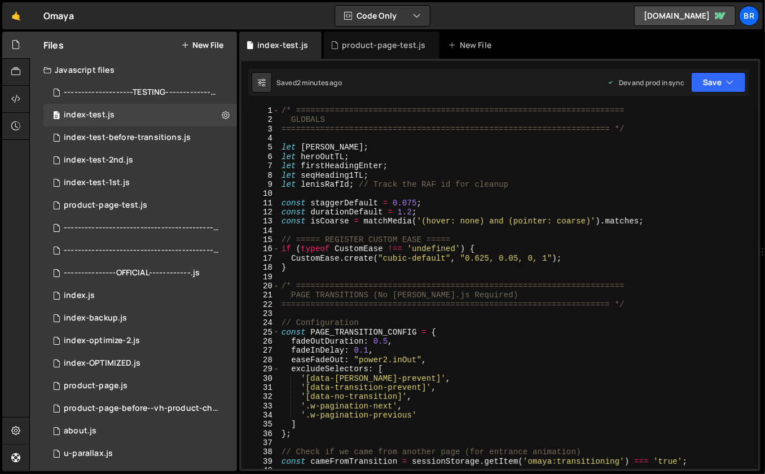
scroll to position [0, 0]
click at [343, 275] on div "/* ==================================================================== GLOBALS…" at bounding box center [516, 297] width 475 height 382
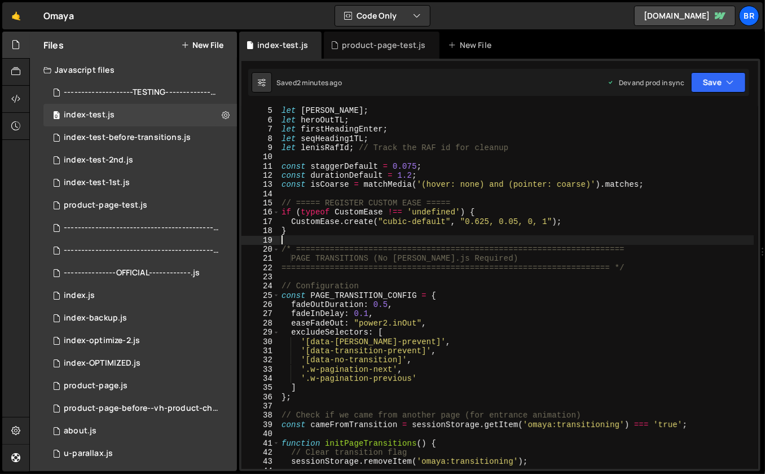
scroll to position [37, 0]
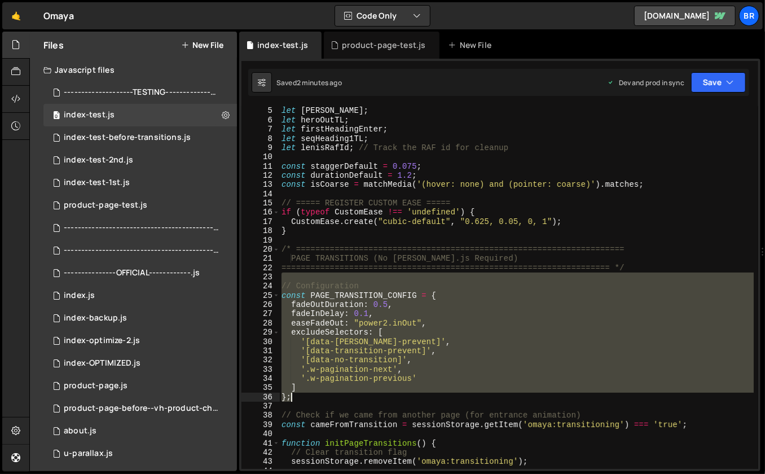
drag, startPoint x: 281, startPoint y: 281, endPoint x: 327, endPoint y: 400, distance: 127.8
click at [327, 400] on div "let [PERSON_NAME] ; let heroOutTL ; let firstHeadingEnter ; let seqHeading1TL ;…" at bounding box center [516, 288] width 475 height 382
paste textarea
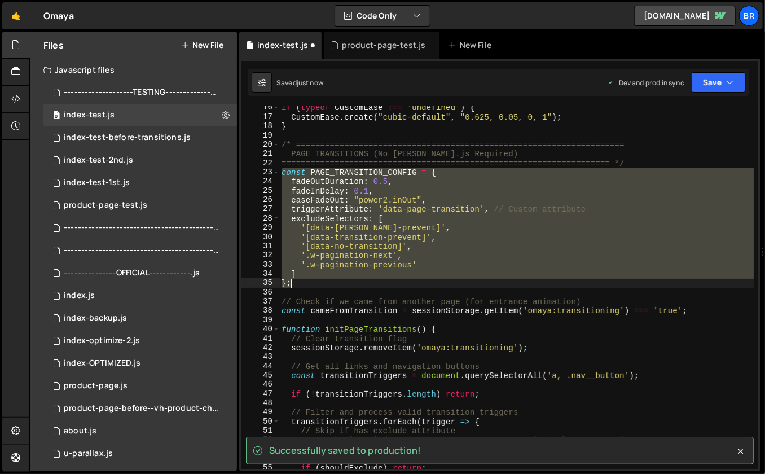
type textarea "});"
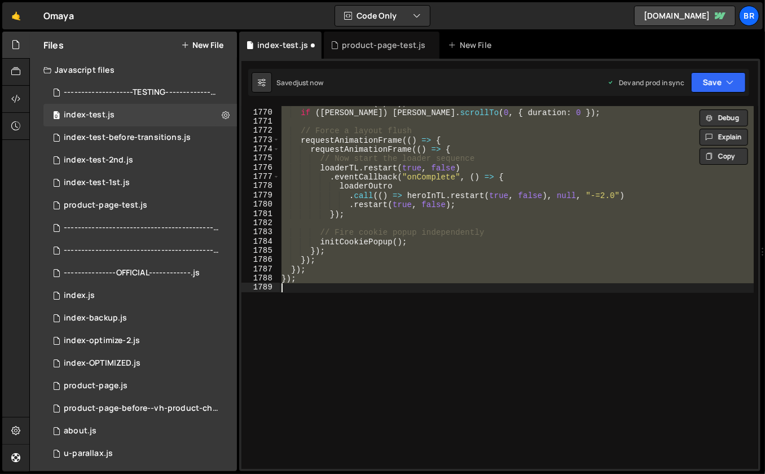
click at [327, 400] on div "window . scrollTo ( 0 , 0 ) ; if ( [PERSON_NAME] ) [PERSON_NAME] . scrollTo ( 0…" at bounding box center [516, 290] width 475 height 382
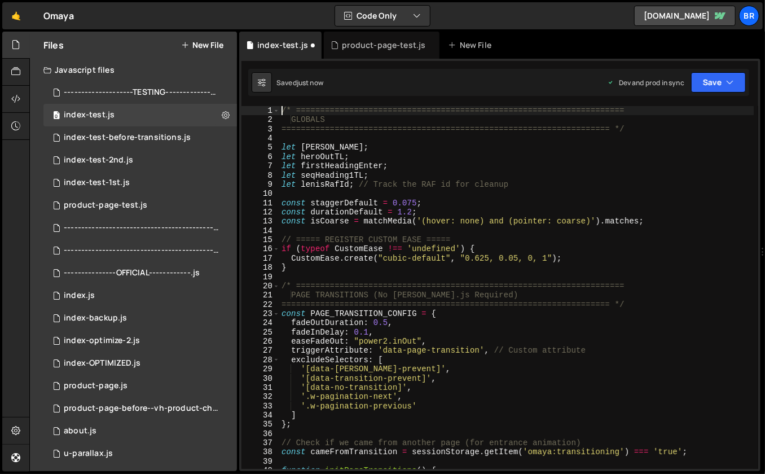
scroll to position [0, 0]
click at [350, 384] on div "/* ==================================================================== GLOBALS…" at bounding box center [516, 297] width 475 height 382
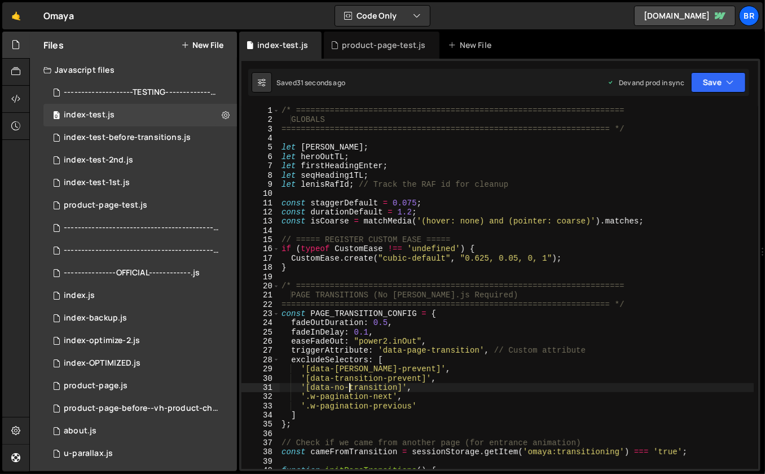
click at [372, 237] on div "/* ==================================================================== GLOBALS…" at bounding box center [516, 297] width 475 height 382
type textarea "// ===== REGISTER CUSTOM EASE ====="
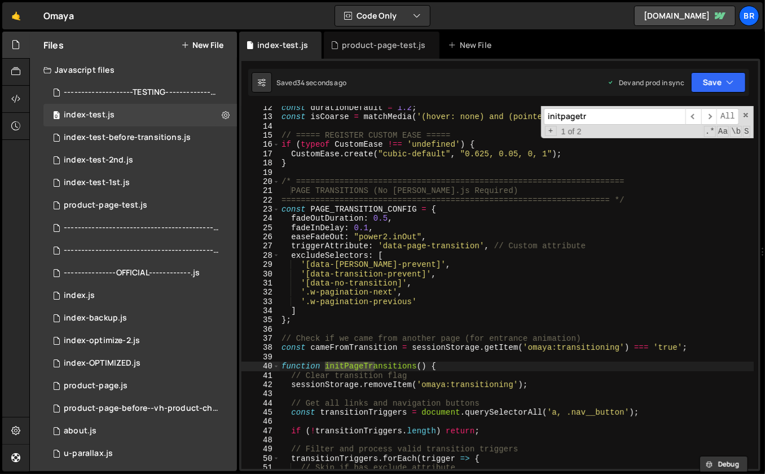
scroll to position [117, 0]
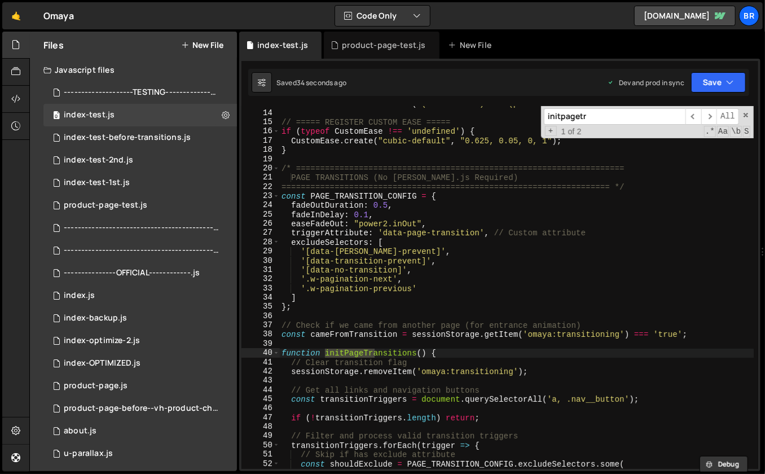
type input "initpagetr"
click at [436, 369] on div "const isCoarse = matchMedia ( '(hover: none) and (pointer: coarse)' ) . matches…" at bounding box center [516, 290] width 475 height 382
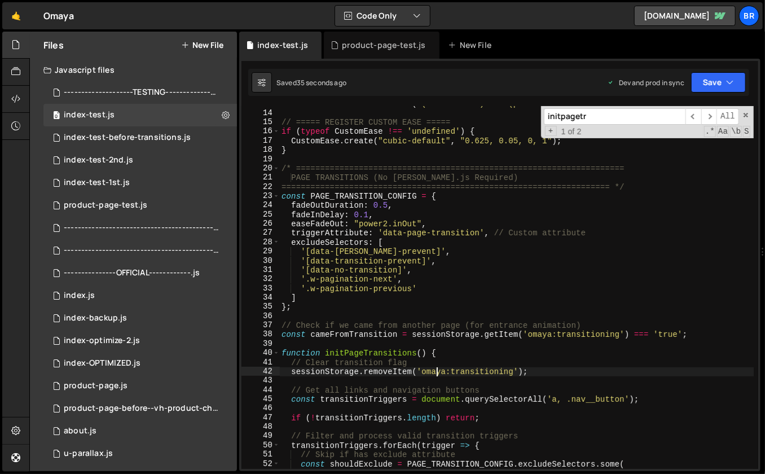
click at [442, 354] on div "const isCoarse = matchMedia ( '(hover: none) and (pointer: coarse)' ) . matches…" at bounding box center [516, 290] width 475 height 382
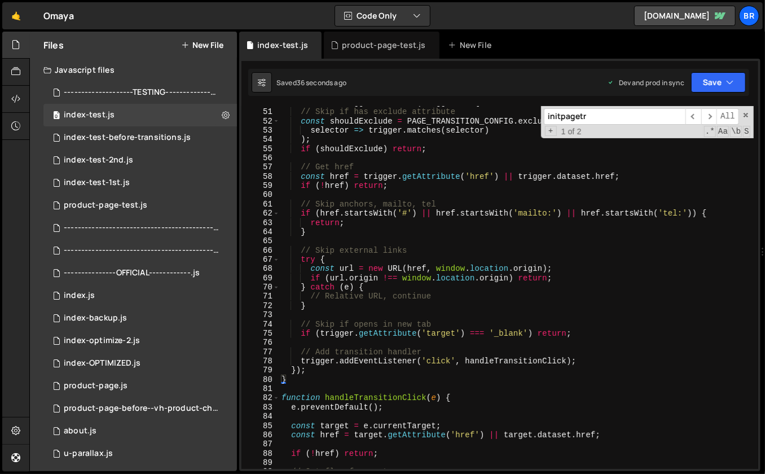
scroll to position [475, 0]
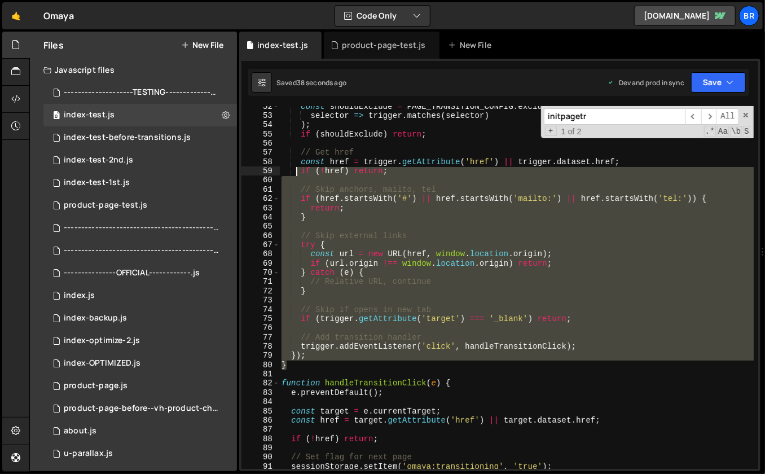
drag, startPoint x: 296, startPoint y: 362, endPoint x: 295, endPoint y: 173, distance: 189.1
click at [295, 173] on div "const shouldExclude = PAGE_TRANSITION_CONFIG . excludeSelectors . some ( select…" at bounding box center [516, 293] width 475 height 382
type textarea "if (!href) return;"
click at [339, 371] on div "const shouldExclude = PAGE_TRANSITION_CONFIG . excludeSelectors . some ( select…" at bounding box center [516, 293] width 475 height 382
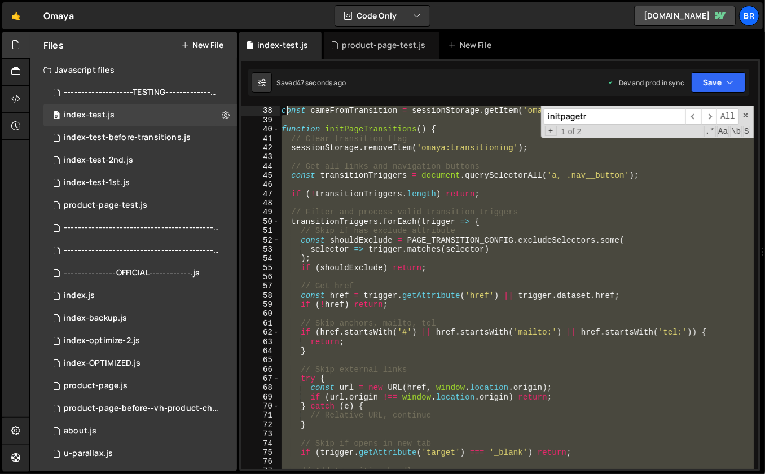
scroll to position [342, 0]
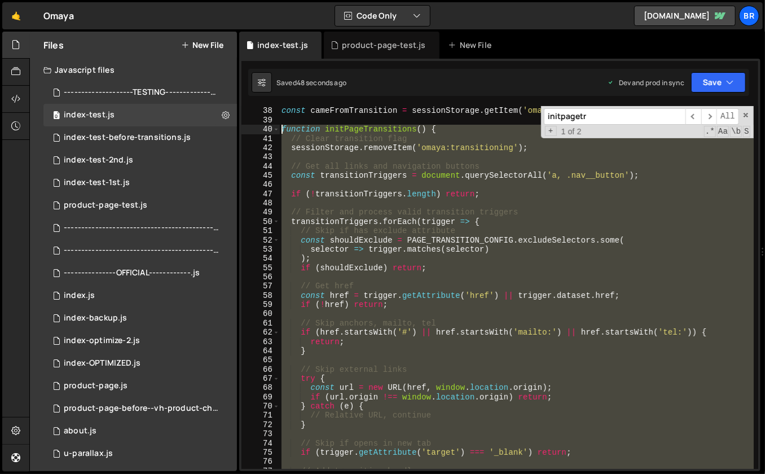
drag, startPoint x: 303, startPoint y: 364, endPoint x: 282, endPoint y: 131, distance: 234.1
click at [282, 131] on div "const cameFromTransition = sessionStorage . getItem ( 'omaya:transitioning' ) =…" at bounding box center [516, 297] width 475 height 382
paste textarea "}"
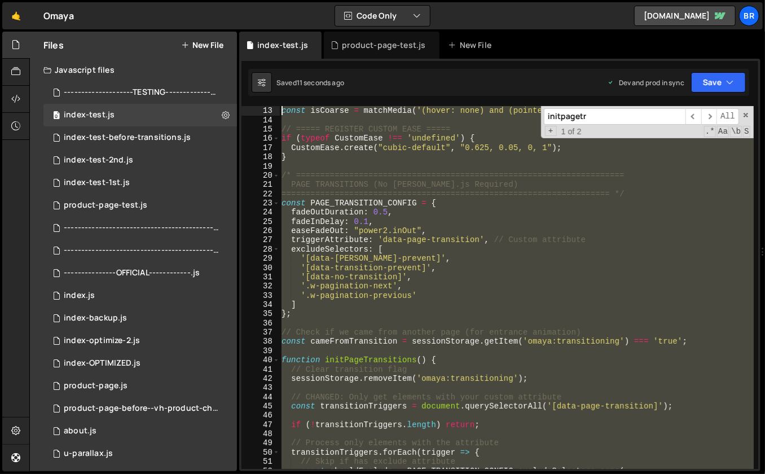
scroll to position [0, 0]
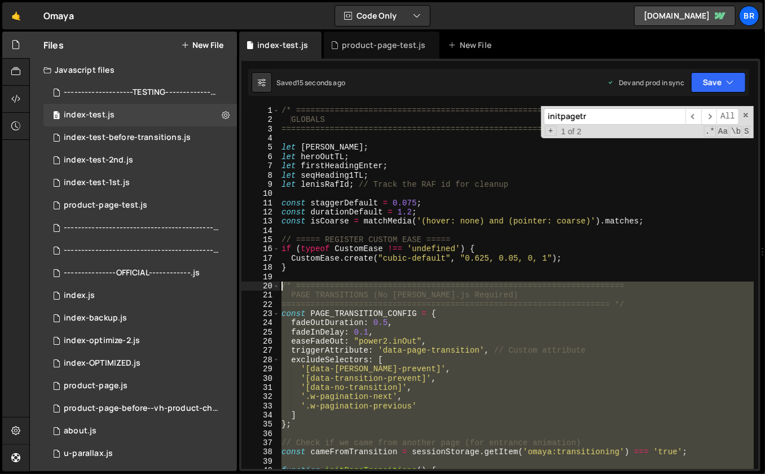
drag, startPoint x: 295, startPoint y: 332, endPoint x: 269, endPoint y: 287, distance: 52.6
click at [269, 287] on div "} 1 2 3 4 5 6 7 8 9 10 11 12 13 14 15 16 17 18 19 20 21 22 23 24 25 26 27 28 29…" at bounding box center [500, 287] width 517 height 363
type textarea "/* ==================================================================== PAGE TR…"
click at [117, 203] on div "product-page-test.js" at bounding box center [106, 205] width 84 height 10
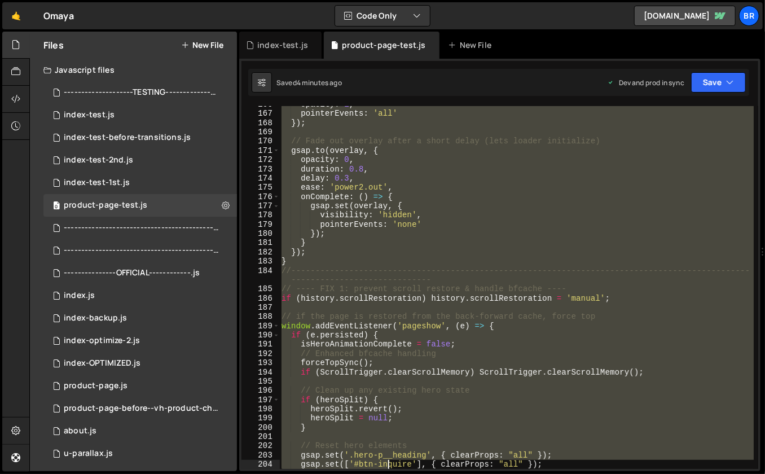
scroll to position [1530, 0]
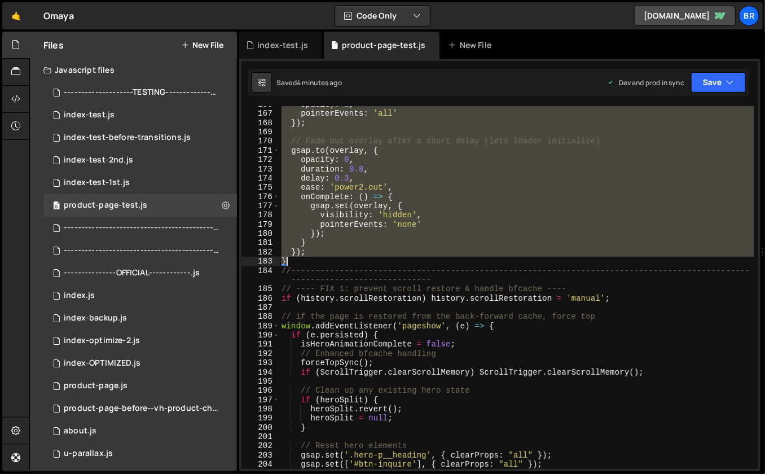
drag, startPoint x: 282, startPoint y: 210, endPoint x: 369, endPoint y: 262, distance: 100.8
click at [369, 262] on div "opacity : 1 , pointerEvents : 'all' }) ; // Fade out overlay after a short dela…" at bounding box center [516, 291] width 475 height 382
paste textarea
type textarea "}"
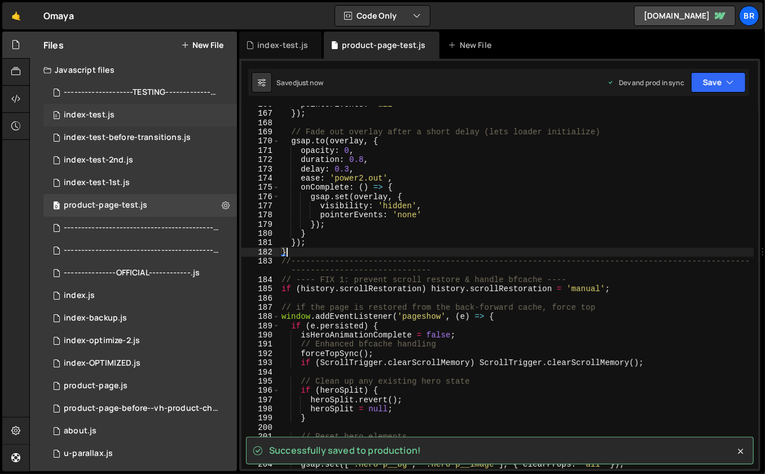
click at [141, 116] on div "0 index-test.js 0" at bounding box center [140, 115] width 194 height 23
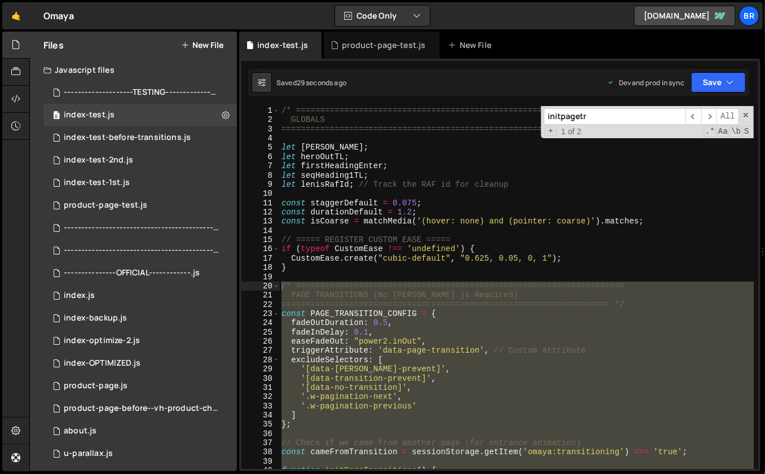
click at [447, 182] on div "/* ==================================================================== GLOBALS…" at bounding box center [516, 297] width 475 height 382
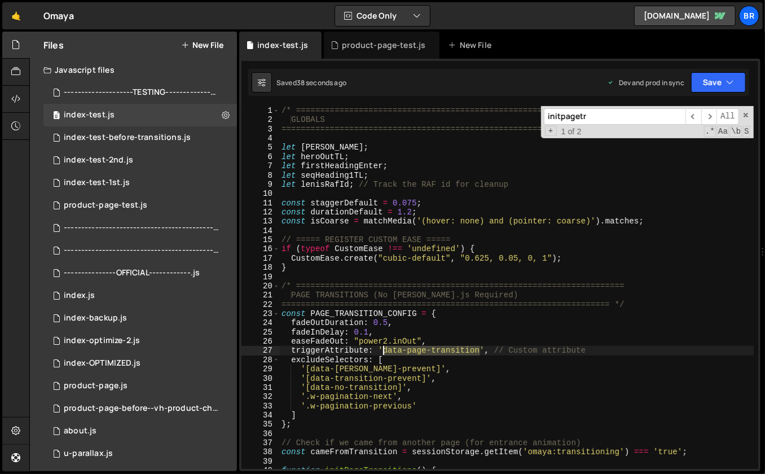
drag, startPoint x: 479, startPoint y: 352, endPoint x: 384, endPoint y: 351, distance: 94.8
click at [384, 351] on div "/* ==================================================================== GLOBALS…" at bounding box center [516, 297] width 475 height 382
click at [412, 292] on div "/* ==================================================================== GLOBALS…" at bounding box center [516, 297] width 475 height 382
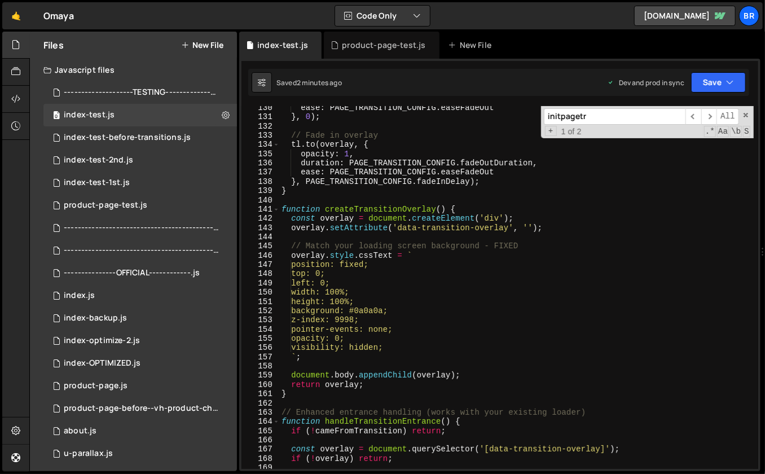
scroll to position [1198, 0]
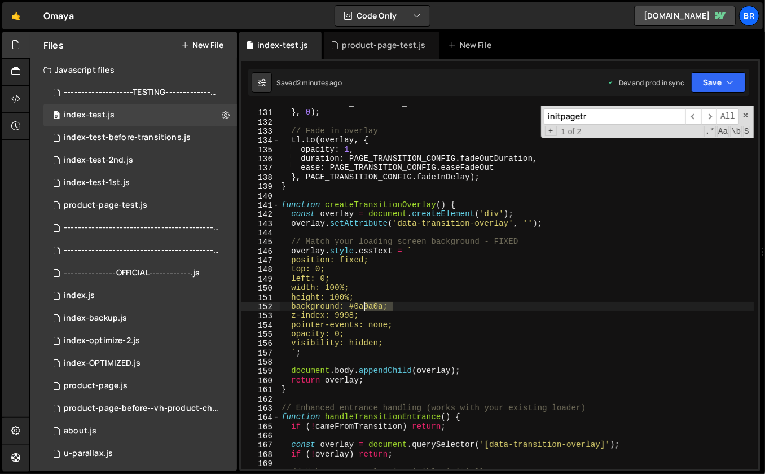
drag, startPoint x: 393, startPoint y: 307, endPoint x: 366, endPoint y: 306, distance: 27.1
click at [366, 306] on div "ease : PAGE_TRANSITION_CONFIG . easeFadeOut } , 0 ) ; // Fade in overlay tl . t…" at bounding box center [516, 290] width 475 height 382
paste textarea "#f3eee8"
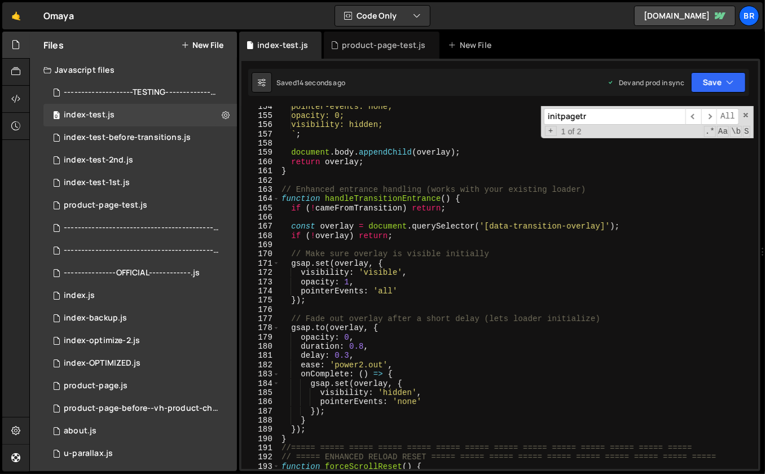
scroll to position [1417, 0]
drag, startPoint x: 349, startPoint y: 353, endPoint x: 335, endPoint y: 355, distance: 13.7
click at [335, 355] on div "pointer-events: none; opacity: 0; visibility: hidden; ` ; document . body . app…" at bounding box center [516, 293] width 475 height 382
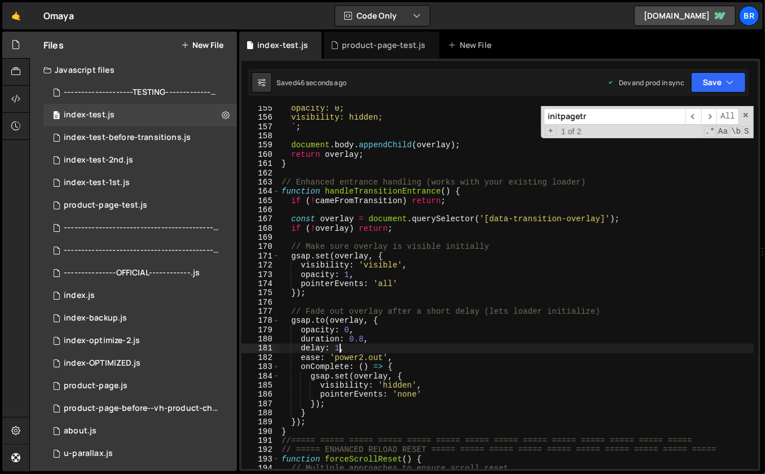
scroll to position [1425, 0]
drag, startPoint x: 364, startPoint y: 338, endPoint x: 350, endPoint y: 339, distance: 14.2
click at [350, 339] on div "opacity: 0; visibility: hidden; ` ; document . body . appendChild ( overlay ) ;…" at bounding box center [516, 295] width 475 height 382
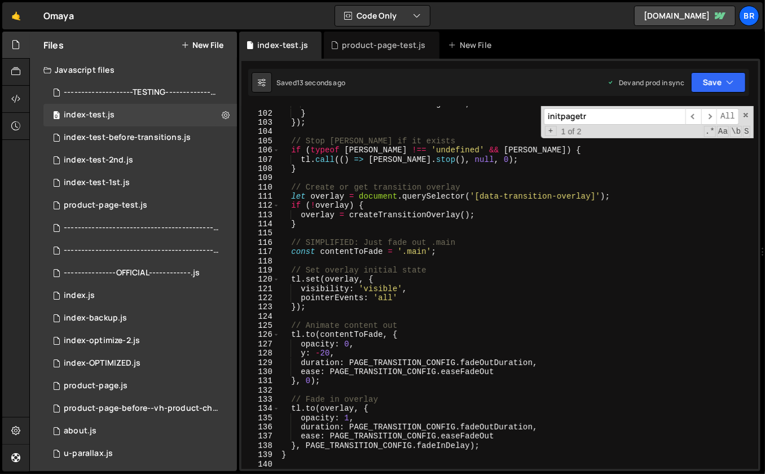
scroll to position [930, 0]
click at [414, 362] on div "window . location . href = targetUrl ; } }) ; // Stop [PERSON_NAME] if it exist…" at bounding box center [516, 291] width 475 height 382
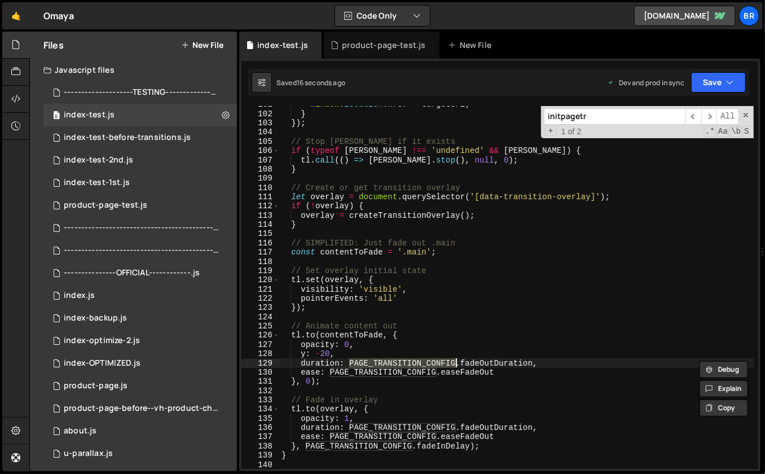
type textarea "duration: PAGE_TRANSITION_CONFIG.fadeOutDuration,"
type input "PAGE_TRANSITION_CONFIG"
click at [692, 115] on span "​" at bounding box center [694, 116] width 16 height 16
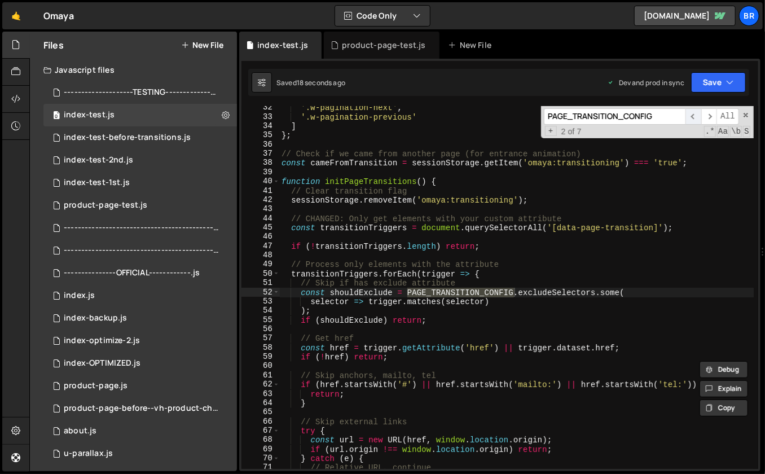
scroll to position [289, 0]
click at [692, 115] on span "​" at bounding box center [694, 116] width 16 height 16
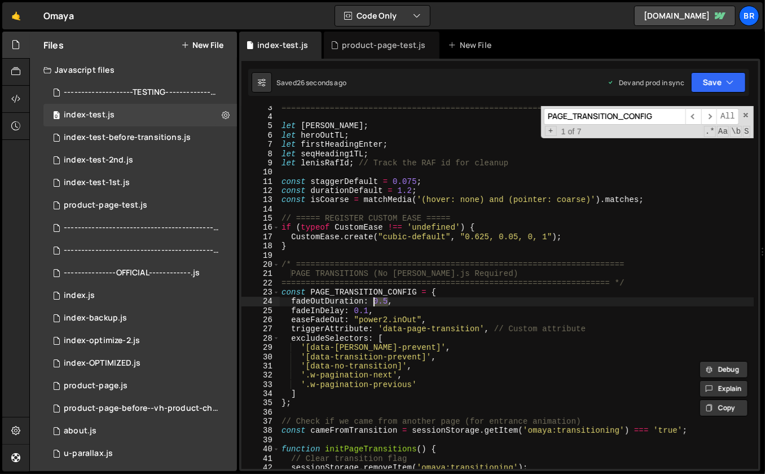
drag, startPoint x: 388, startPoint y: 301, endPoint x: 374, endPoint y: 301, distance: 13.6
click at [374, 301] on div "==================================================================== */ let [PE…" at bounding box center [516, 294] width 475 height 382
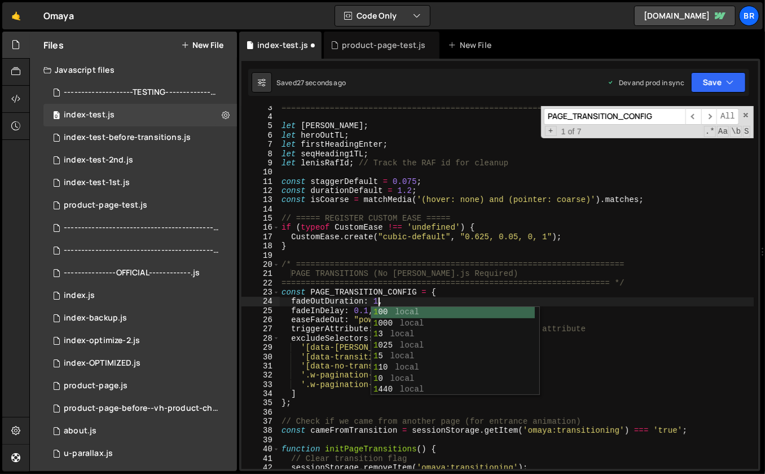
click at [362, 309] on div "==================================================================== */ let [PE…" at bounding box center [516, 294] width 475 height 382
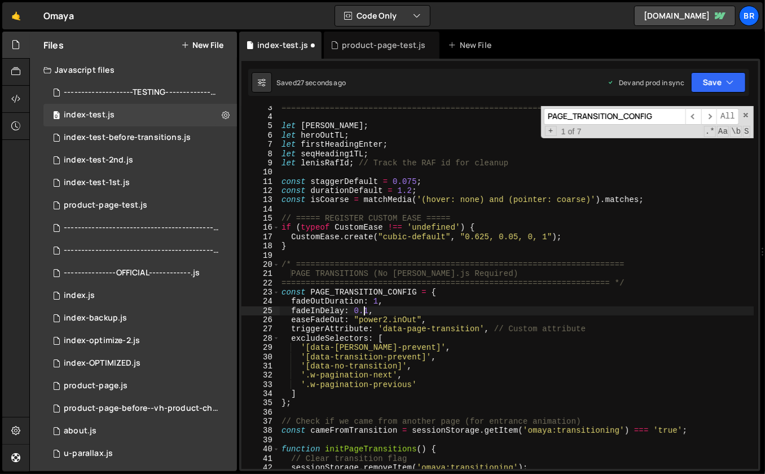
scroll to position [0, 6]
click at [364, 310] on div "==================================================================== */ let [PE…" at bounding box center [516, 294] width 475 height 382
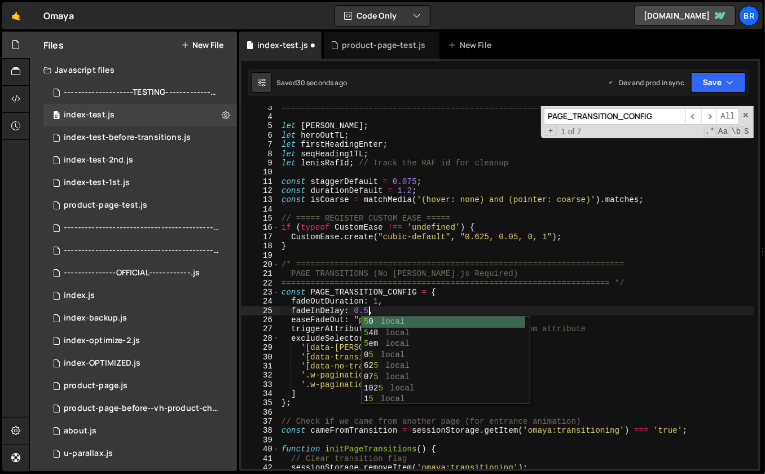
click at [386, 306] on div "==================================================================== */ let [PE…" at bounding box center [516, 294] width 475 height 382
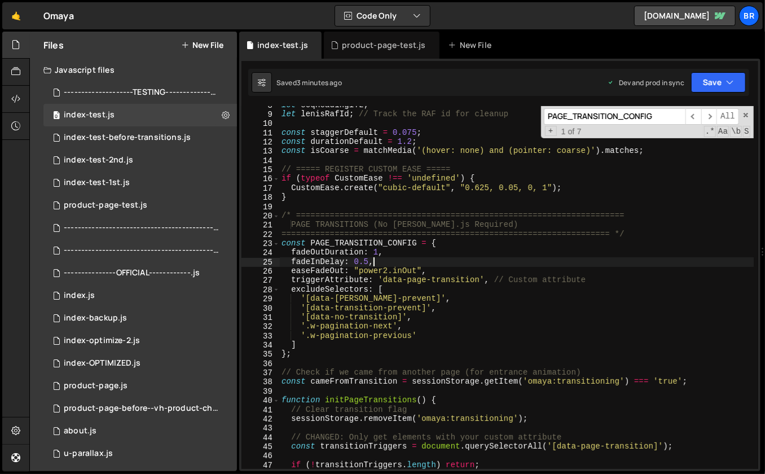
scroll to position [113, 0]
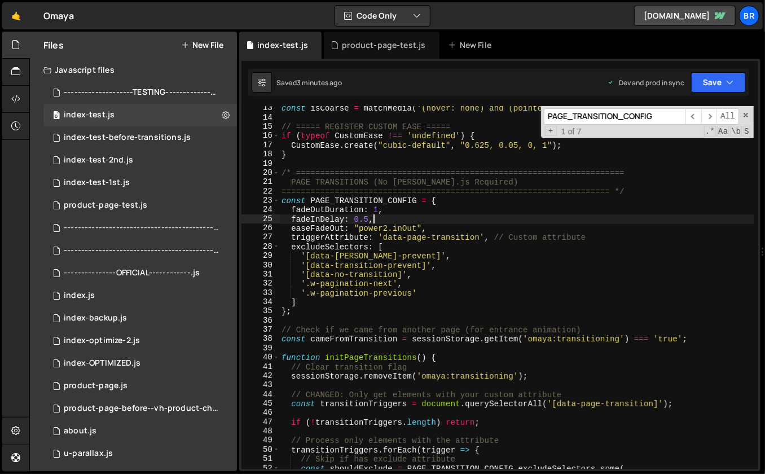
click at [475, 243] on div "const isCoarse = matchMedia ( '(hover: none) and (pointer: coarse)' ) . matches…" at bounding box center [516, 295] width 475 height 382
type textarea "excludeSelectors: ["
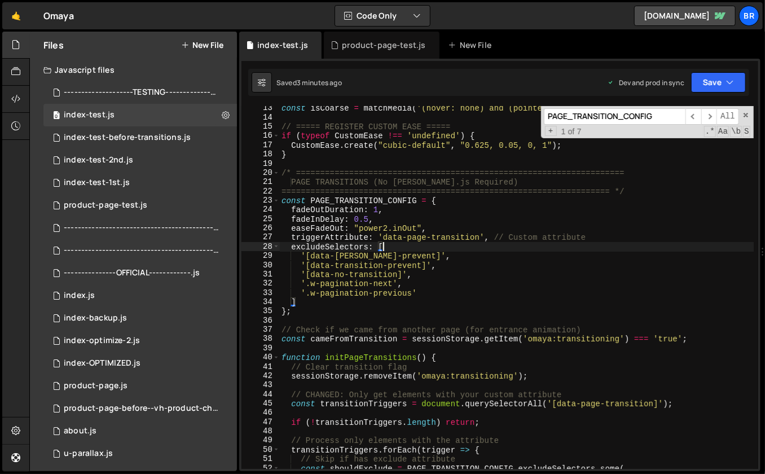
click at [605, 119] on input "PAGE_TRANSITION_CONFIG" at bounding box center [615, 116] width 142 height 16
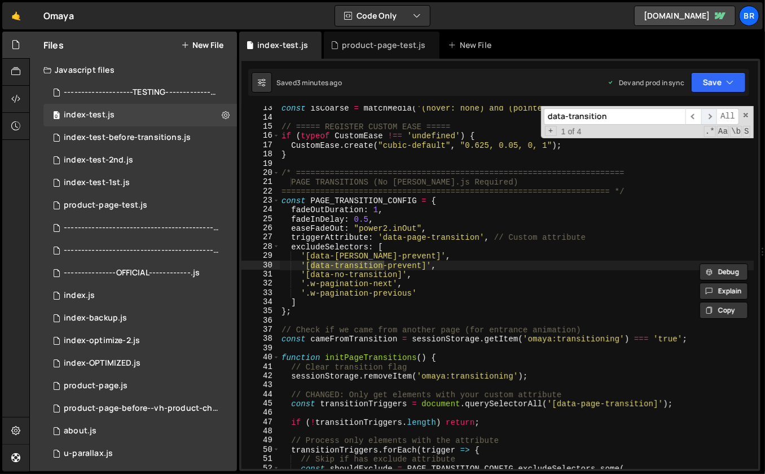
type input "data-transition"
click at [708, 116] on span "​" at bounding box center [710, 116] width 16 height 16
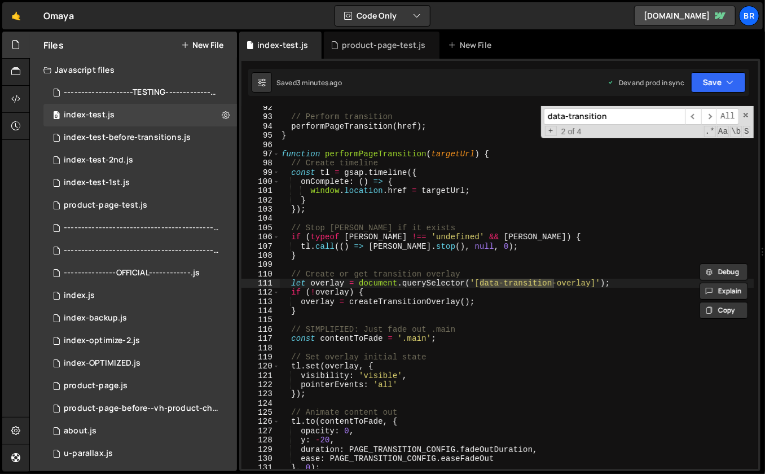
click at [495, 324] on div "// Perform transition performPageTransition ( href ) ; } function performPageTr…" at bounding box center [516, 294] width 475 height 382
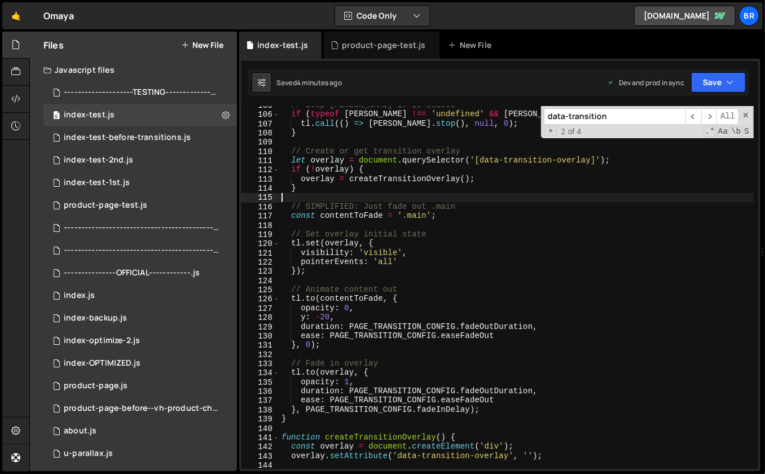
scroll to position [977, 0]
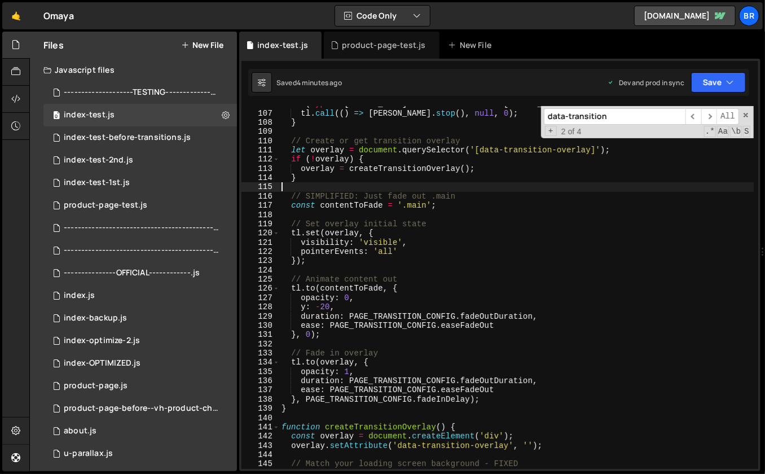
click at [388, 352] on div "if ( typeof [PERSON_NAME] !== 'undefined' && [PERSON_NAME] ) { tl . call (( ) =…" at bounding box center [516, 290] width 475 height 382
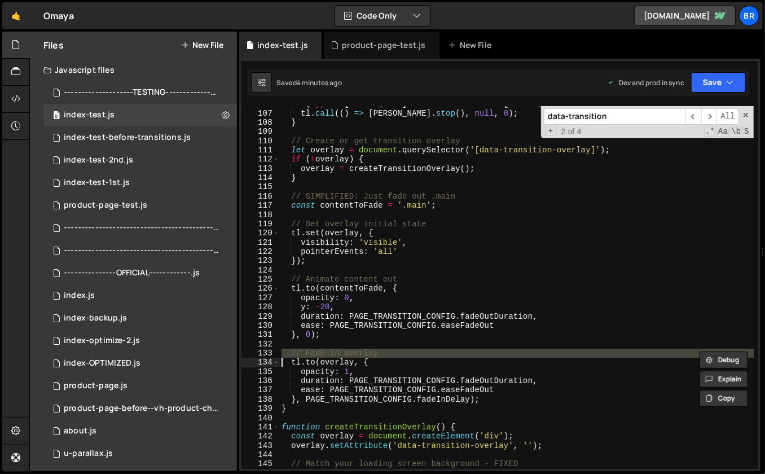
click at [388, 352] on div "if ( typeof [PERSON_NAME] !== 'undefined' && [PERSON_NAME] ) { tl . call (( ) =…" at bounding box center [516, 290] width 475 height 382
paste textarea "// Fades out AFTER 0.3s delay (gives time for page to load)"
click at [388, 352] on div "if ( typeof [PERSON_NAME] !== 'undefined' && [PERSON_NAME] ) { tl . call (( ) =…" at bounding box center [516, 290] width 475 height 382
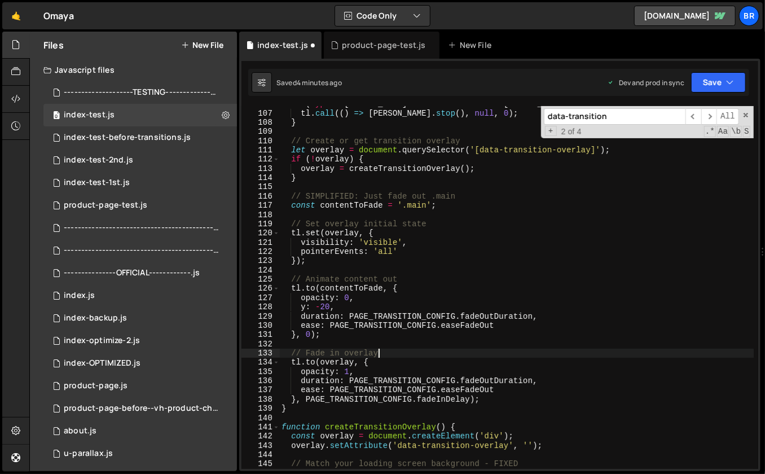
click at [388, 352] on div "if ( typeof [PERSON_NAME] !== 'undefined' && [PERSON_NAME] ) { tl . call (( ) =…" at bounding box center [516, 290] width 475 height 382
paste textarea "// Fades out AFTER 0.3s delay (gives time for page to load)"
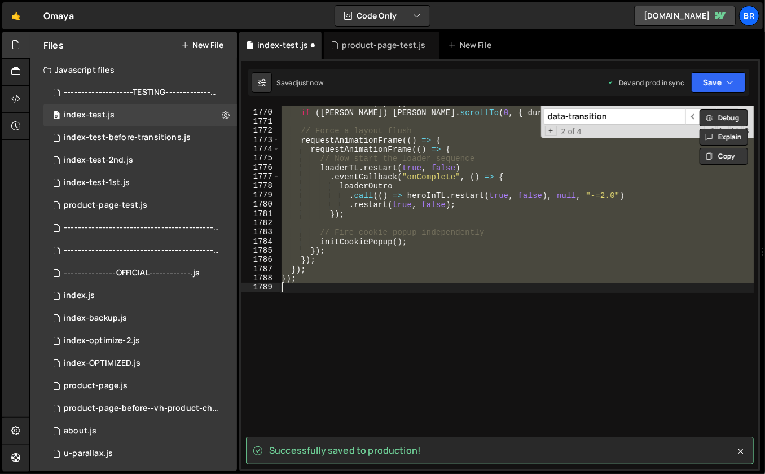
type textarea "// Fade in overlay"
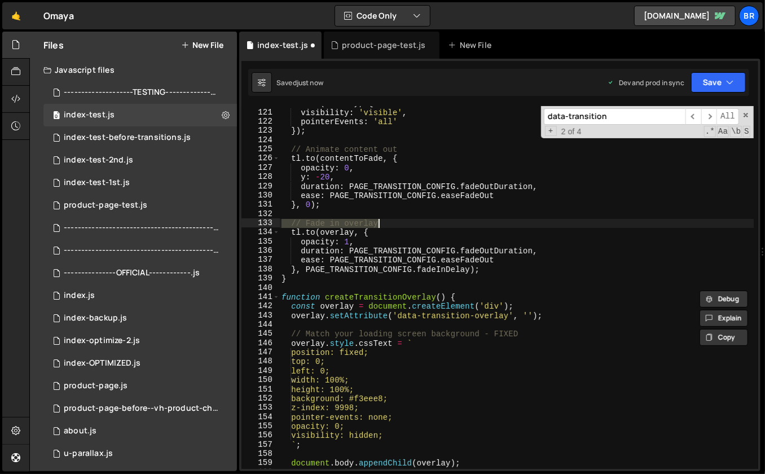
scroll to position [1110, 0]
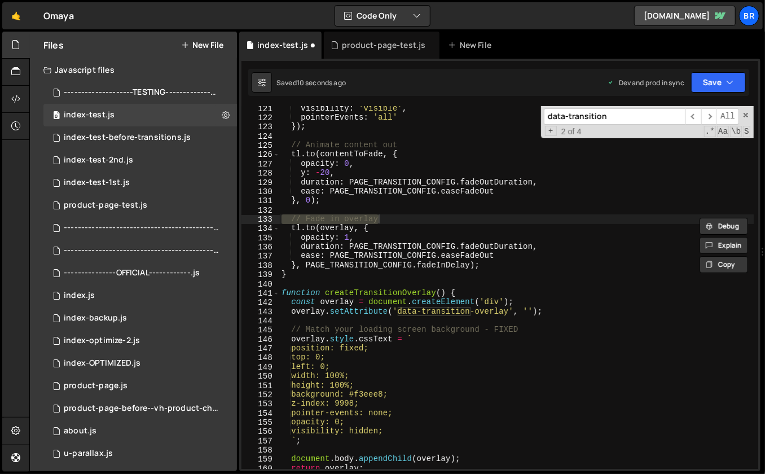
click at [623, 120] on input "data-transition" at bounding box center [615, 116] width 142 height 16
paste input "[DOMAIN_NAME](overlay"
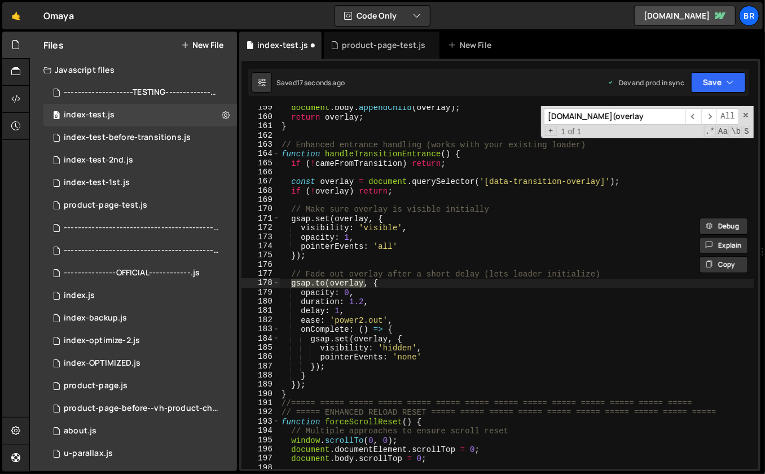
type input "[DOMAIN_NAME](overlay"
click at [414, 283] on div "document . body . appendChild ( overlay ) ; return overlay ; } // Enhanced entr…" at bounding box center [516, 294] width 475 height 382
click at [454, 310] on div "document . body . appendChild ( overlay ) ; return overlay ; } // Enhanced entr…" at bounding box center [516, 294] width 475 height 382
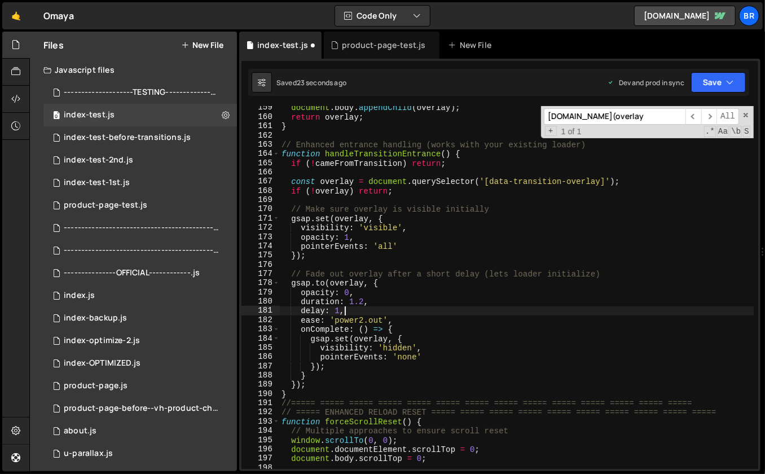
click at [339, 309] on div "document . body . appendChild ( overlay ) ; return overlay ; } // Enhanced entr…" at bounding box center [516, 294] width 475 height 382
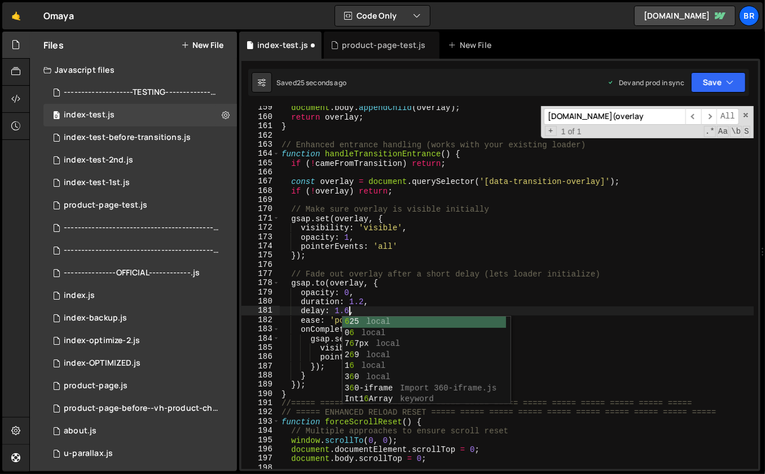
click at [414, 295] on div "document . body . appendChild ( overlay ) ; return overlay ; } // Enhanced entr…" at bounding box center [516, 294] width 475 height 382
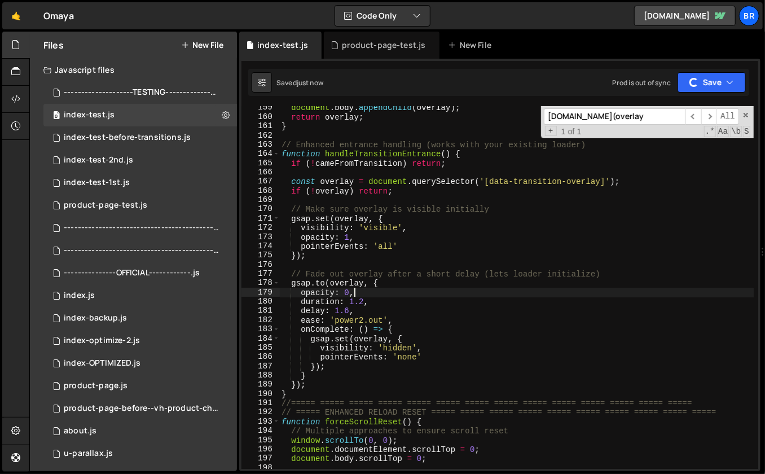
click at [365, 310] on div "document . body . appendChild ( overlay ) ; return overlay ; } // Enhanced entr…" at bounding box center [516, 294] width 475 height 382
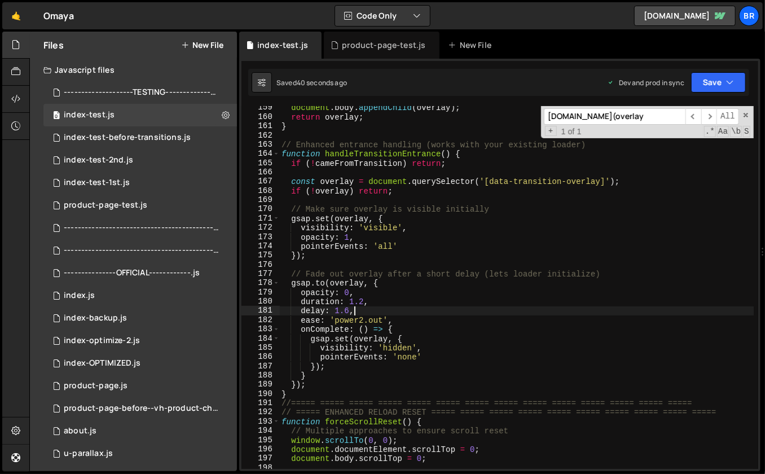
click at [414, 235] on div "document . body . appendChild ( overlay ) ; return overlay ; } // Enhanced entr…" at bounding box center [516, 294] width 475 height 382
type textarea "opacity: 1,"
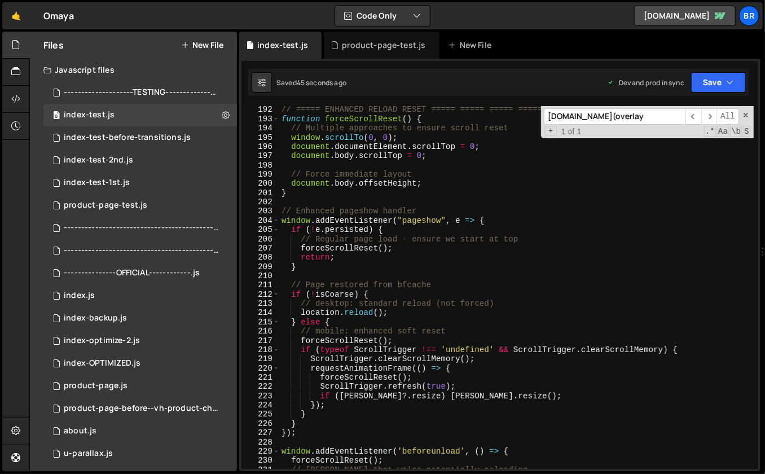
scroll to position [1758, 0]
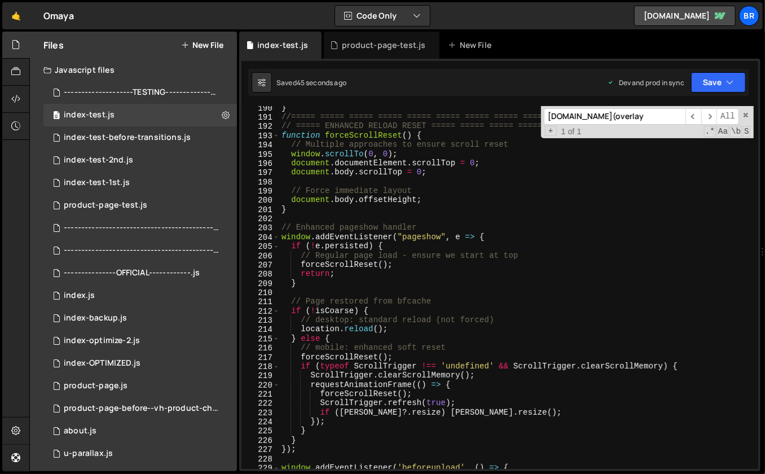
scroll to position [1748, 0]
click at [748, 115] on span at bounding box center [746, 115] width 8 height 8
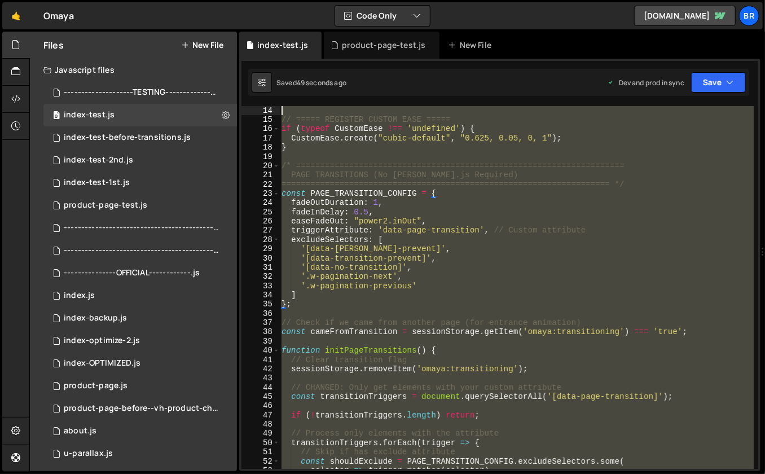
scroll to position [0, 0]
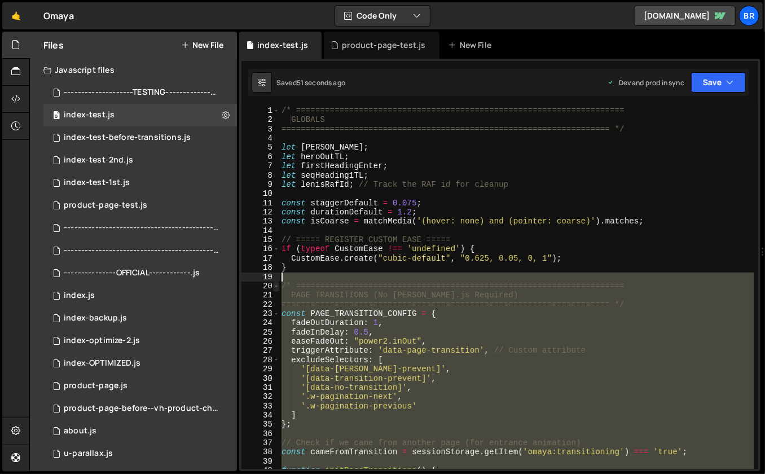
drag, startPoint x: 304, startPoint y: 262, endPoint x: 277, endPoint y: 281, distance: 32.9
click at [277, 281] on div "opacity: 1, 1 2 3 4 5 6 7 8 9 10 11 12 13 14 15 16 17 18 19 20 21 22 23 24 25 2…" at bounding box center [500, 287] width 517 height 363
type textarea "/* ===================================================================="
click at [133, 206] on div "product-page-test.js" at bounding box center [106, 205] width 84 height 10
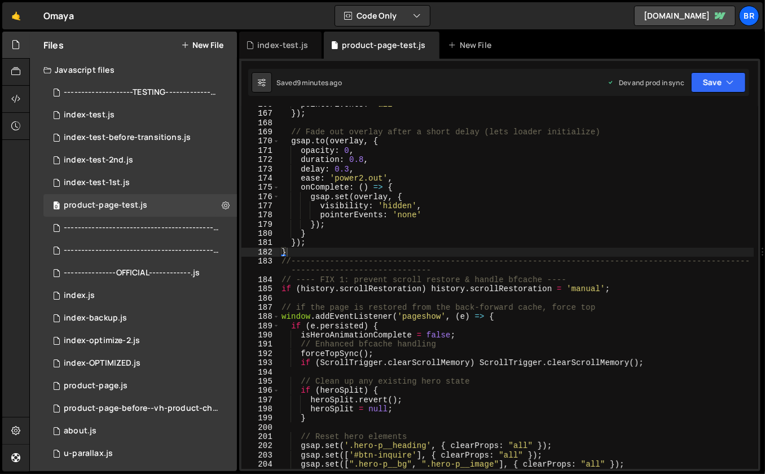
click at [351, 243] on div "pointerEvents : 'all' }) ; // Fade out overlay after a short delay (lets loader…" at bounding box center [516, 291] width 475 height 382
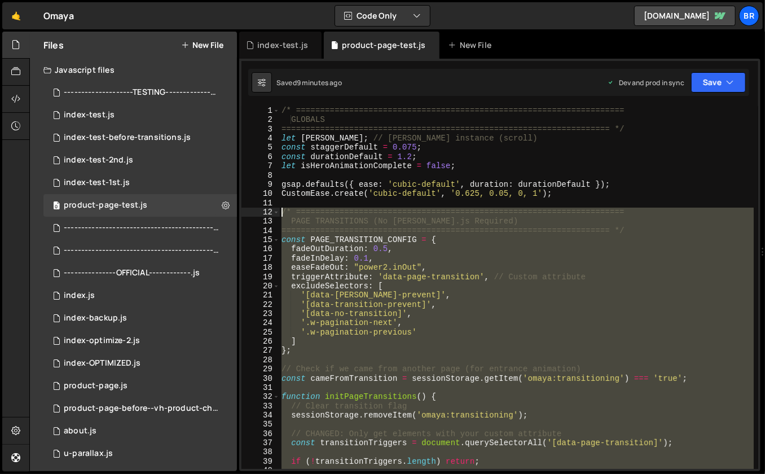
drag, startPoint x: 291, startPoint y: 355, endPoint x: 282, endPoint y: 213, distance: 142.5
click at [282, 213] on div "/* ==================================================================== GLOBALS…" at bounding box center [516, 297] width 475 height 382
paste textarea "}"
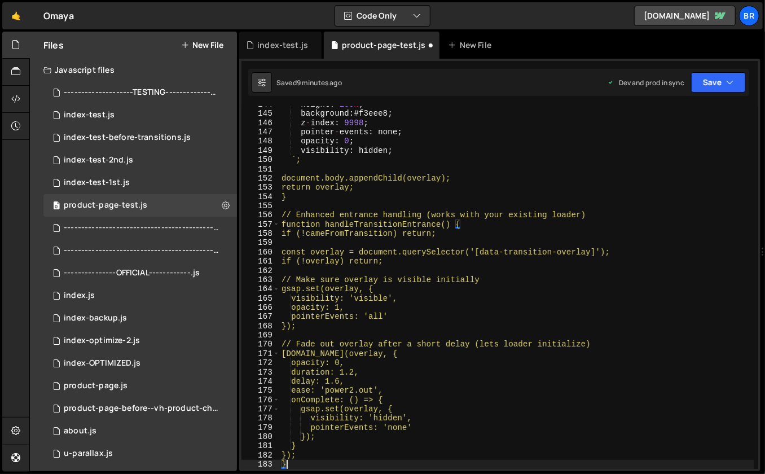
type textarea "//-----------------------------------------------------------------------------…"
